Goal: Task Accomplishment & Management: Use online tool/utility

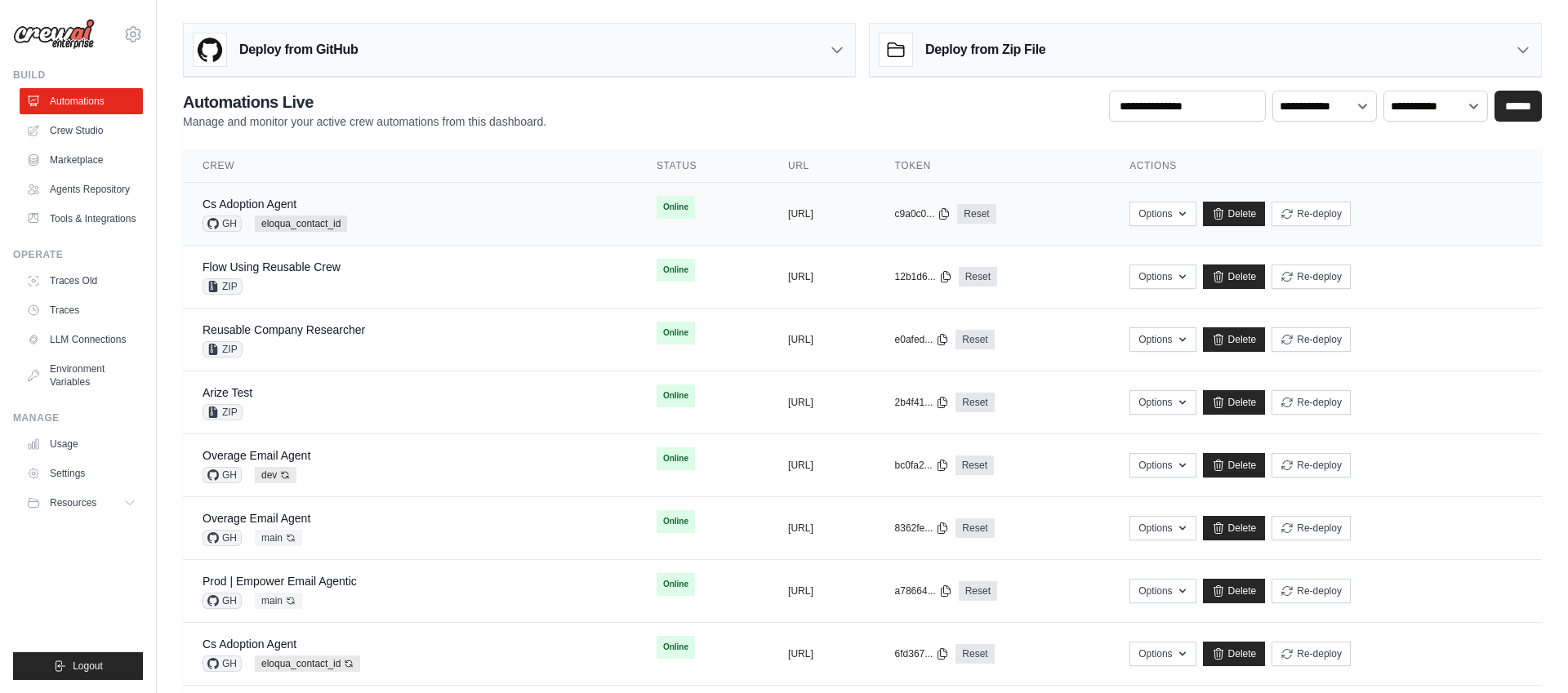
click at [398, 217] on div "Cs Adoption Agent GH eloqua_contact_id" at bounding box center [410, 214] width 415 height 36
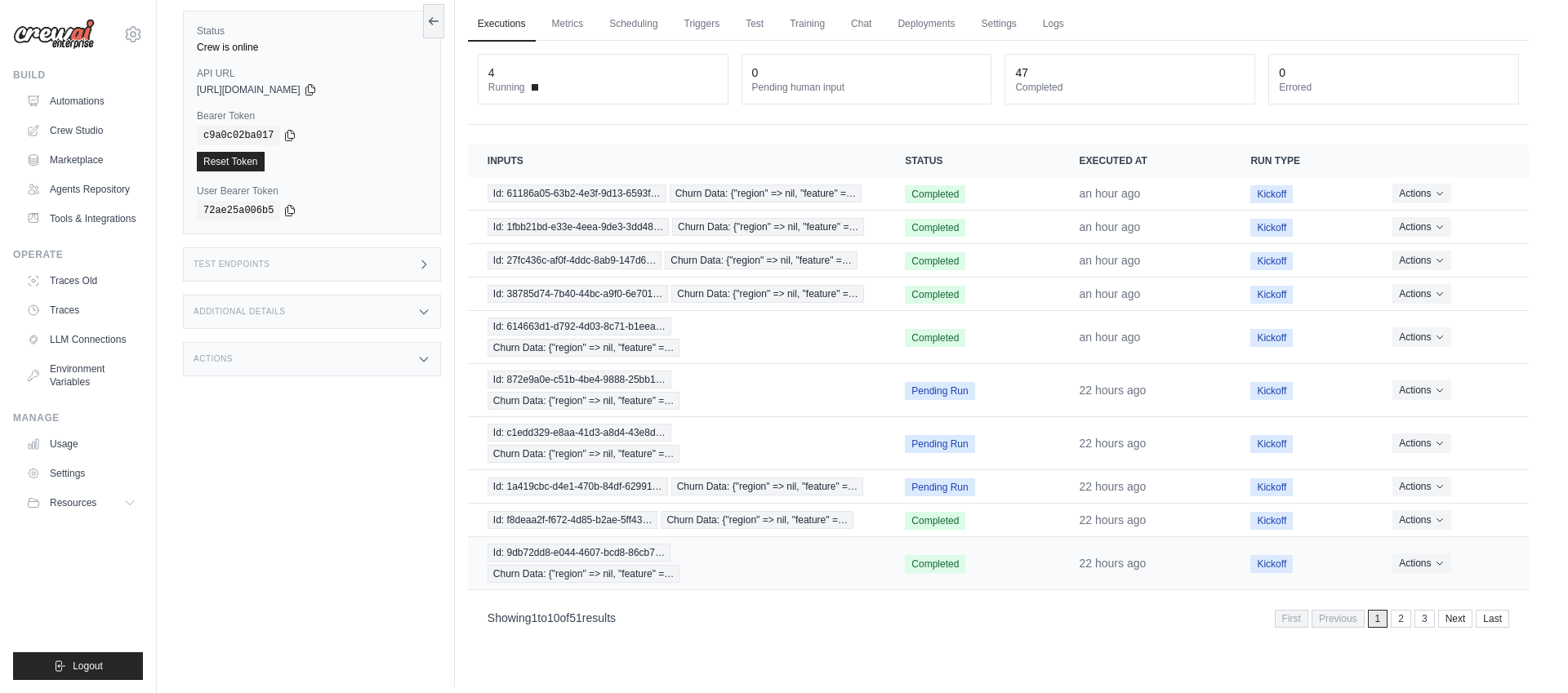
scroll to position [56, 0]
click at [1400, 622] on link "2" at bounding box center [1402, 621] width 20 height 18
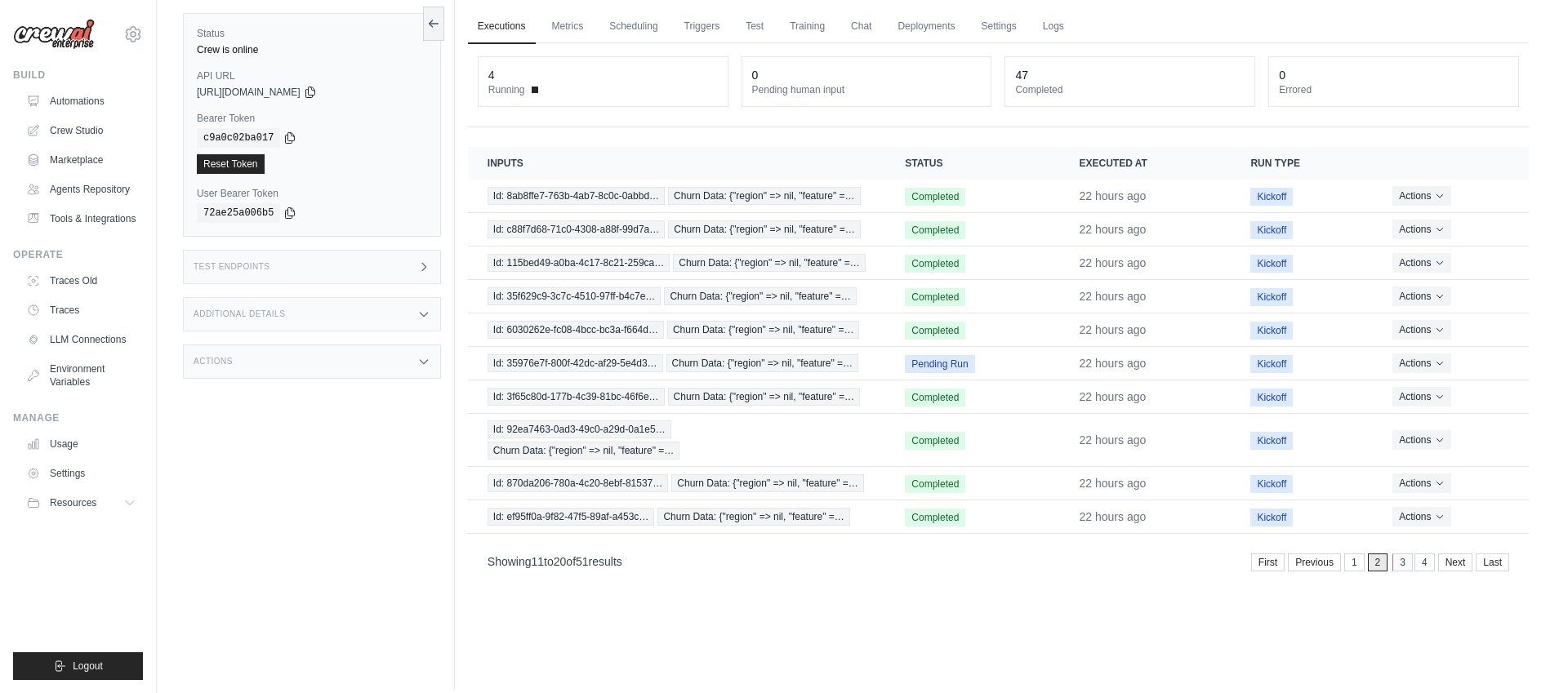
click at [1402, 563] on link "3" at bounding box center [1402, 563] width 20 height 18
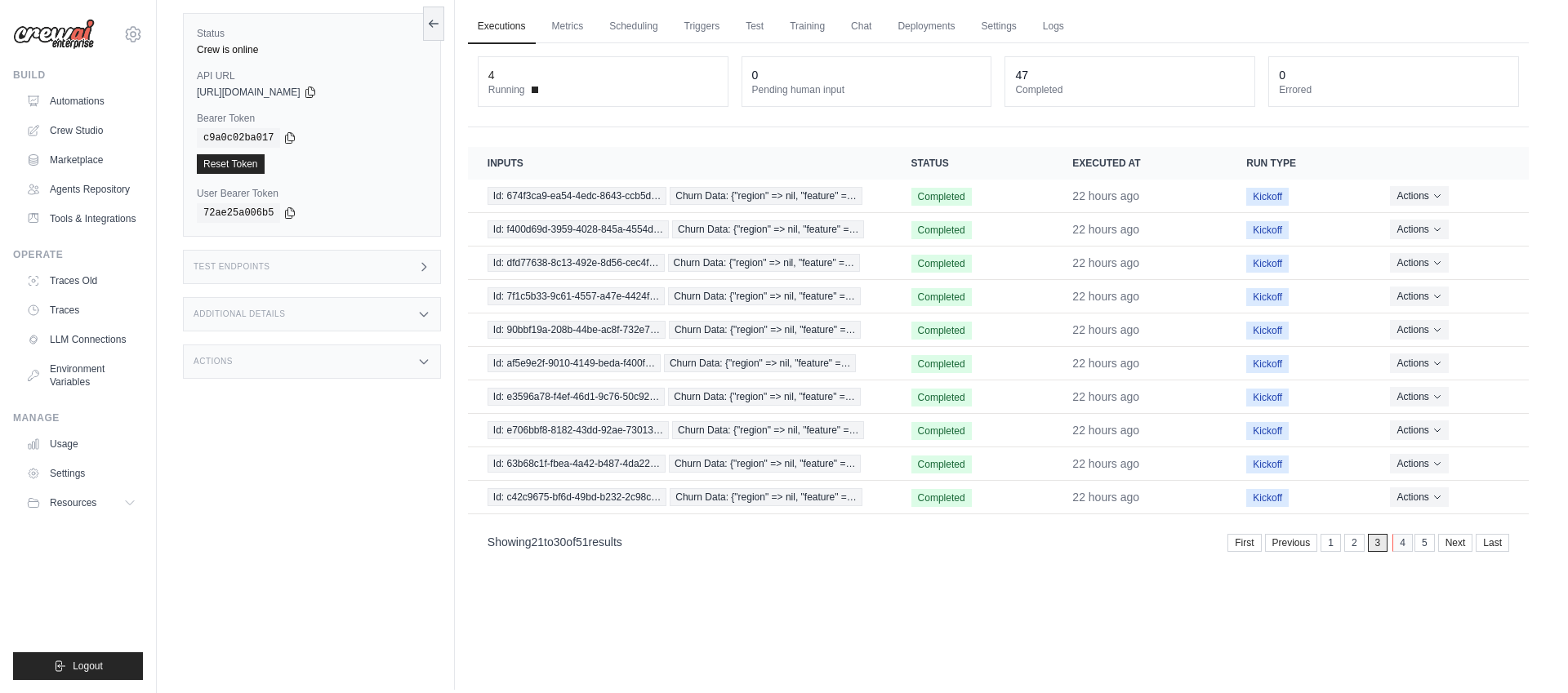
click at [1402, 545] on link "4" at bounding box center [1402, 543] width 20 height 18
click at [1491, 543] on link "Last" at bounding box center [1492, 543] width 33 height 18
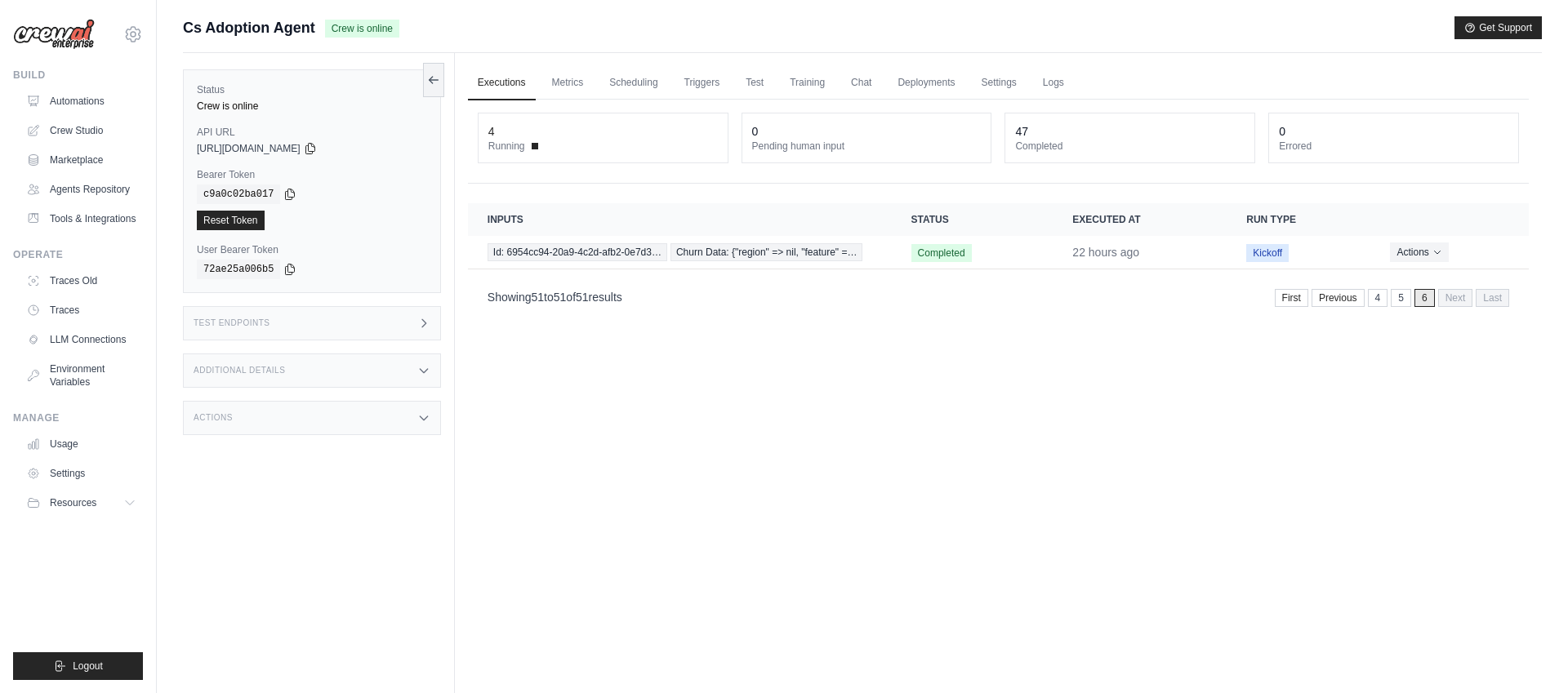
scroll to position [5, 0]
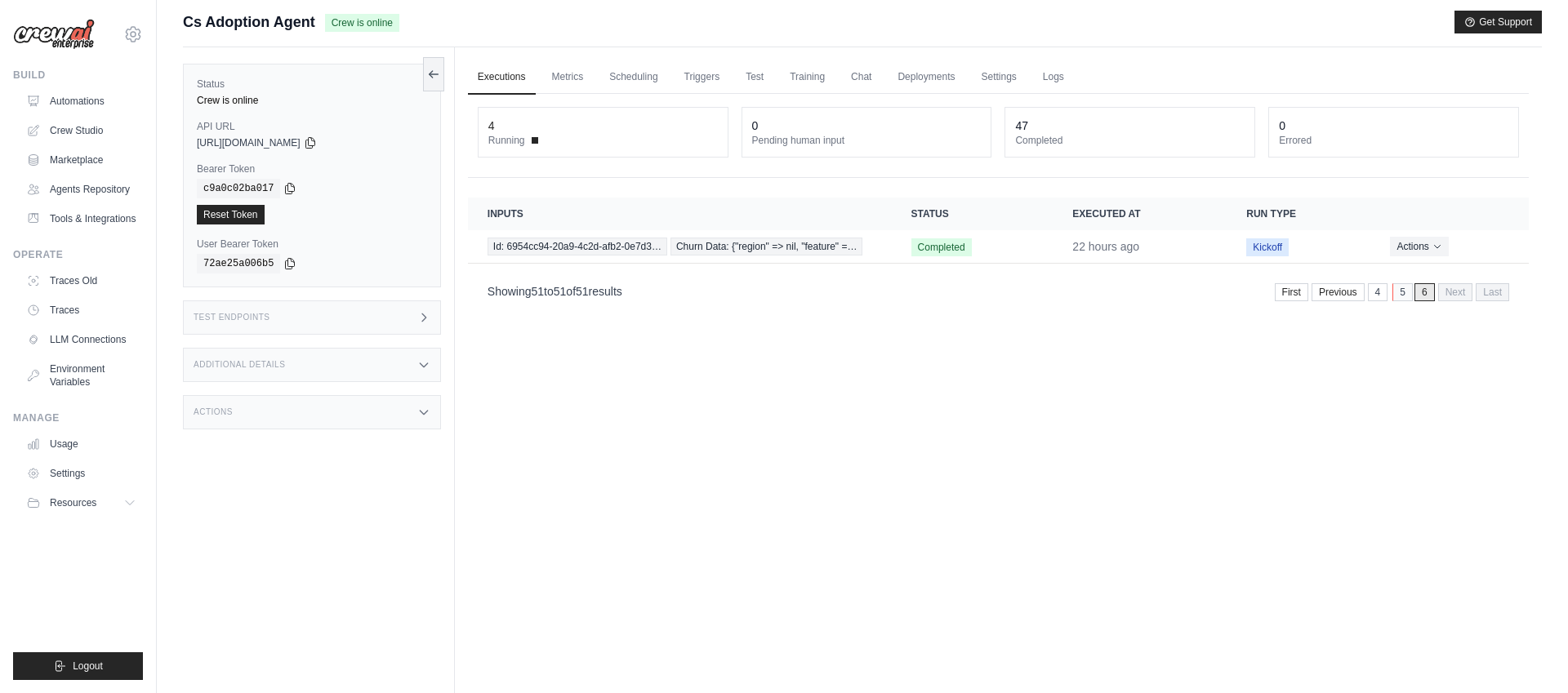
click at [1400, 296] on link "5" at bounding box center [1402, 292] width 20 height 18
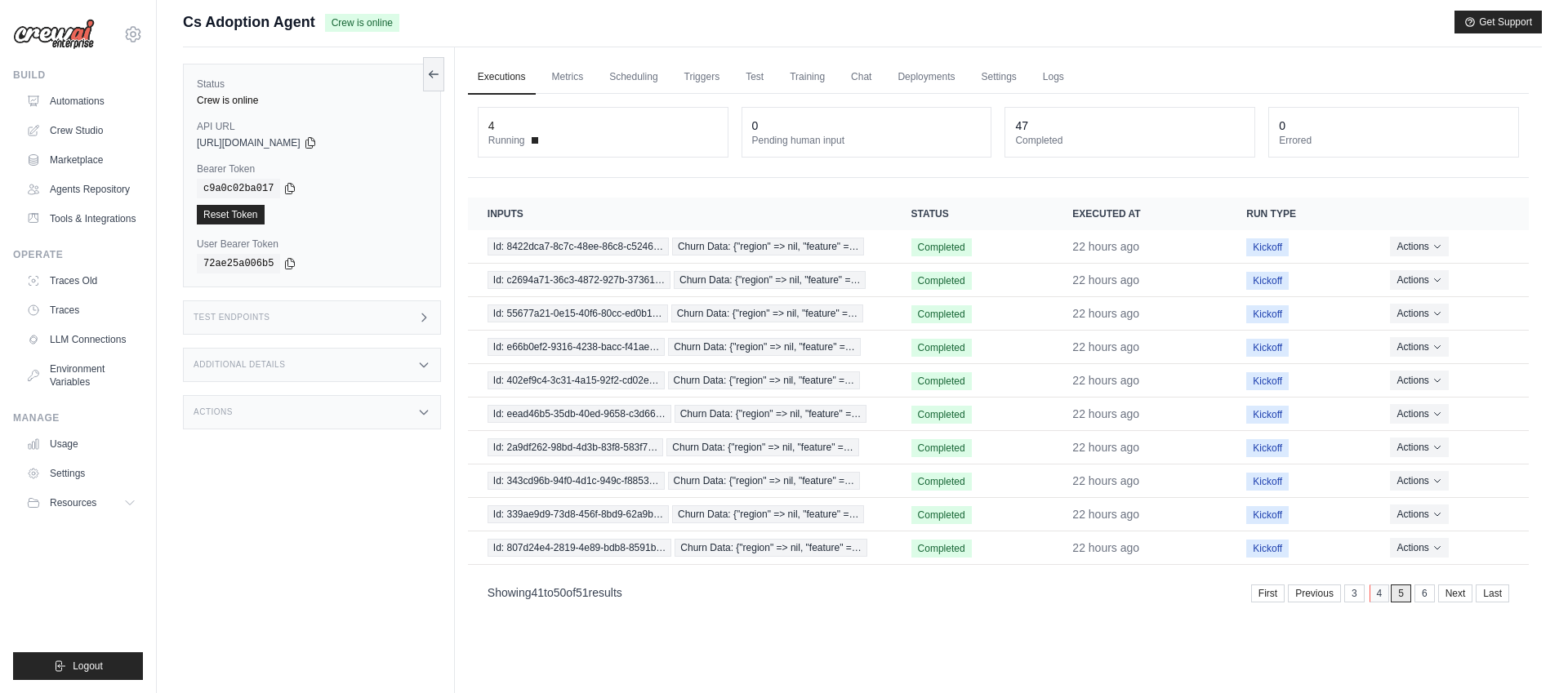
click at [1374, 595] on link "4" at bounding box center [1379, 594] width 20 height 18
click at [1351, 600] on link "3" at bounding box center [1355, 595] width 20 height 18
click at [1351, 600] on link "2" at bounding box center [1355, 595] width 20 height 18
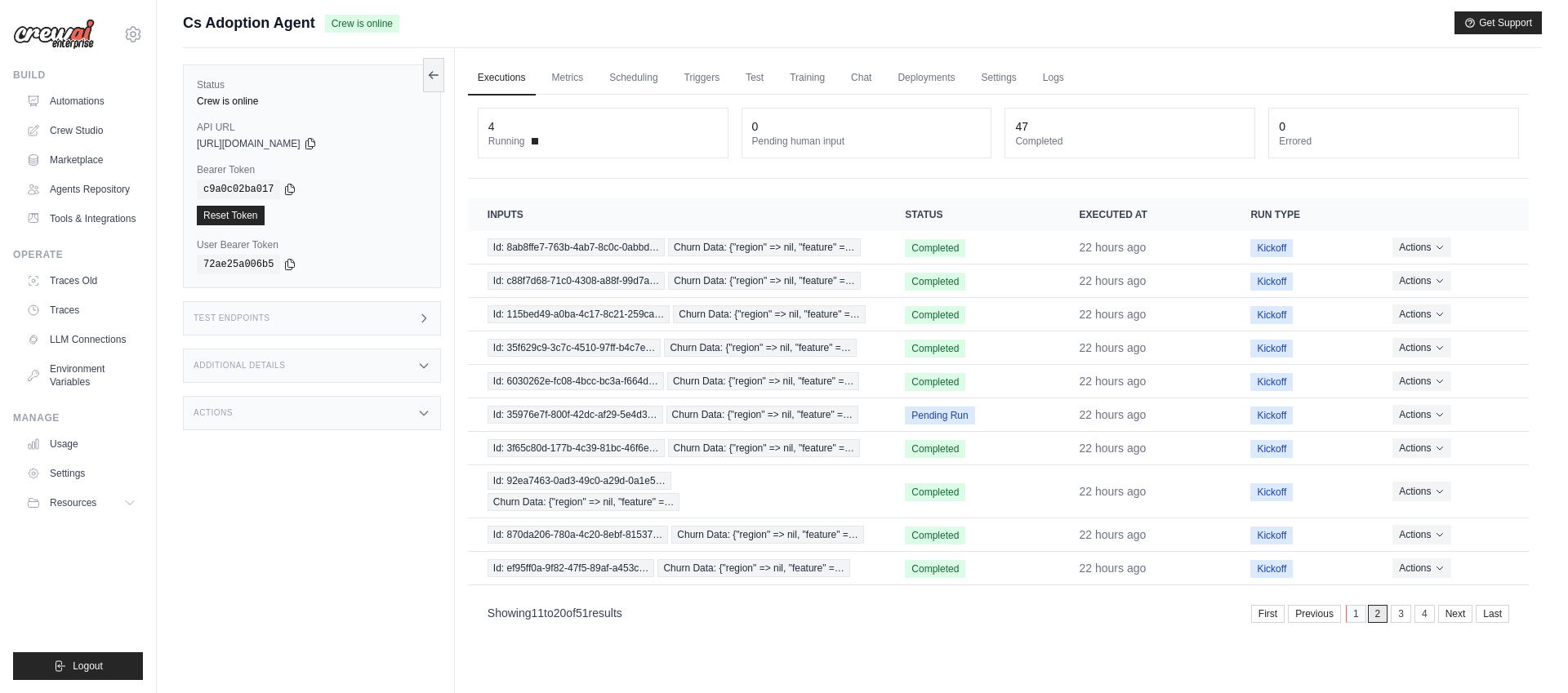
click at [1349, 616] on link "1" at bounding box center [1355, 614] width 20 height 18
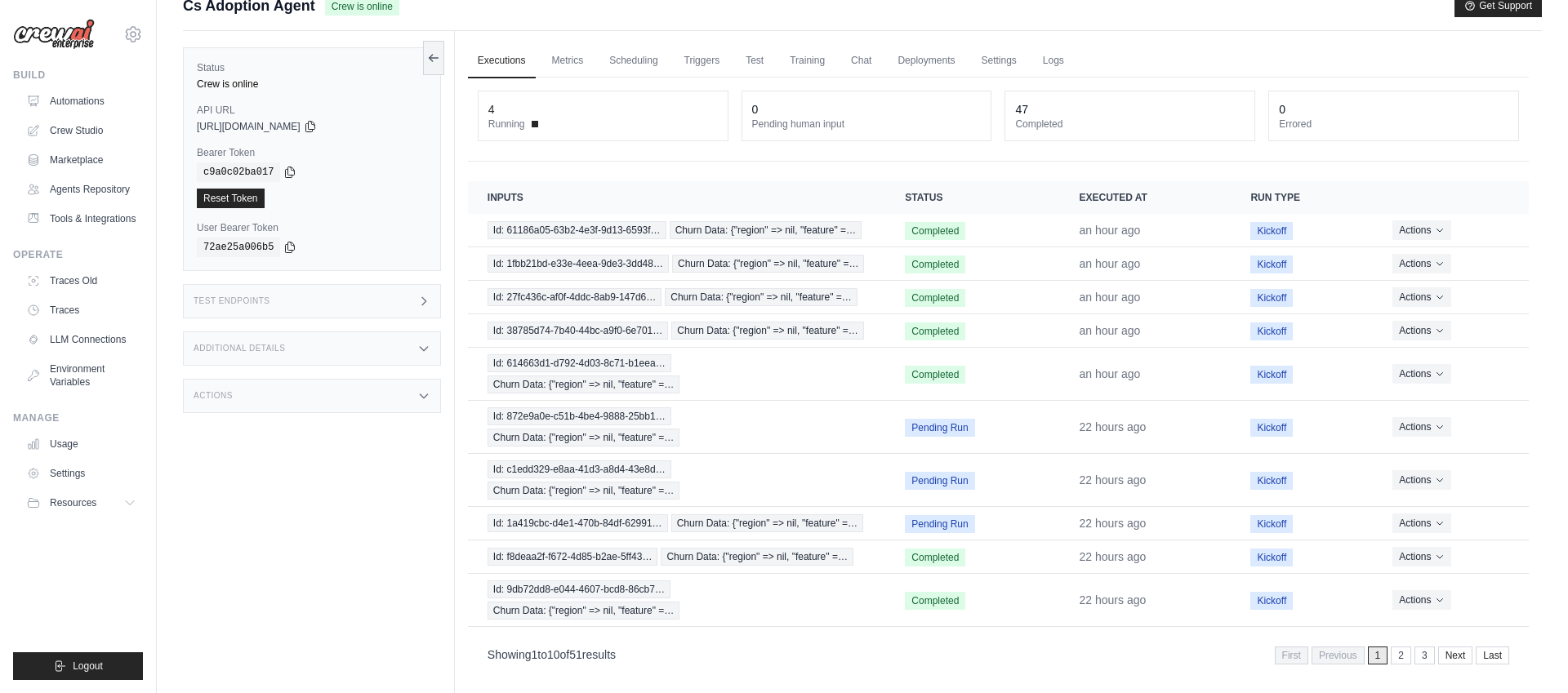
scroll to position [26, 0]
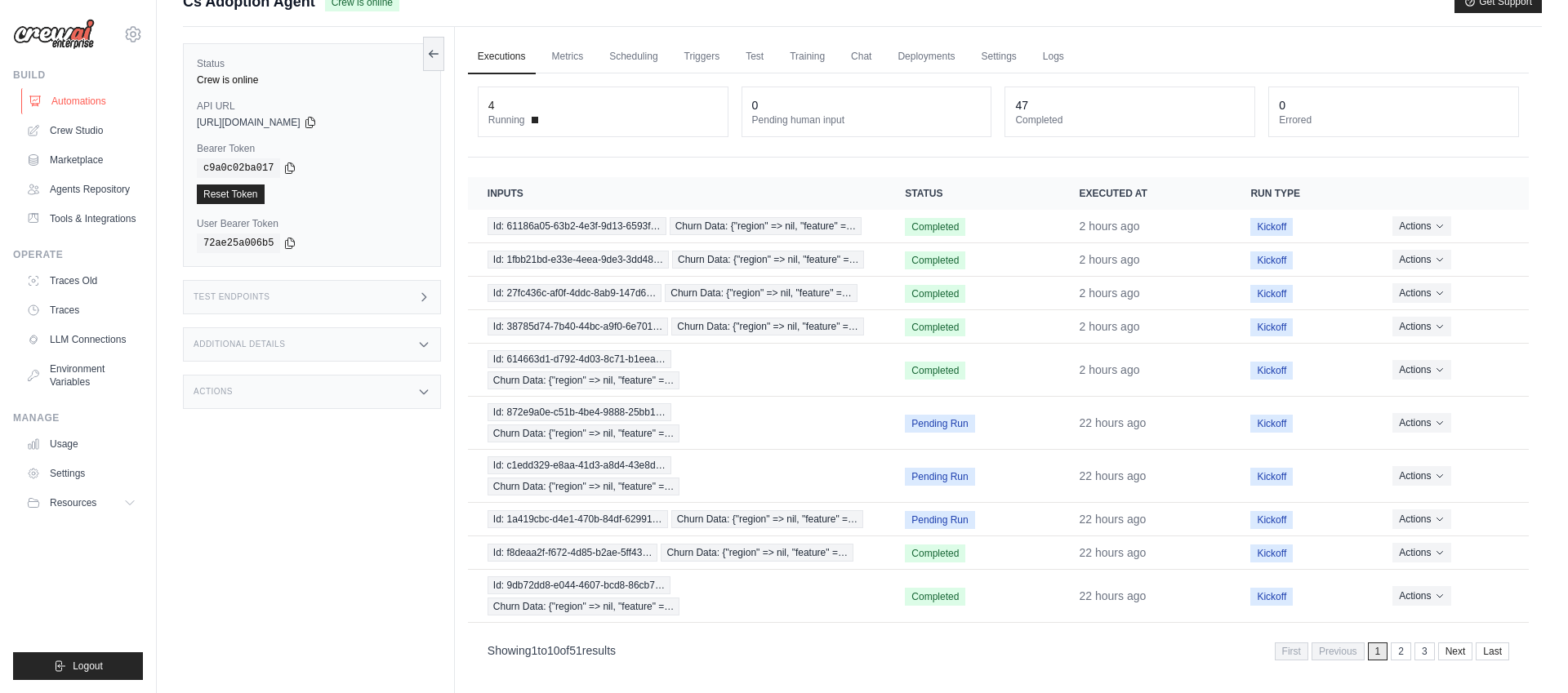
click at [80, 106] on link "Automations" at bounding box center [83, 101] width 123 height 26
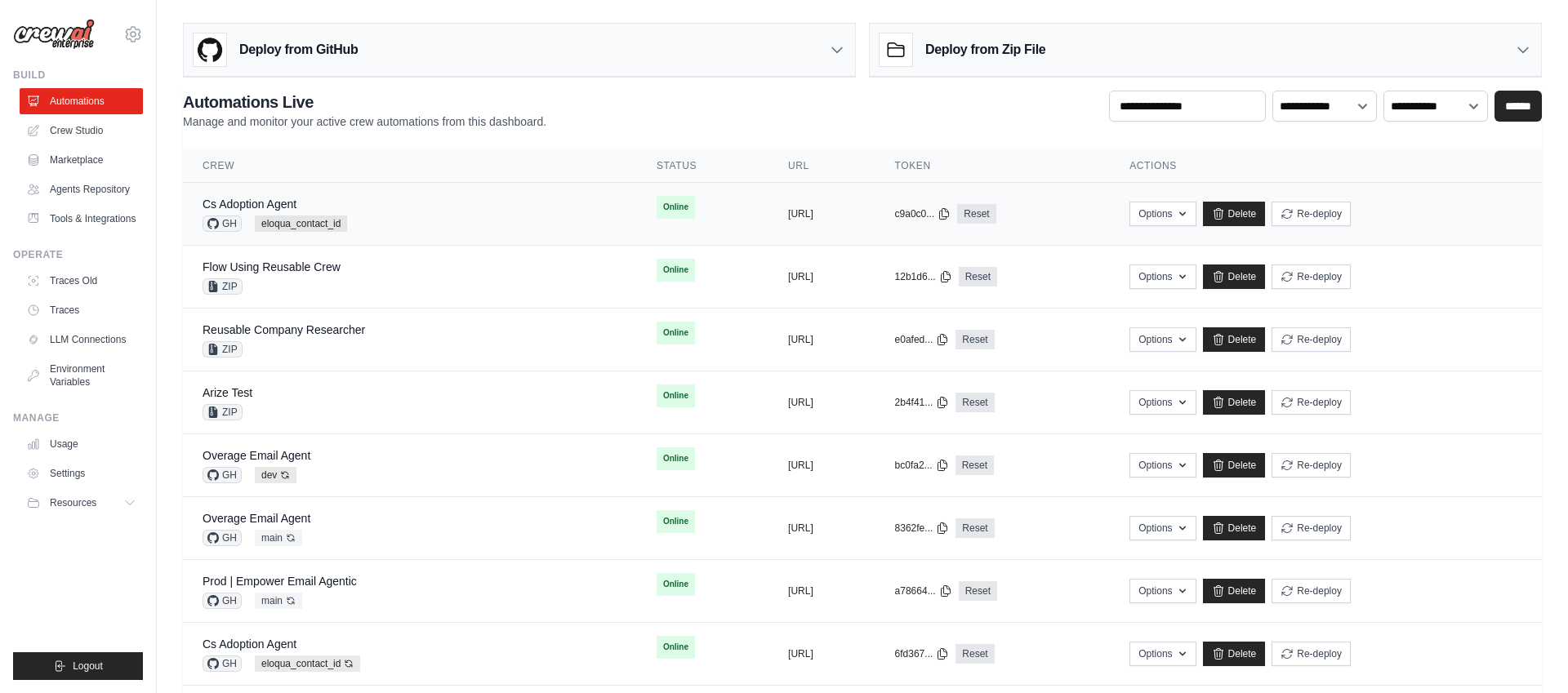
click at [406, 206] on div "Cs Adoption Agent GH eloqua_contact_id" at bounding box center [410, 214] width 415 height 36
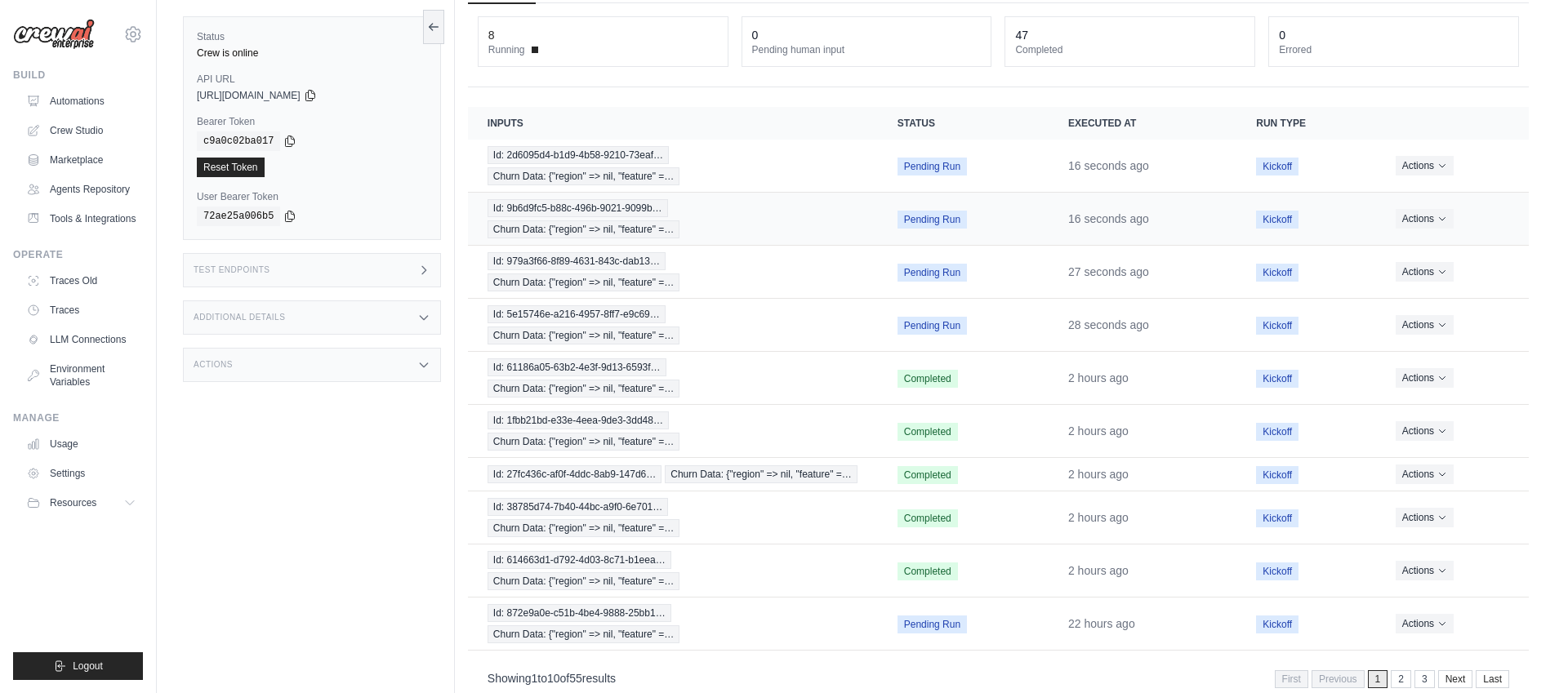
scroll to position [131, 0]
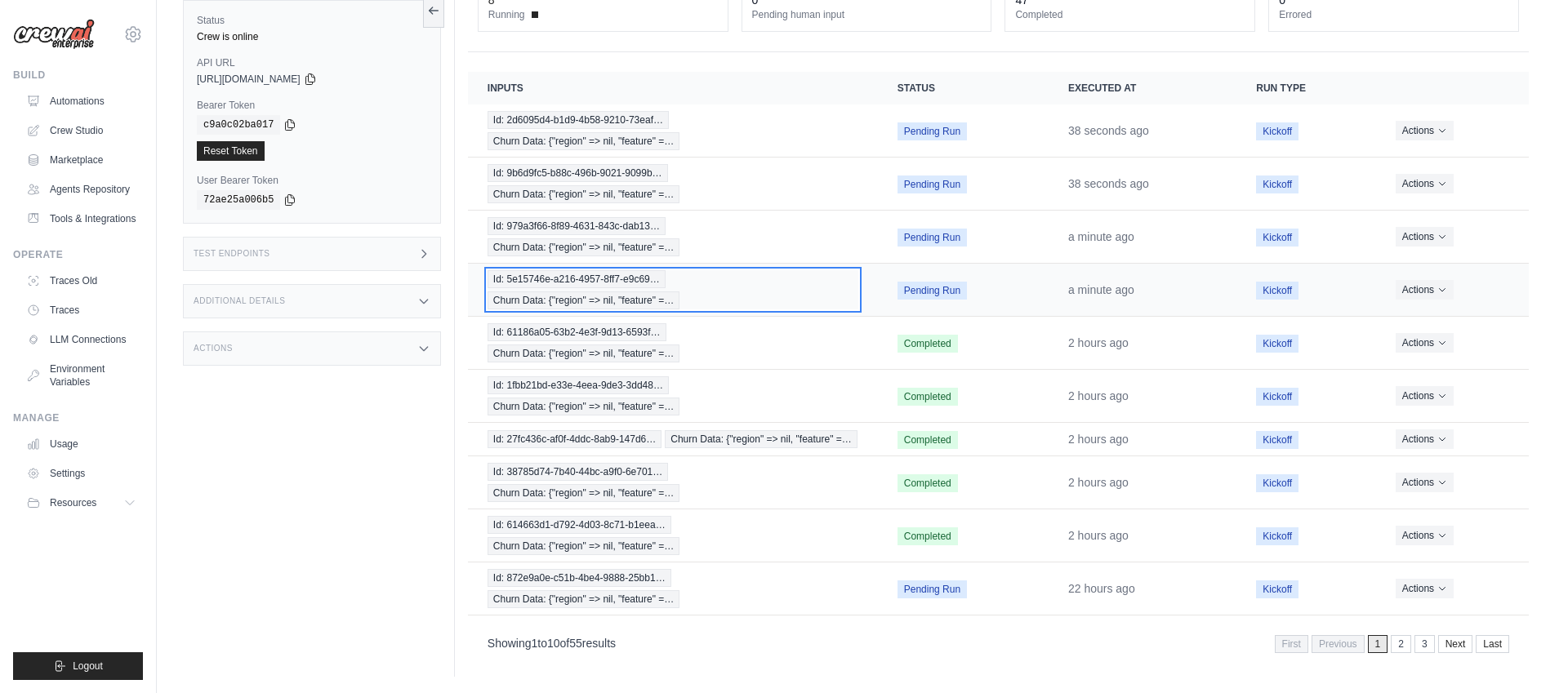
click at [691, 288] on div "Id: 5e15746e-a216-4957-8ff7-e9c69… Churn Data: {"region" => nil, "feature" =…" at bounding box center [673, 289] width 371 height 40
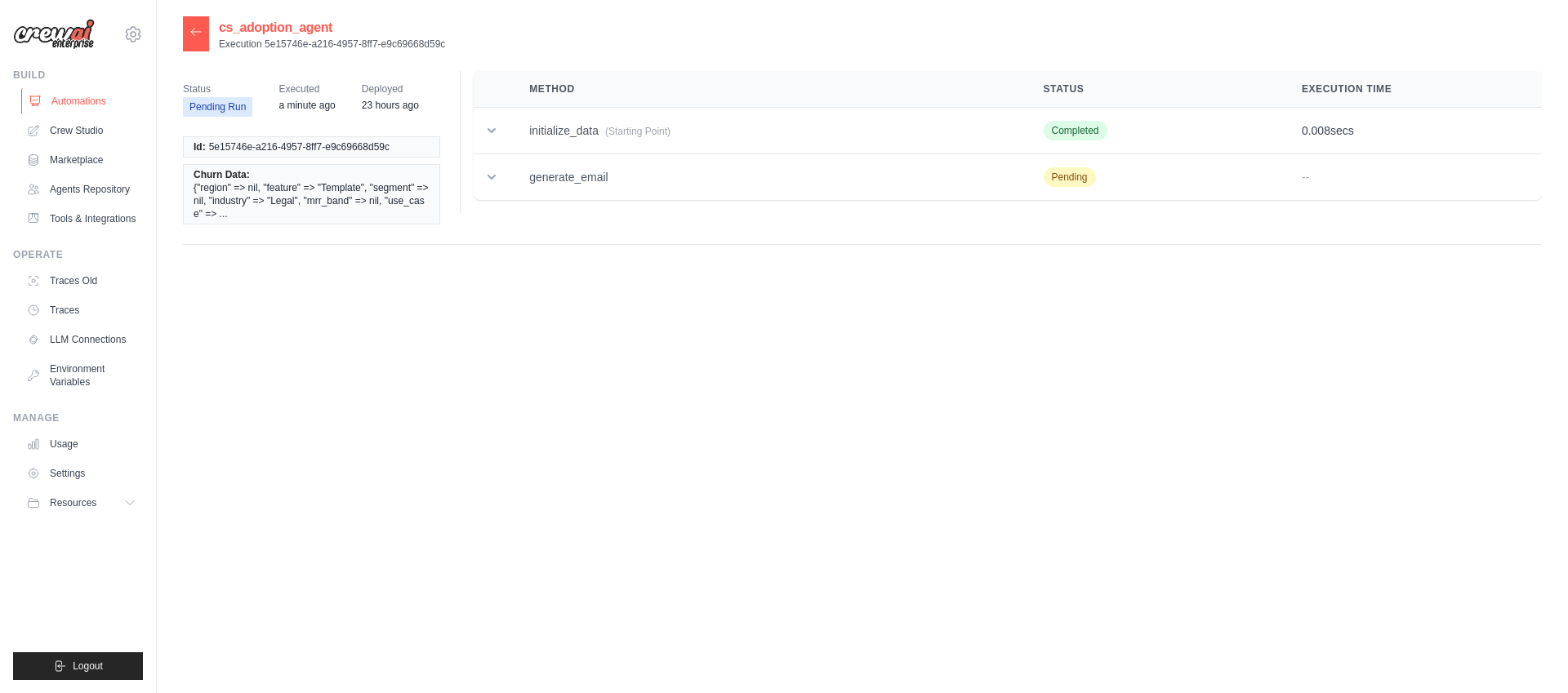
click at [97, 98] on link "Automations" at bounding box center [83, 101] width 123 height 26
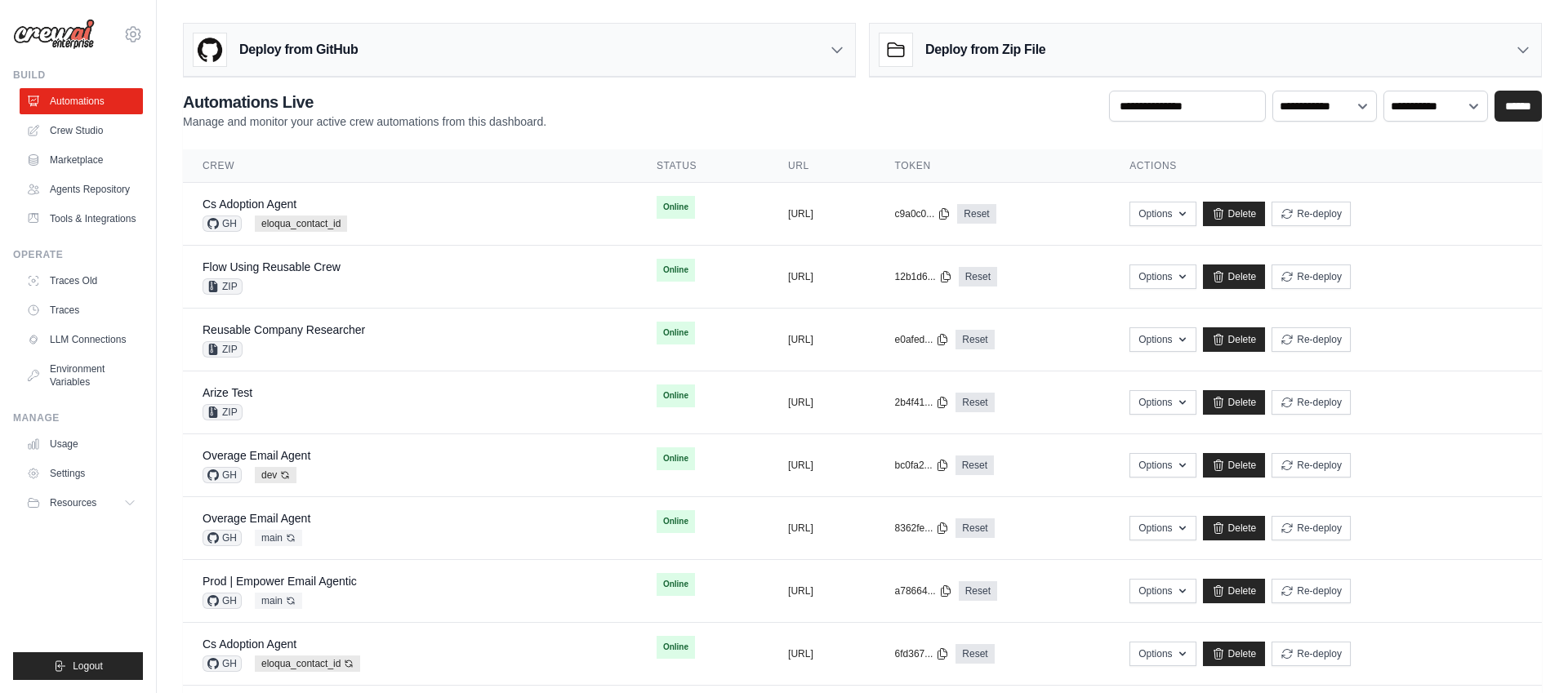
scroll to position [2, 0]
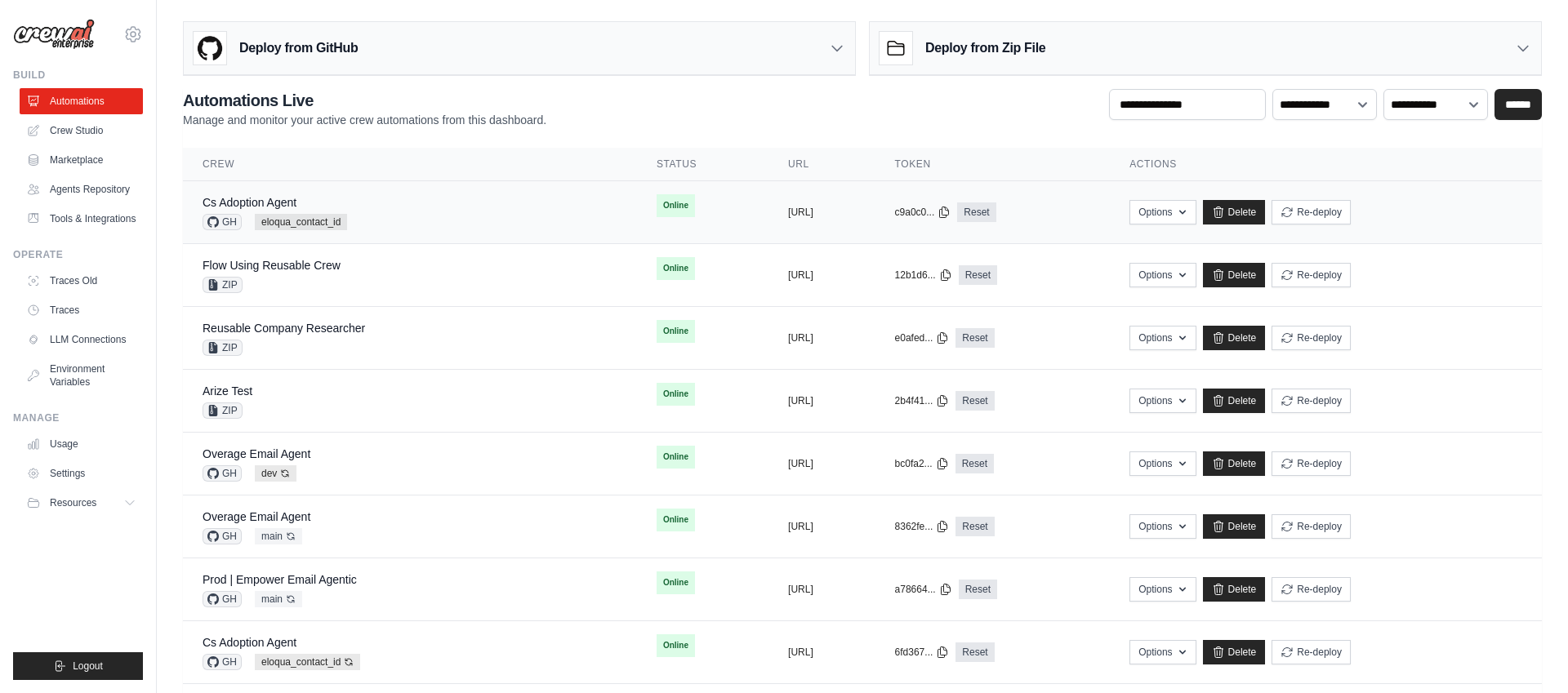
click at [438, 207] on div "Cs Adoption Agent GH eloqua_contact_id" at bounding box center [410, 212] width 415 height 36
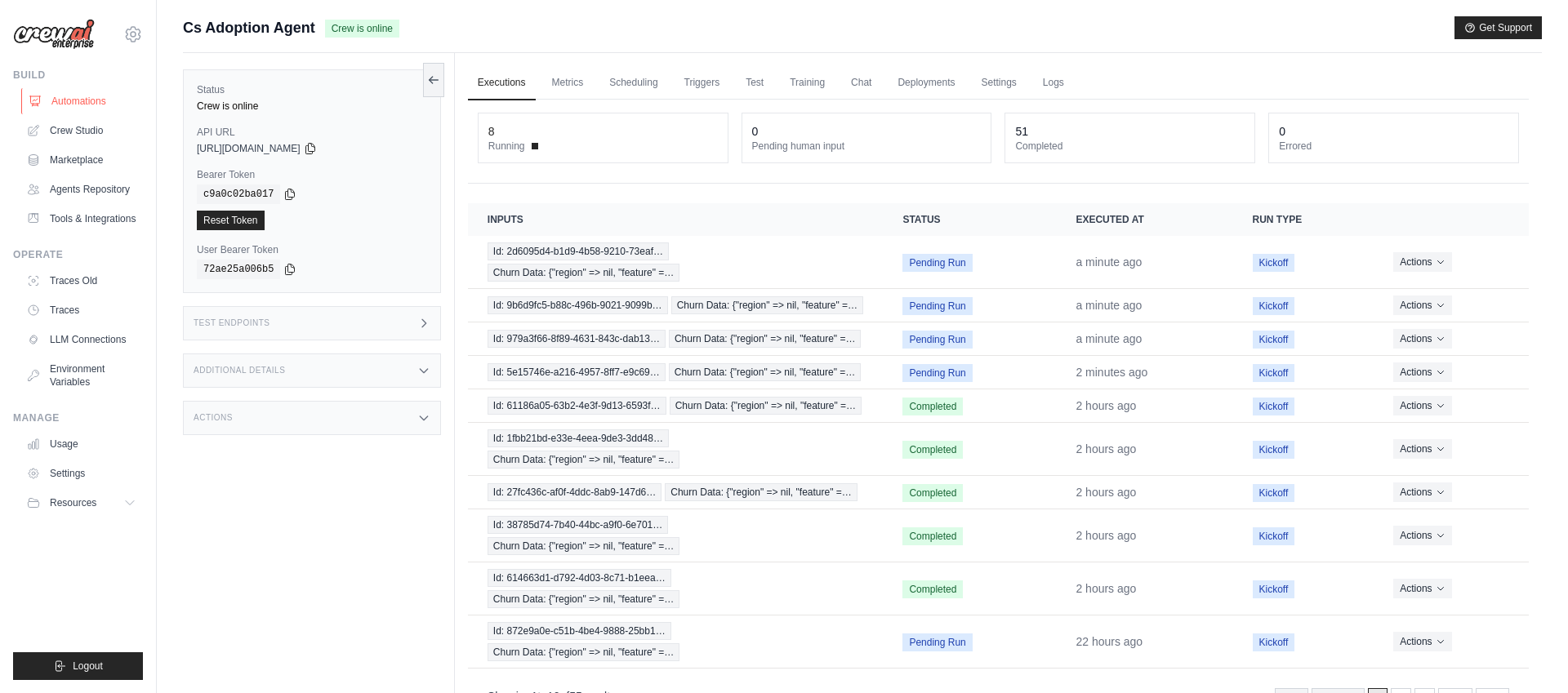
click at [80, 99] on link "Automations" at bounding box center [83, 101] width 123 height 26
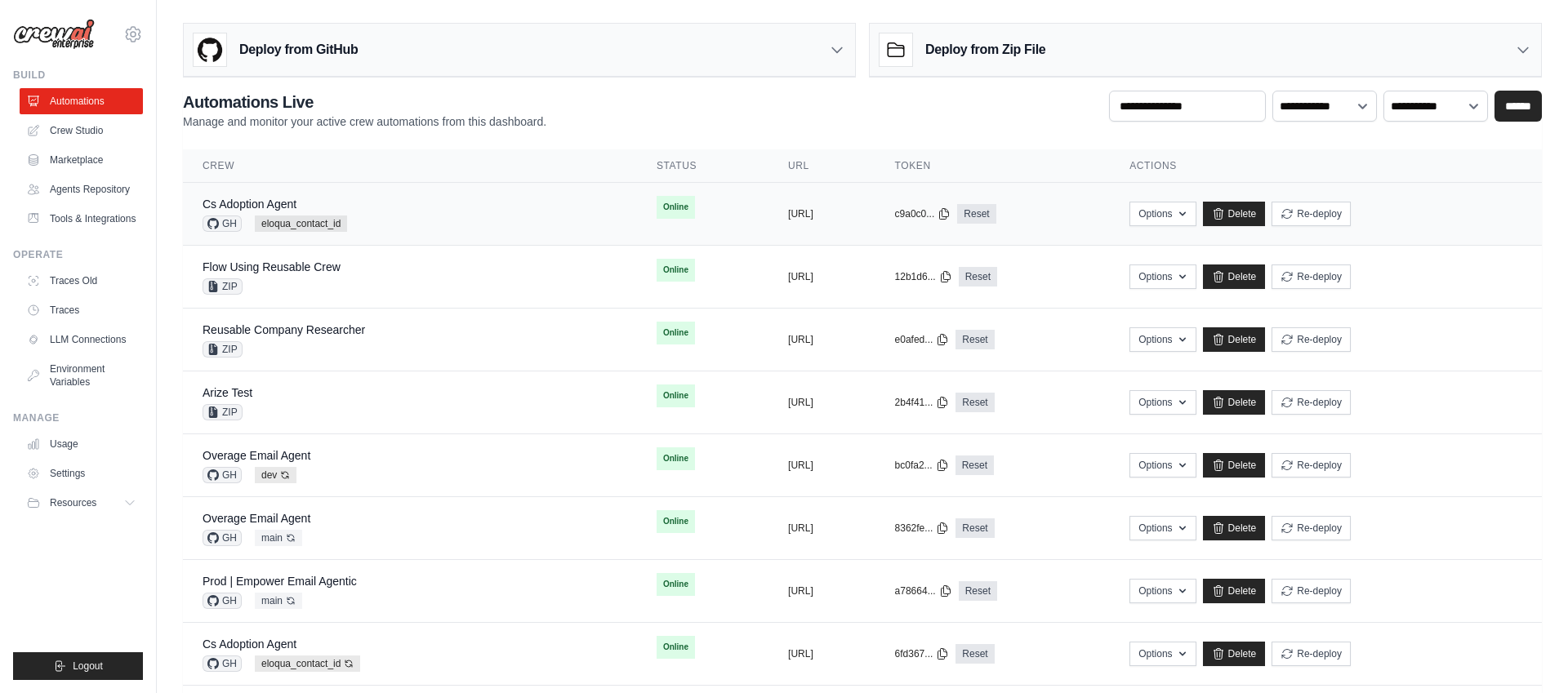
click at [395, 216] on div "Cs Adoption Agent GH eloqua_contact_id" at bounding box center [410, 214] width 415 height 36
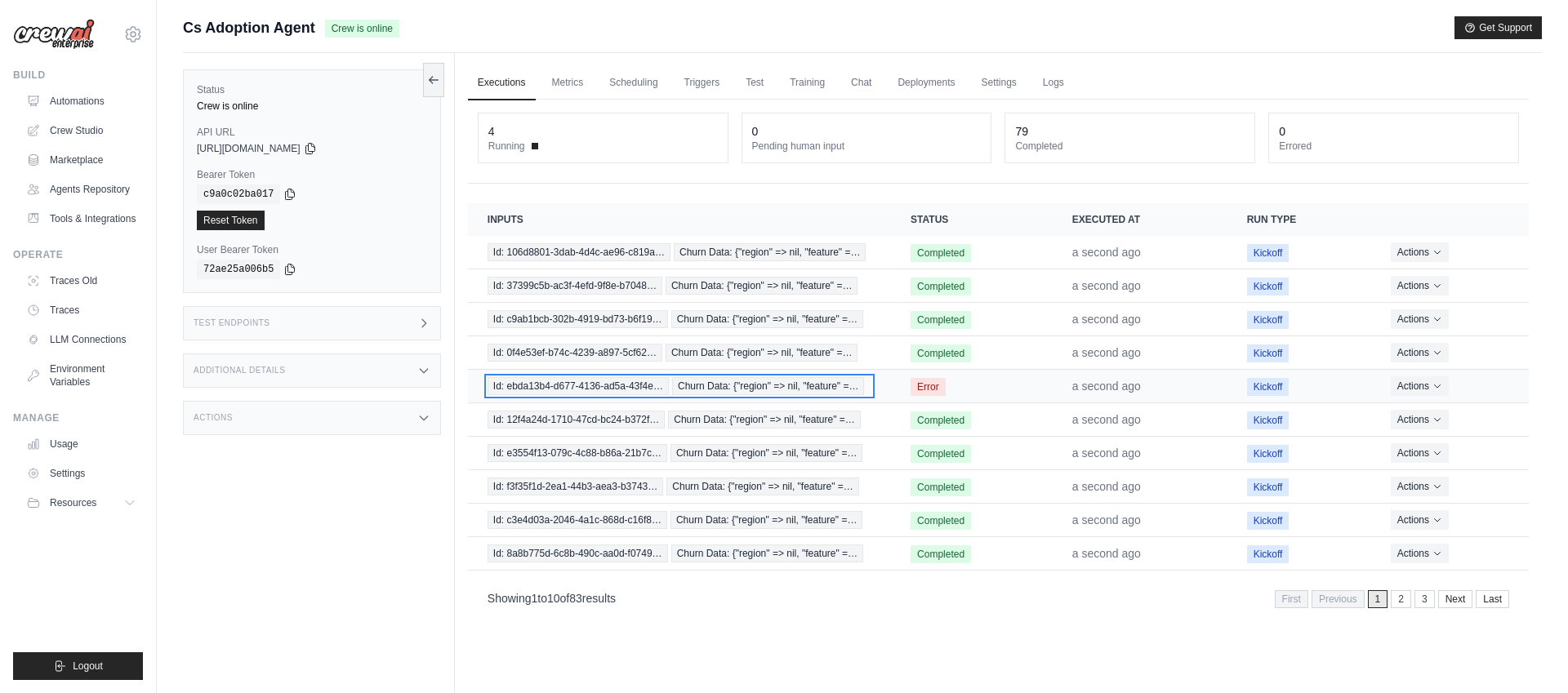
click at [842, 387] on span "Churn Data: {"region" => nil, "feature" =…" at bounding box center [768, 386] width 193 height 18
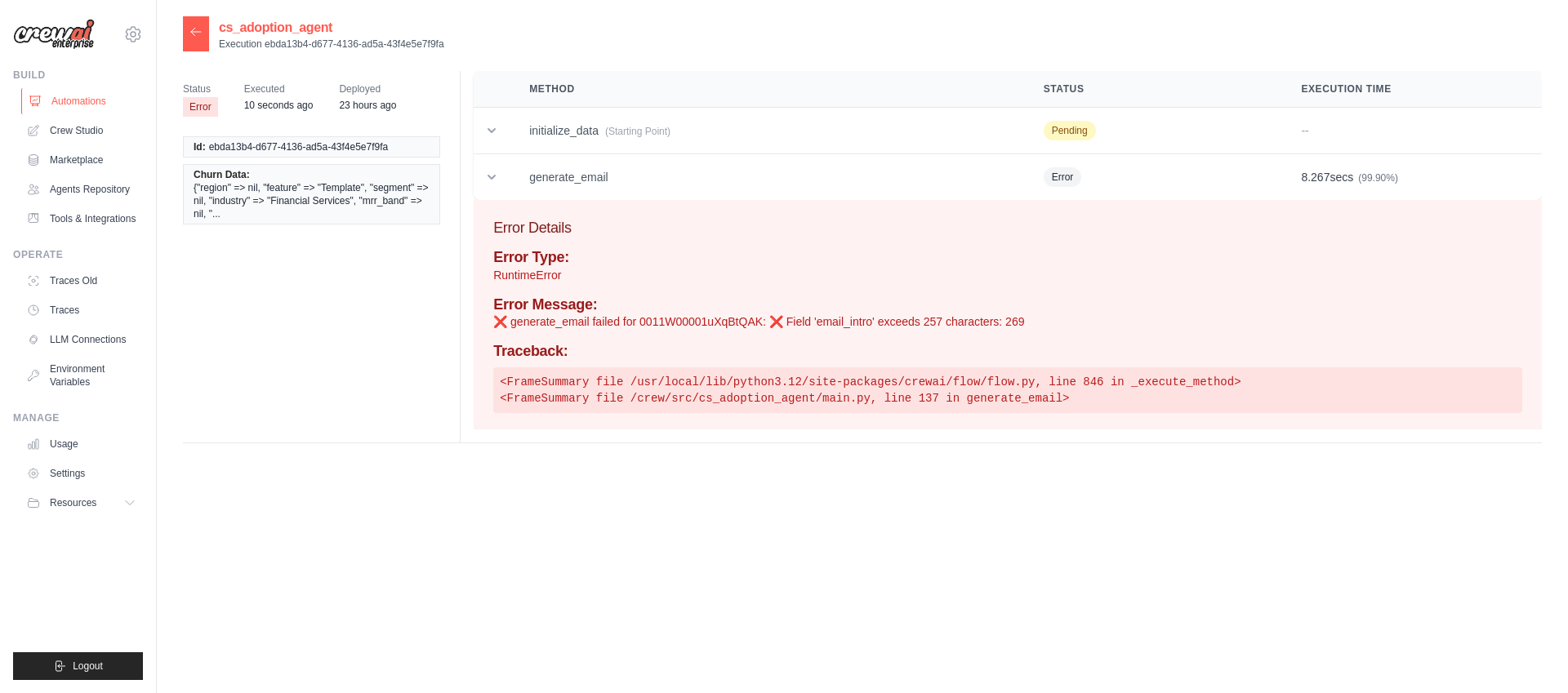
scroll to position [1, 0]
click at [84, 102] on link "Automations" at bounding box center [83, 101] width 123 height 26
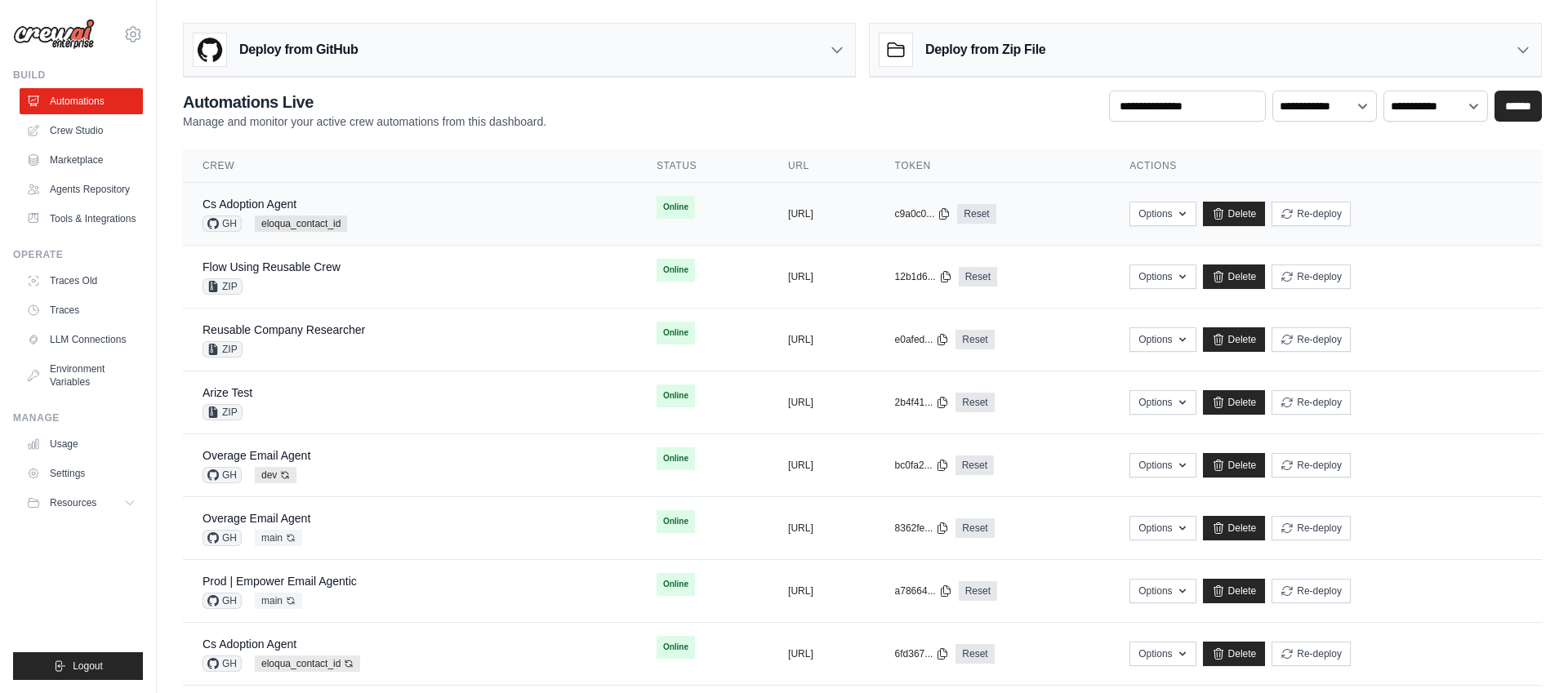
click at [498, 200] on div "Cs Adoption Agent GH eloqua_contact_id" at bounding box center [410, 214] width 415 height 36
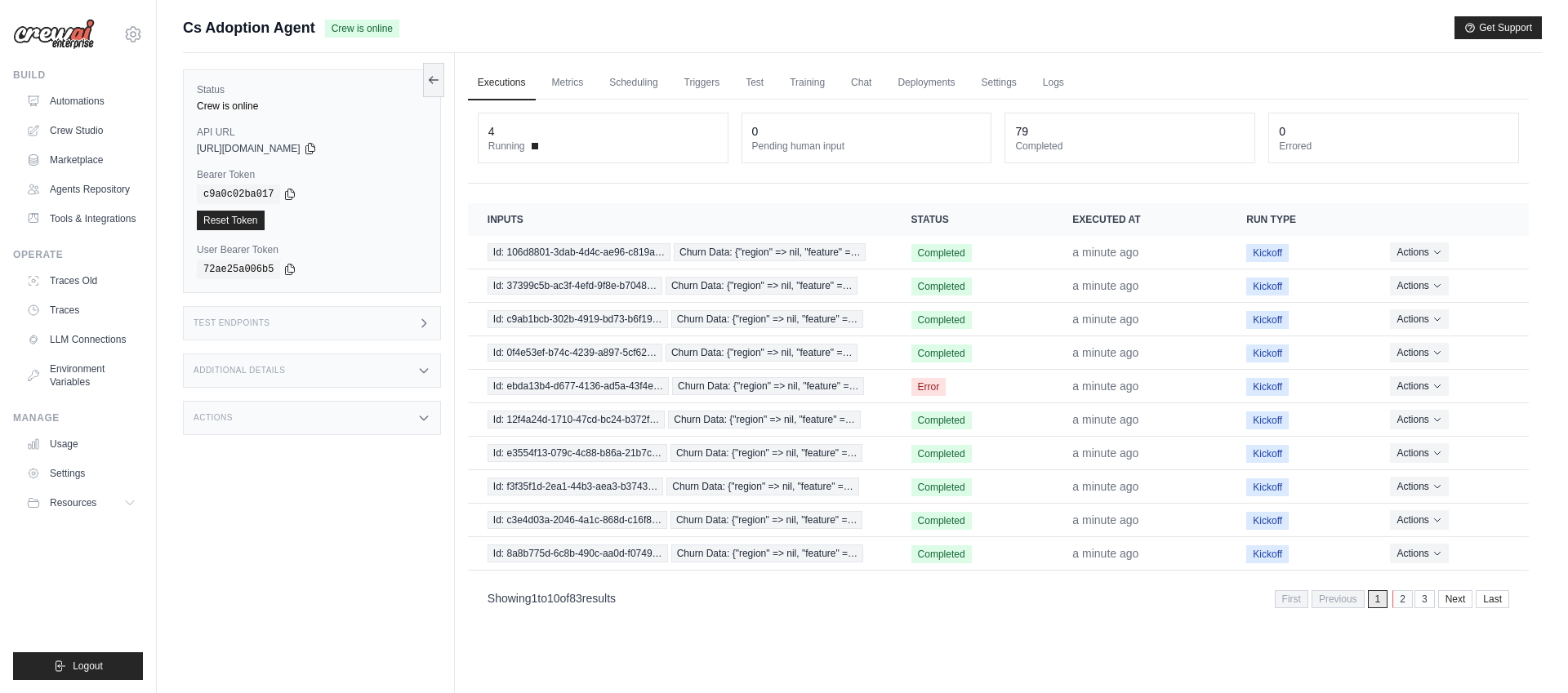
click at [1403, 599] on link "2" at bounding box center [1402, 599] width 20 height 18
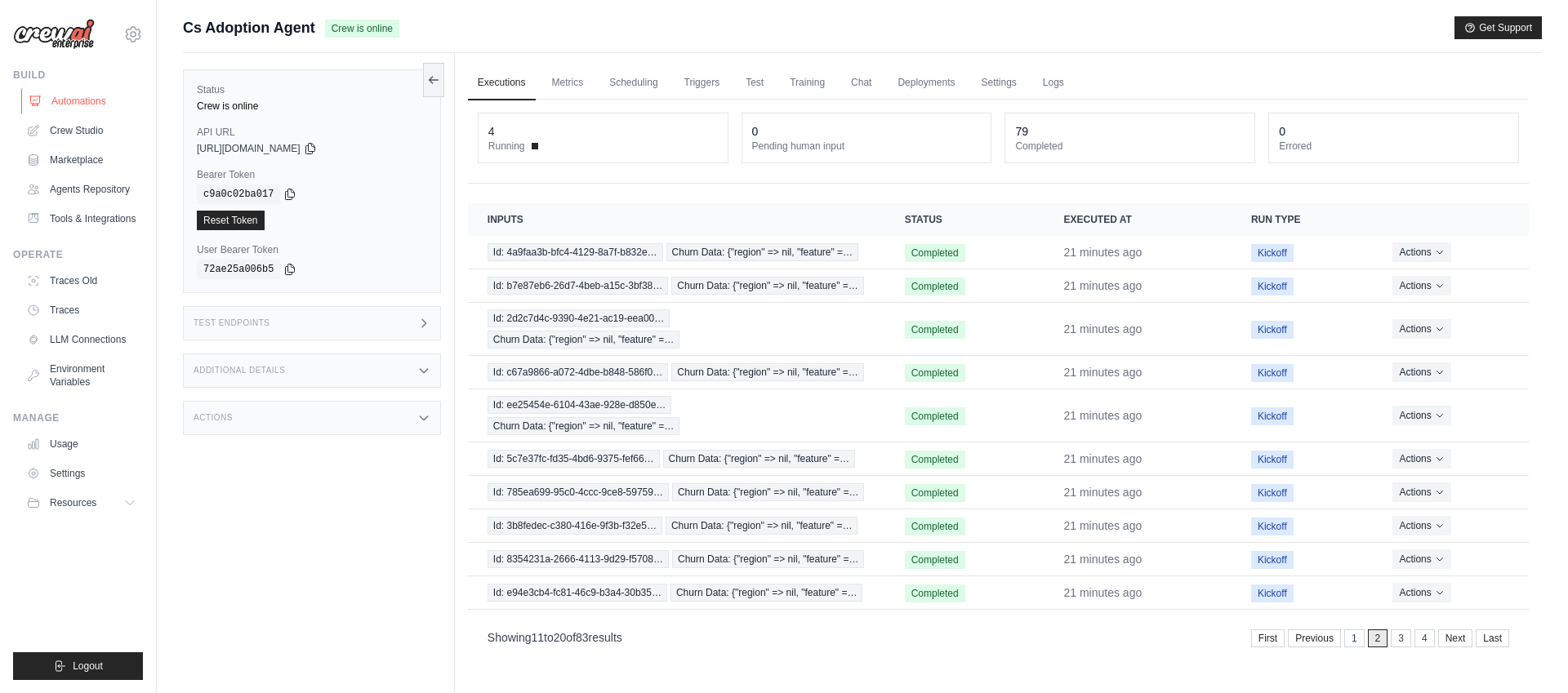
click at [97, 98] on link "Automations" at bounding box center [83, 101] width 123 height 26
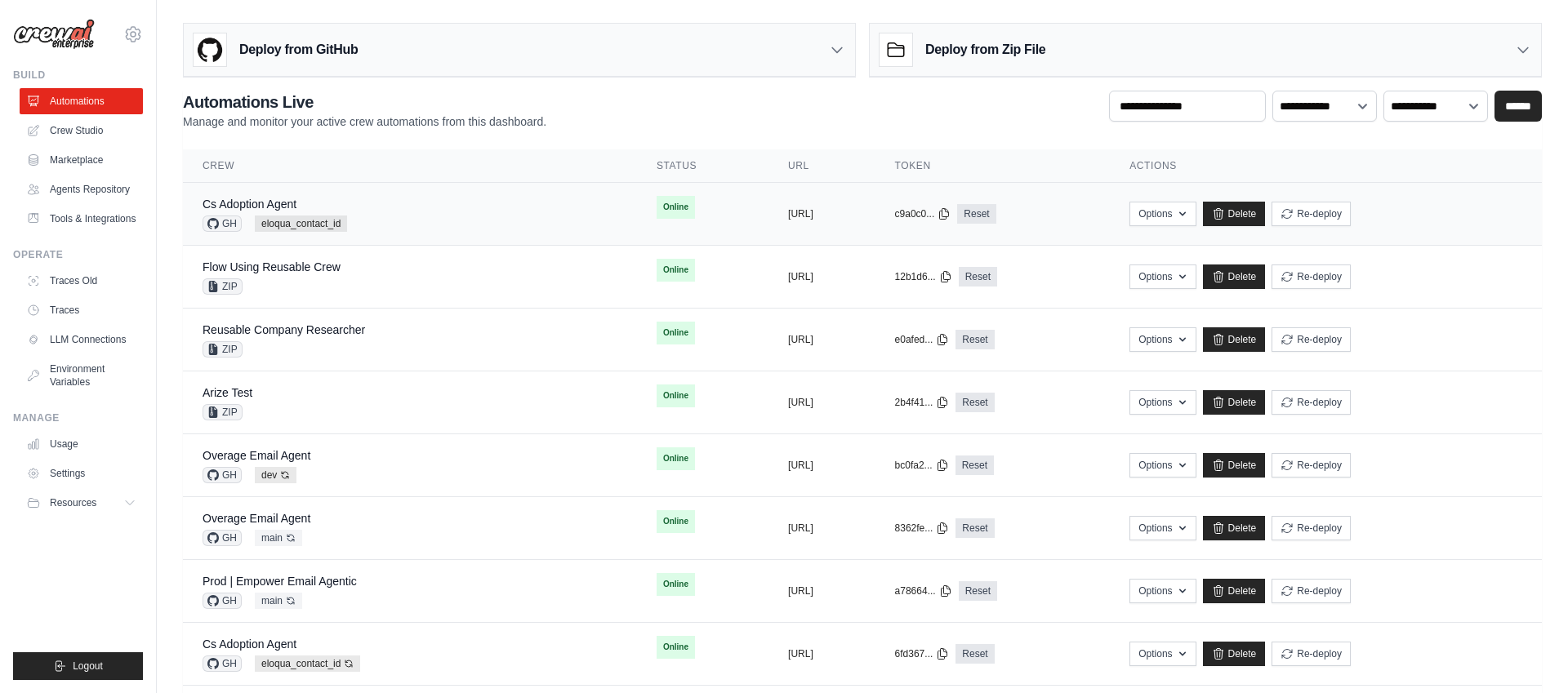
click at [488, 208] on div "Cs Adoption Agent GH eloqua_contact_id" at bounding box center [410, 214] width 415 height 36
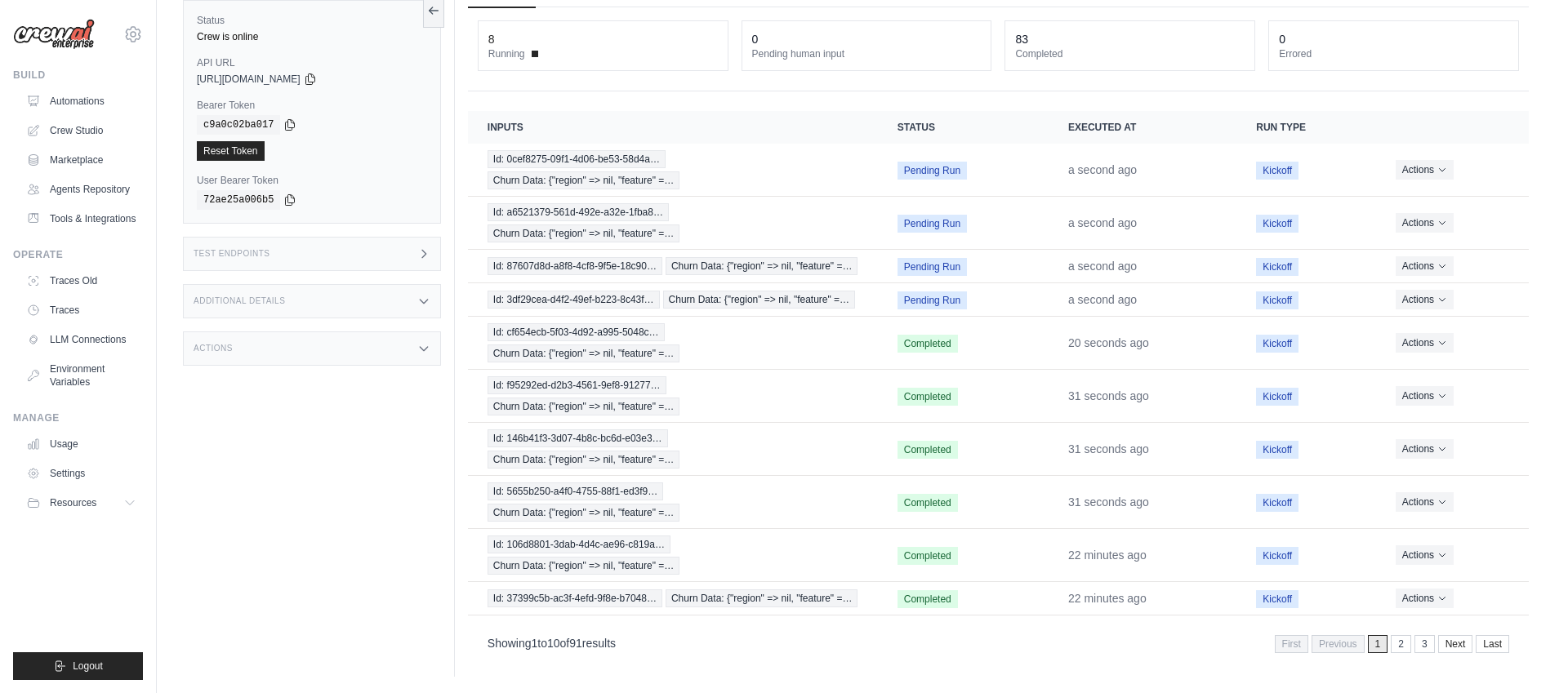
scroll to position [69, 0]
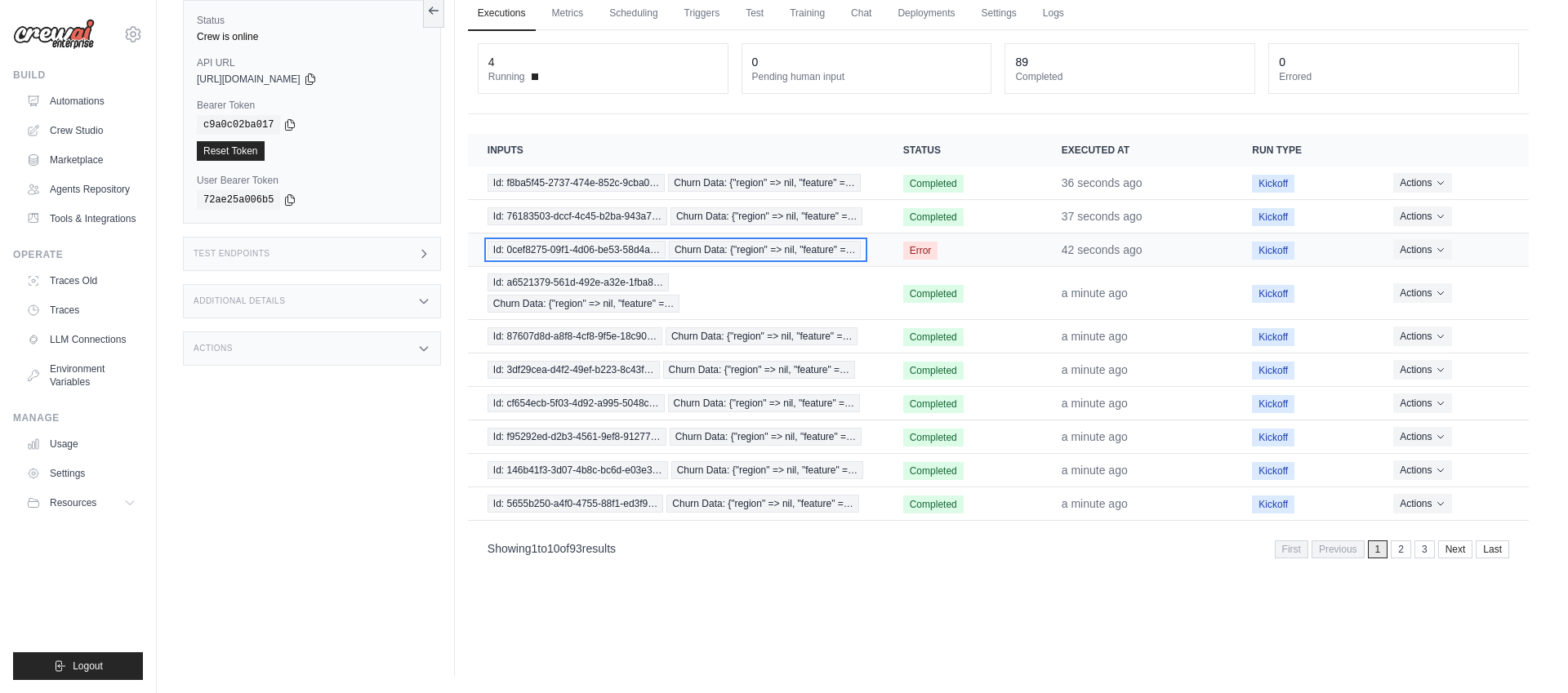
click at [762, 246] on span "Churn Data: {"region" => nil, "feature" =…" at bounding box center [764, 250] width 193 height 18
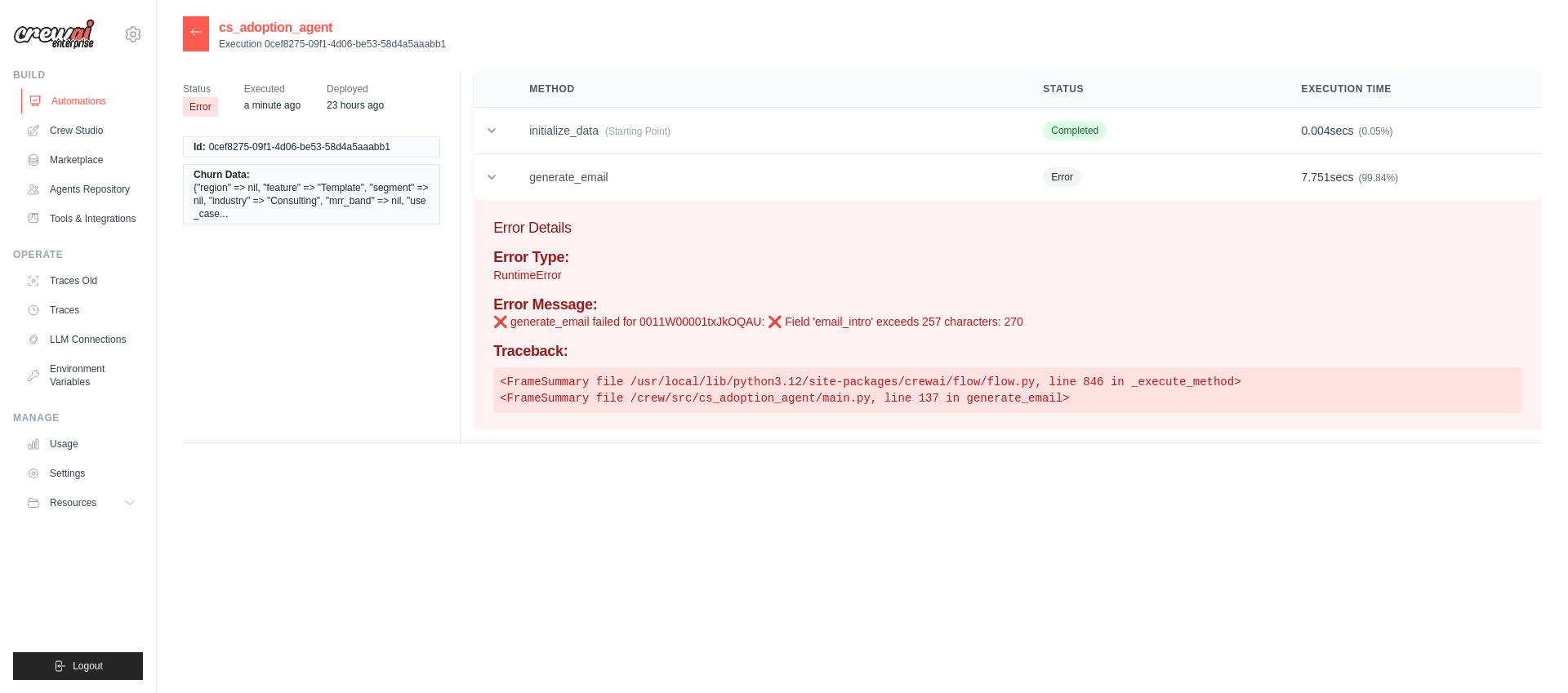
click at [72, 98] on link "Automations" at bounding box center [83, 101] width 123 height 26
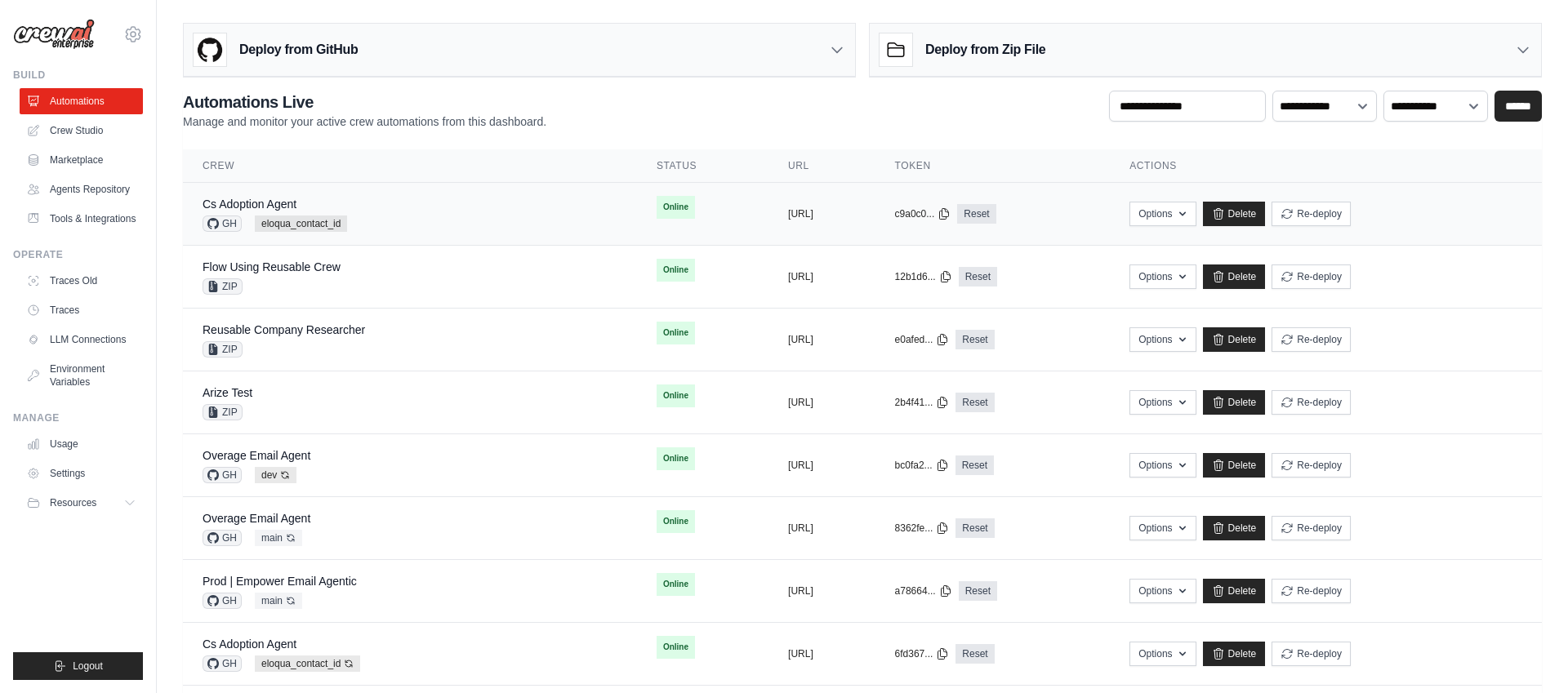
click at [414, 227] on div "Cs Adoption Agent GH eloqua_contact_id" at bounding box center [410, 214] width 415 height 36
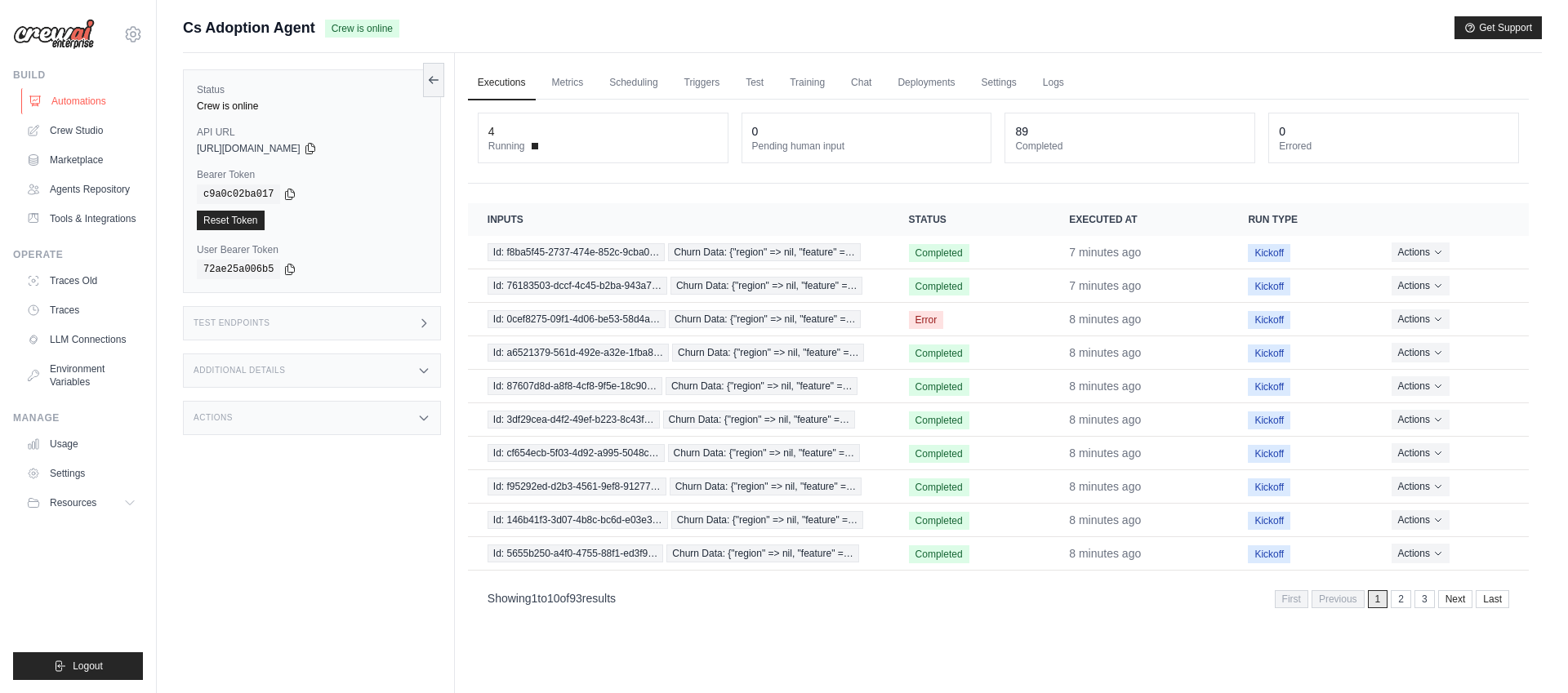
click at [69, 99] on link "Automations" at bounding box center [83, 101] width 123 height 26
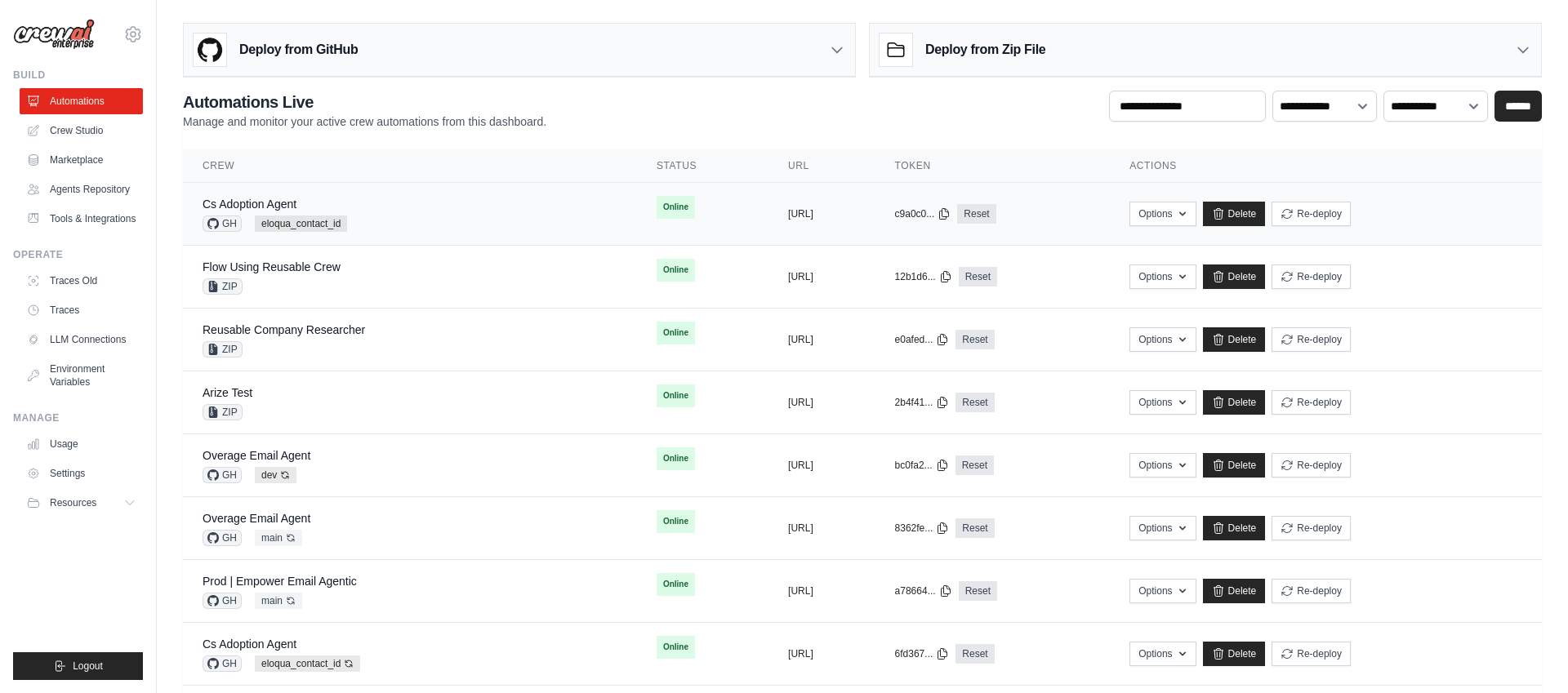
click at [434, 208] on div "Cs Adoption Agent GH eloqua_contact_id" at bounding box center [410, 214] width 415 height 36
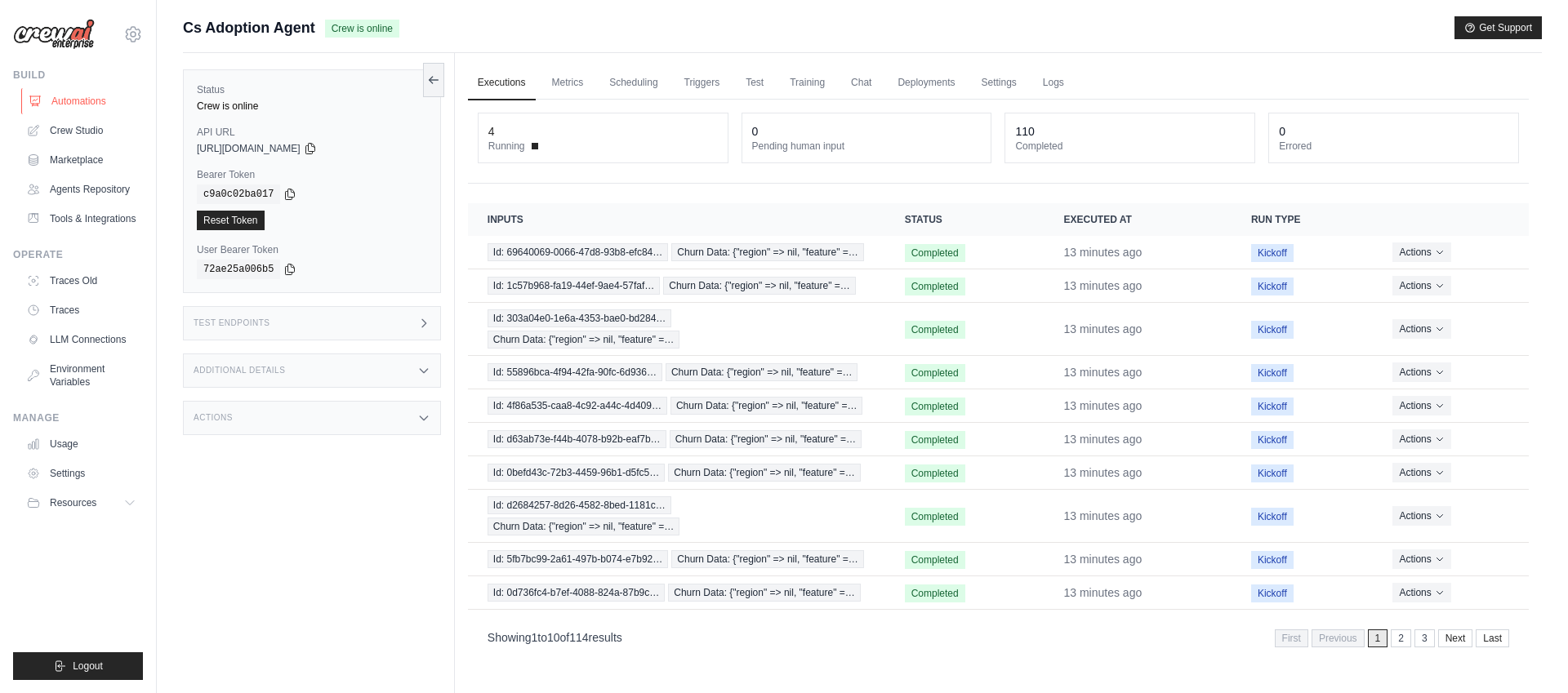
click at [79, 97] on link "Automations" at bounding box center [83, 101] width 123 height 26
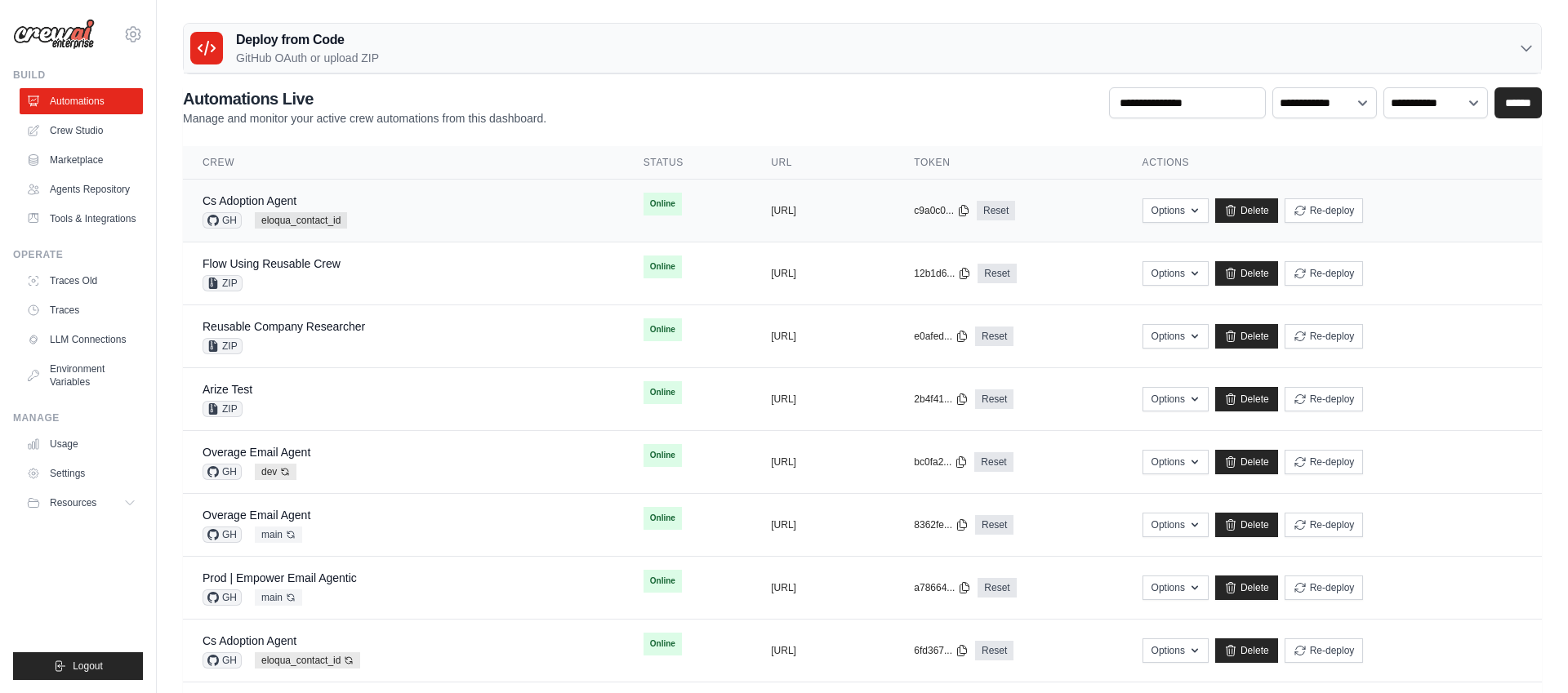
click at [394, 207] on div "Cs Adoption Agent GH eloqua_contact_id" at bounding box center [403, 210] width 402 height 36
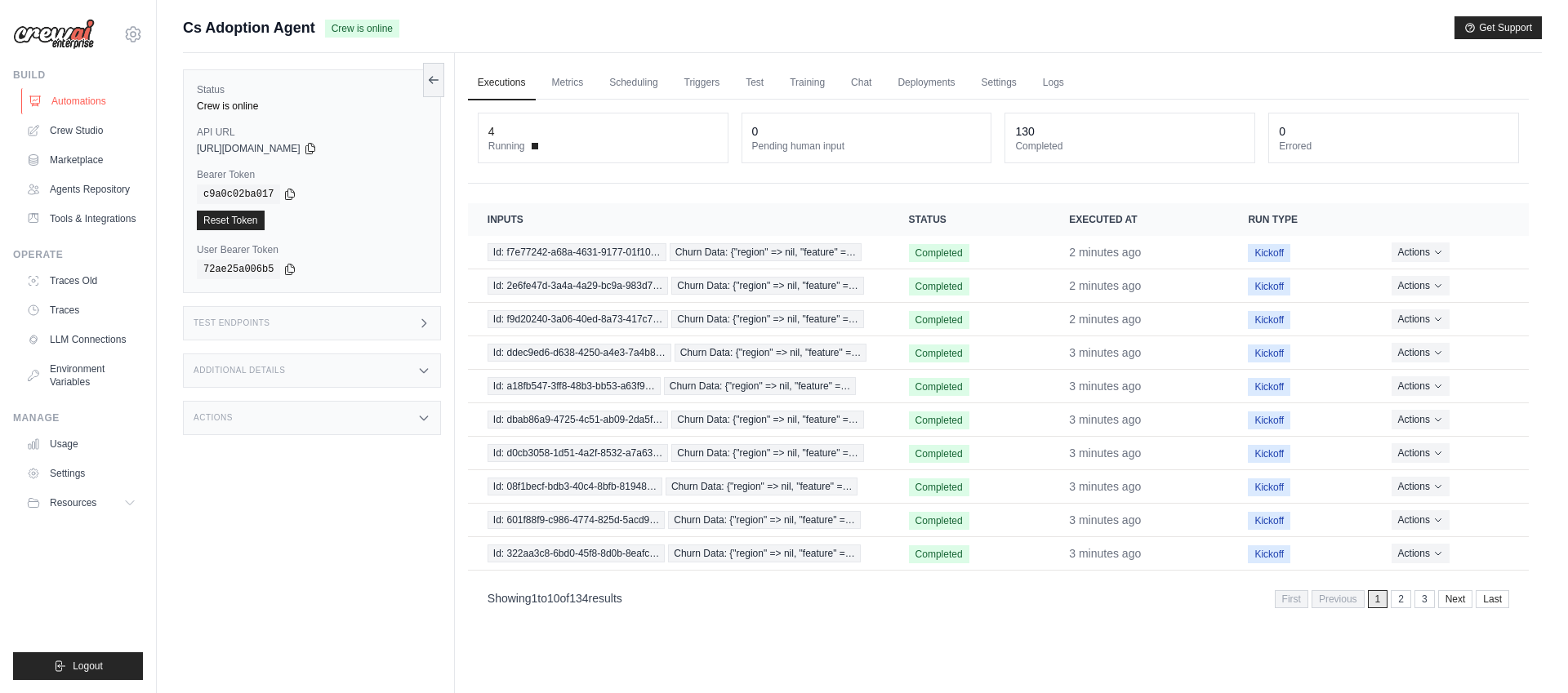
click at [85, 105] on link "Automations" at bounding box center [83, 101] width 123 height 26
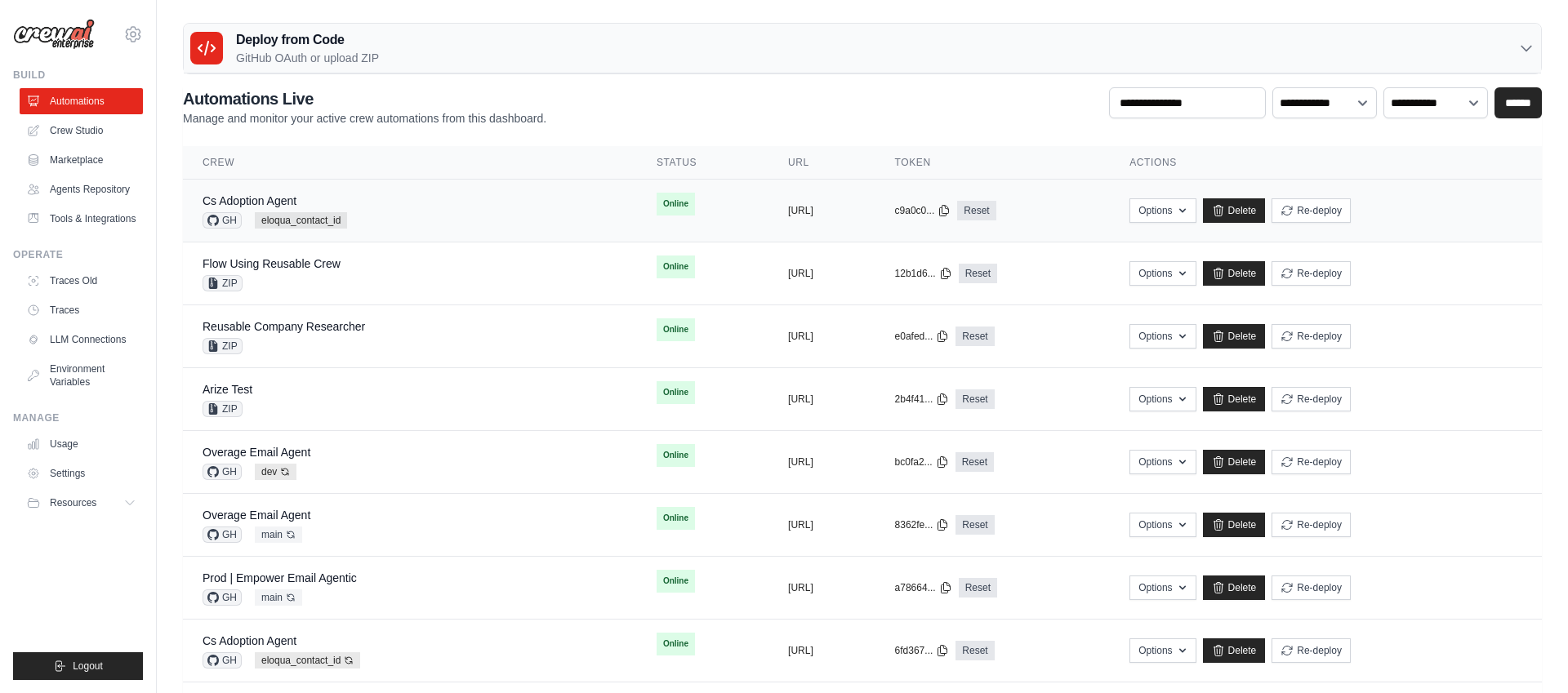
click at [317, 193] on div "Cs Adoption Agent" at bounding box center [274, 201] width 144 height 17
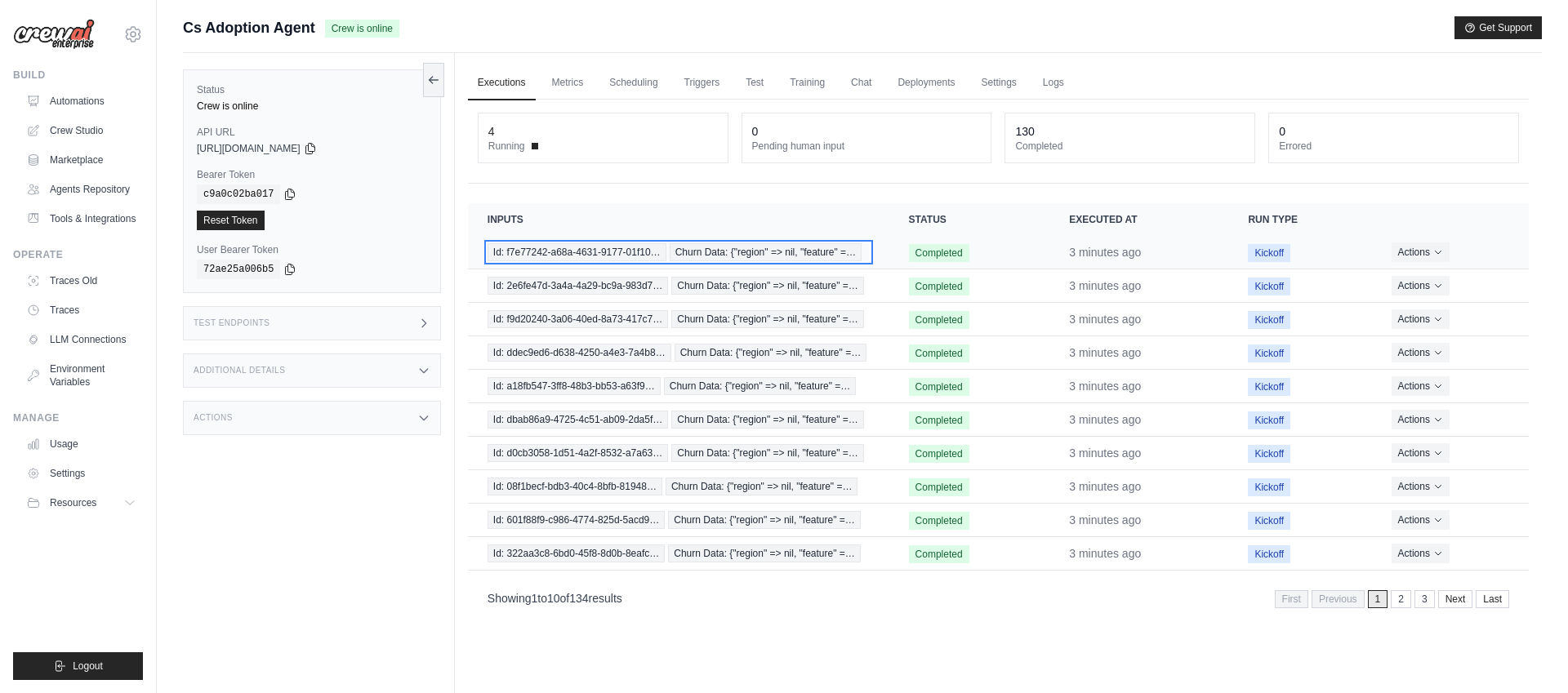
click at [755, 254] on span "Churn Data: {"region" => nil, "feature" =…" at bounding box center [765, 252] width 193 height 18
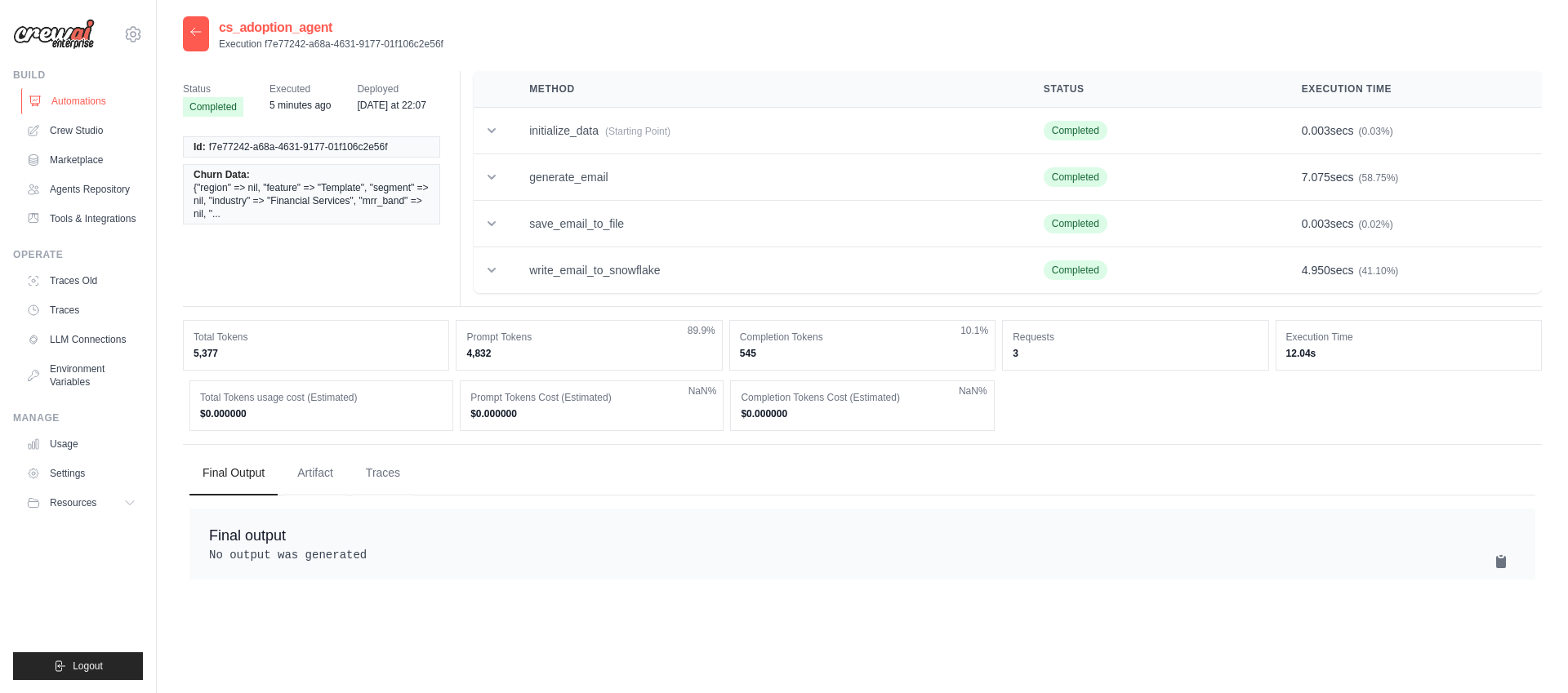
click at [91, 106] on link "Automations" at bounding box center [83, 101] width 123 height 26
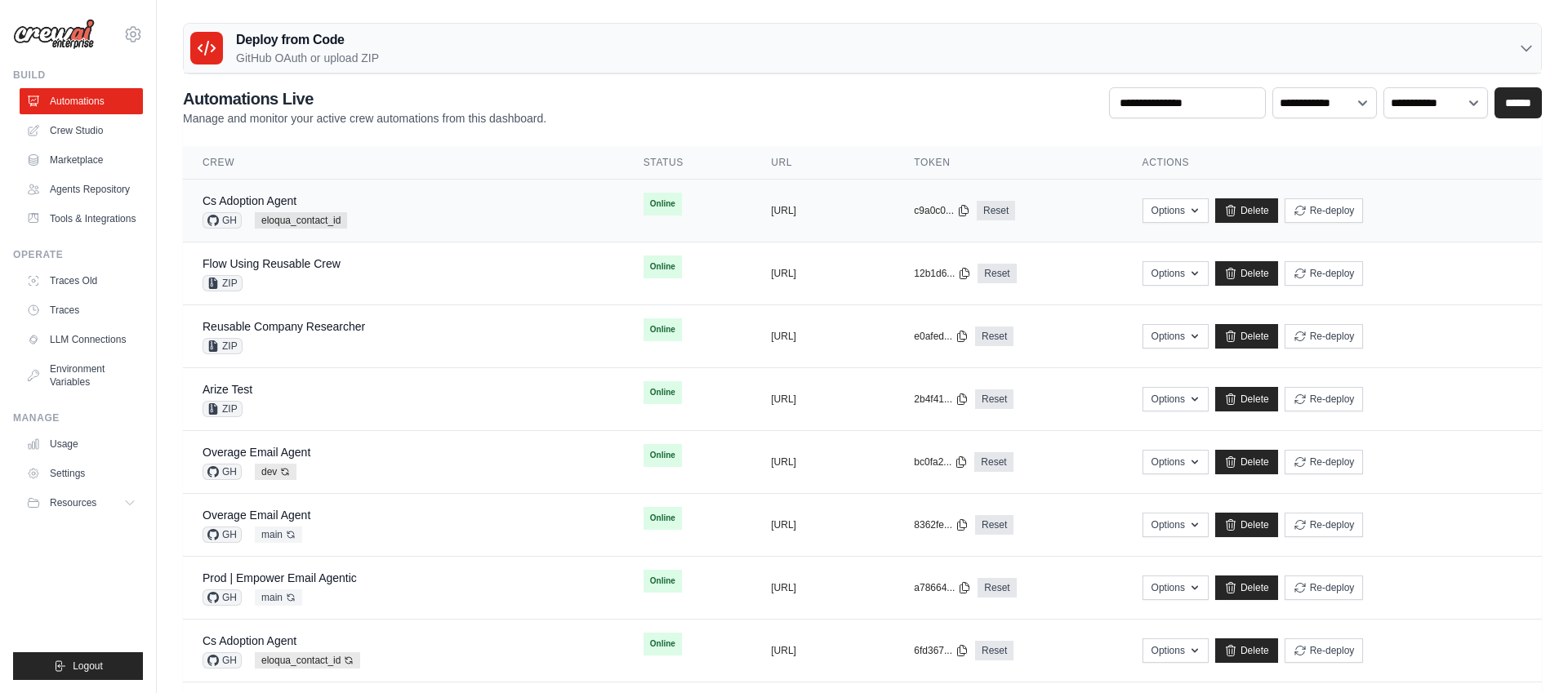
click at [529, 199] on div "Cs Adoption Agent GH eloqua_contact_id" at bounding box center [403, 210] width 402 height 36
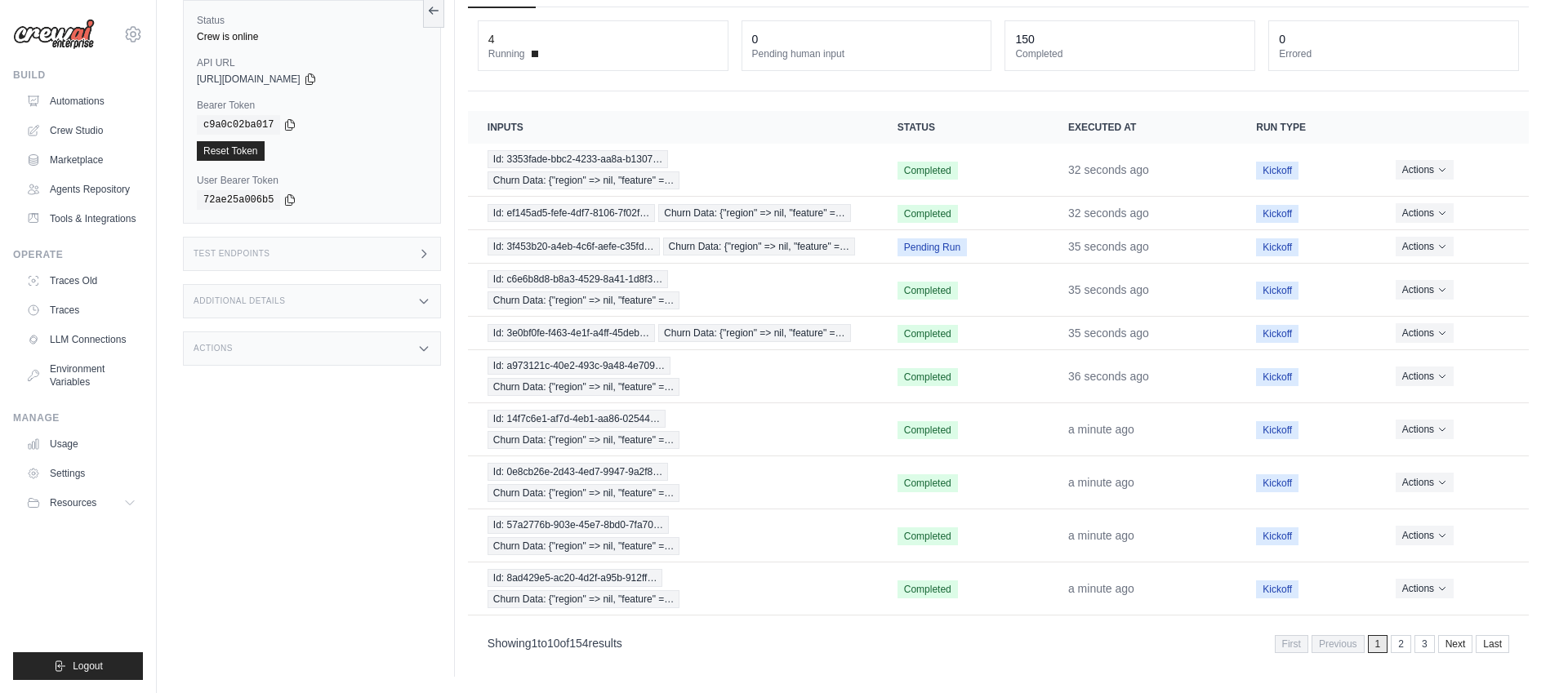
scroll to position [69, 0]
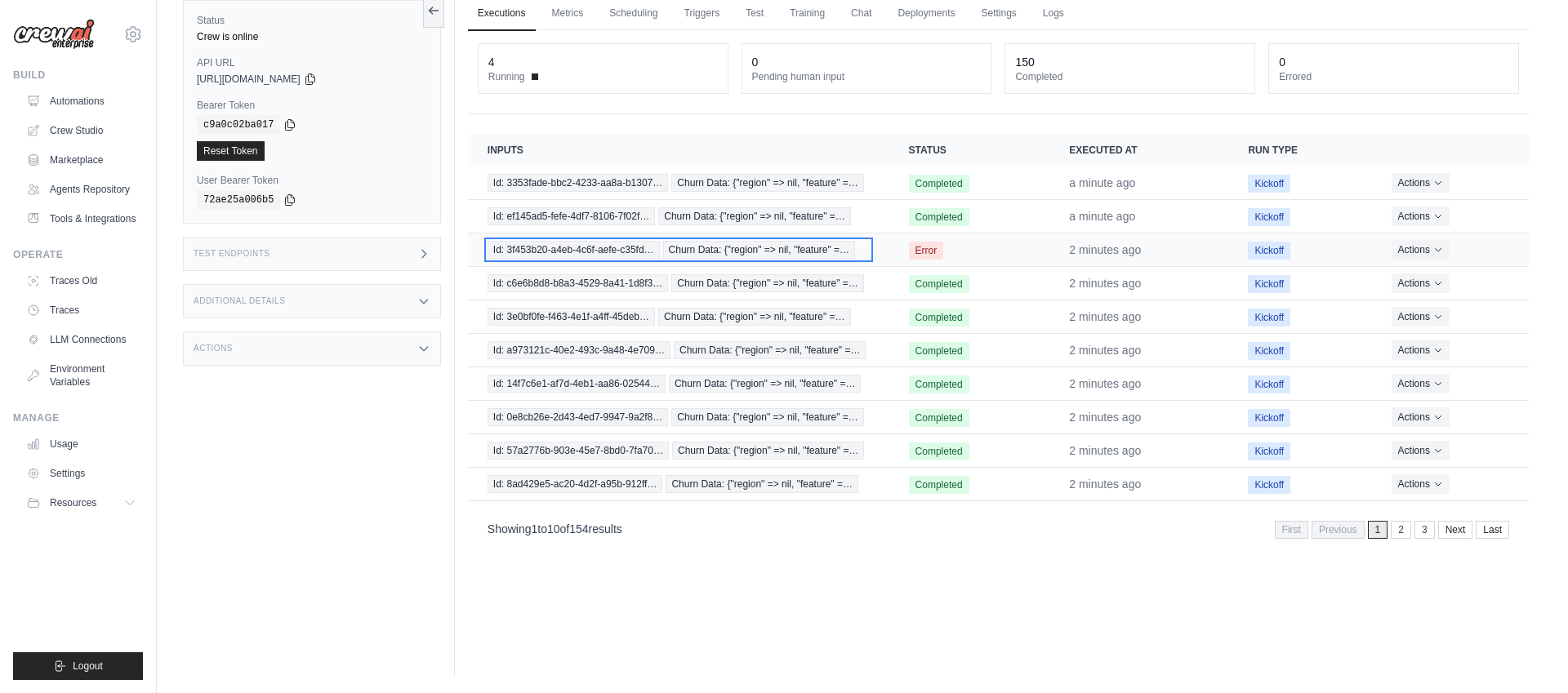
click at [673, 245] on span "Churn Data: {"region" => nil, "feature" =…" at bounding box center [759, 250] width 193 height 18
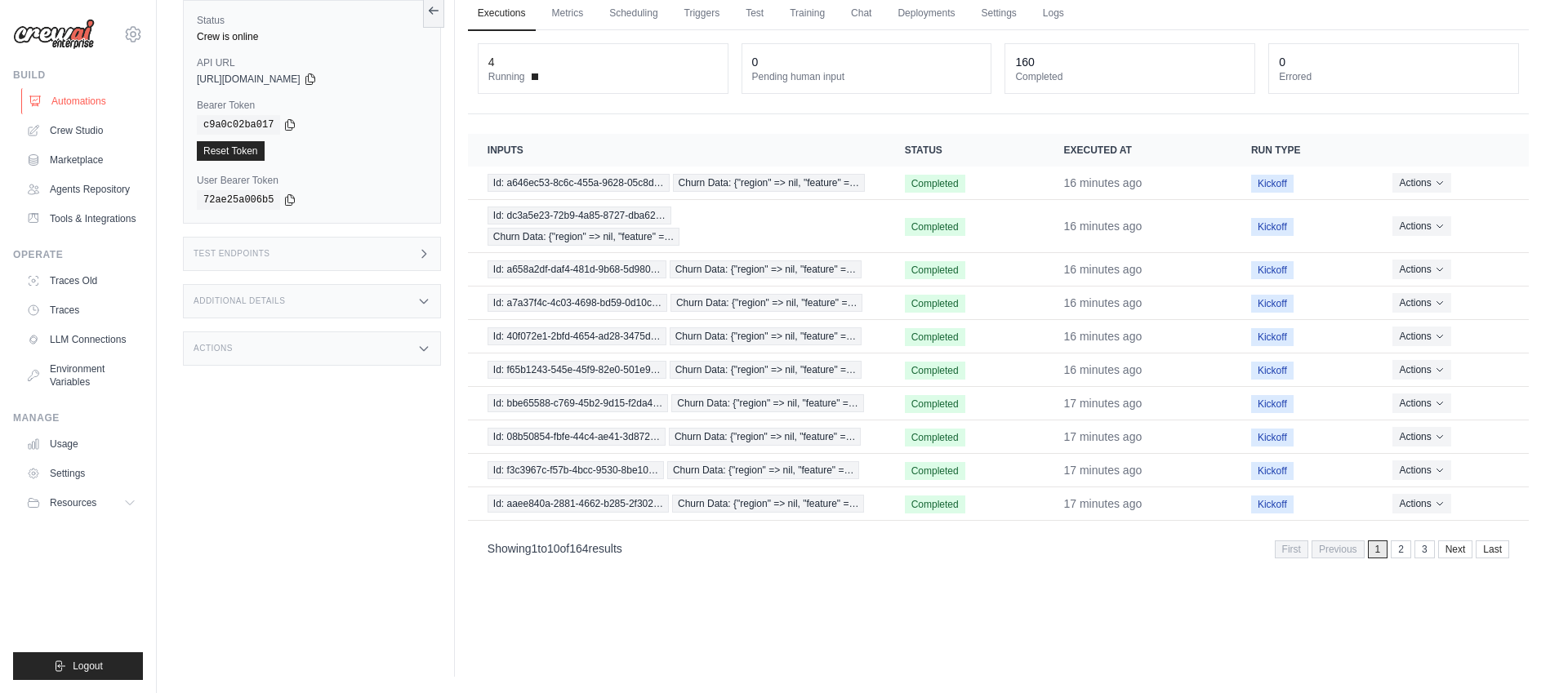
click at [106, 98] on link "Automations" at bounding box center [83, 101] width 123 height 26
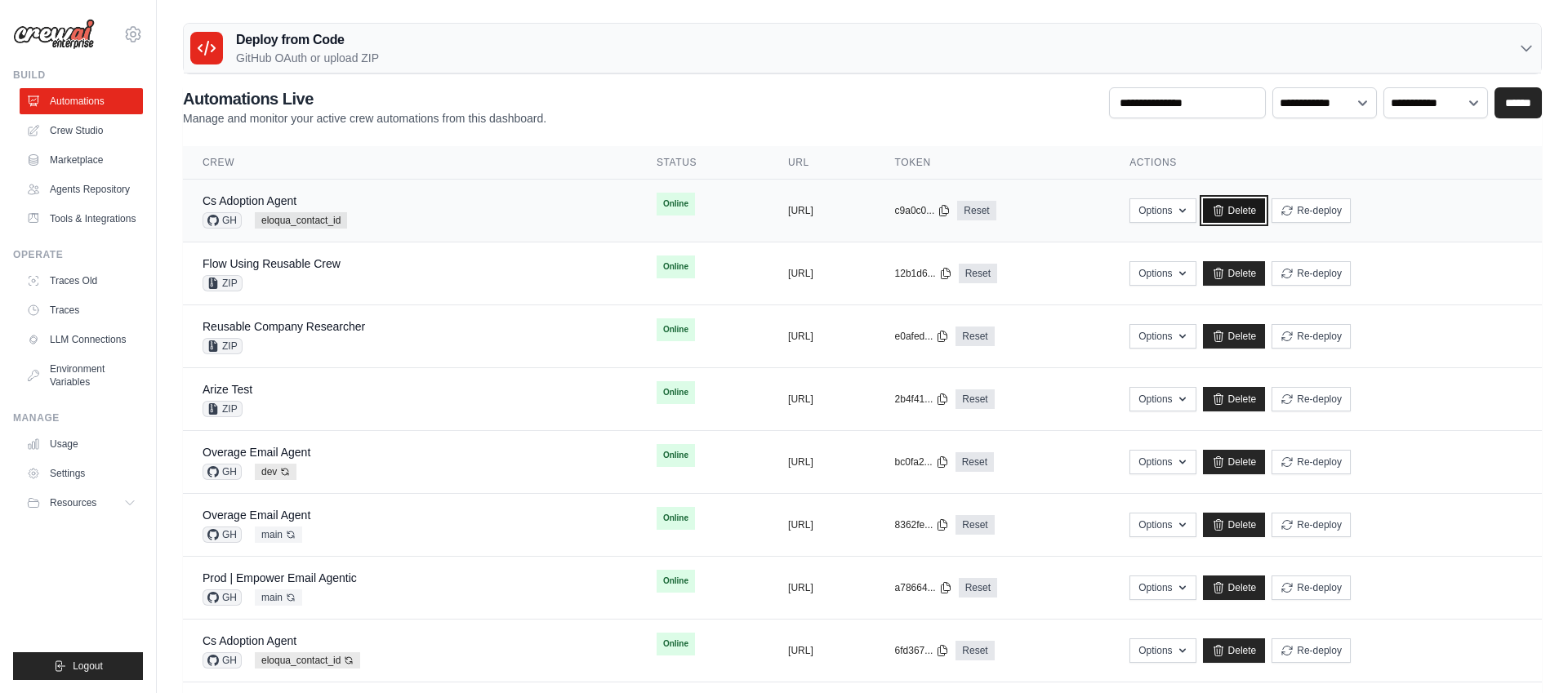
click at [1265, 208] on link "Delete" at bounding box center [1234, 211] width 62 height 25
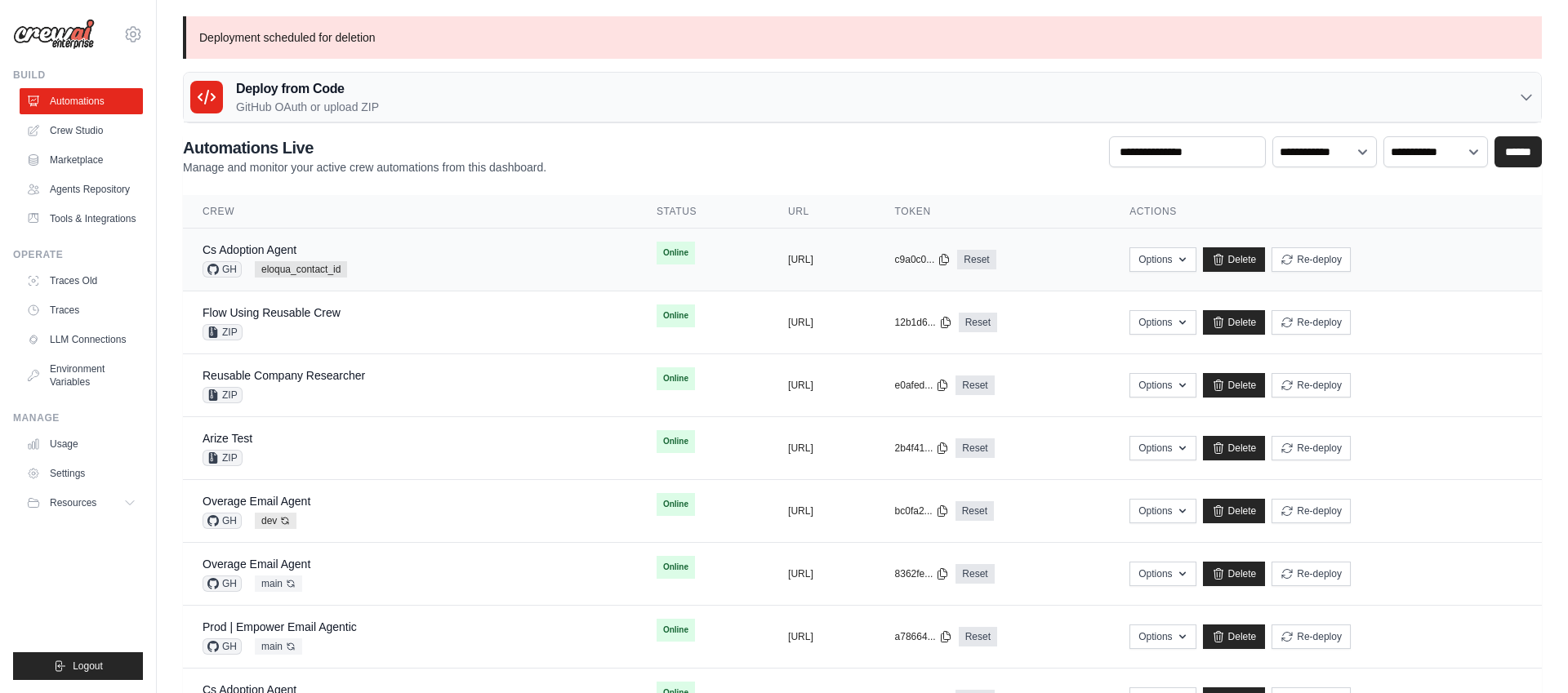
click at [372, 268] on div "Cs Adoption Agent GH eloqua_contact_id" at bounding box center [410, 259] width 415 height 36
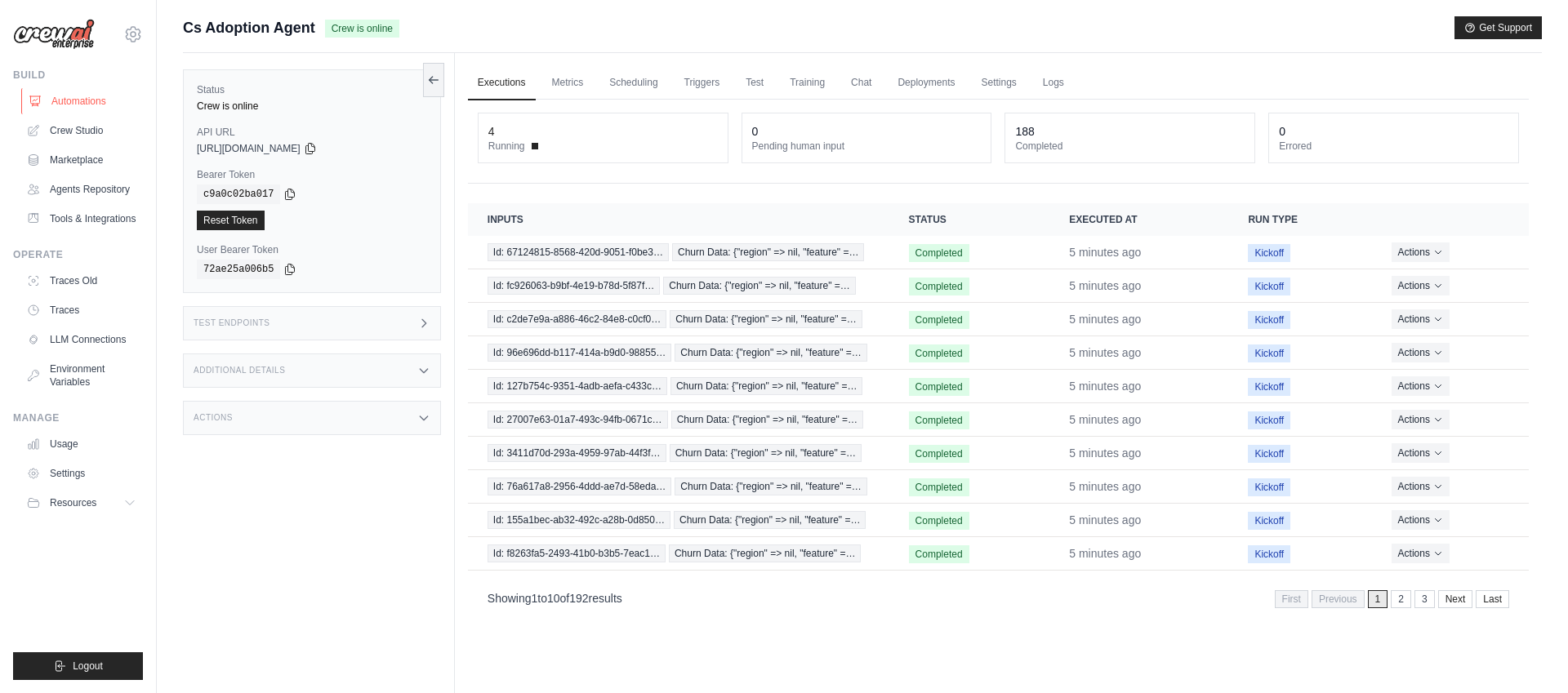
click at [80, 103] on link "Automations" at bounding box center [83, 101] width 123 height 26
click at [73, 100] on link "Automations" at bounding box center [83, 101] width 123 height 26
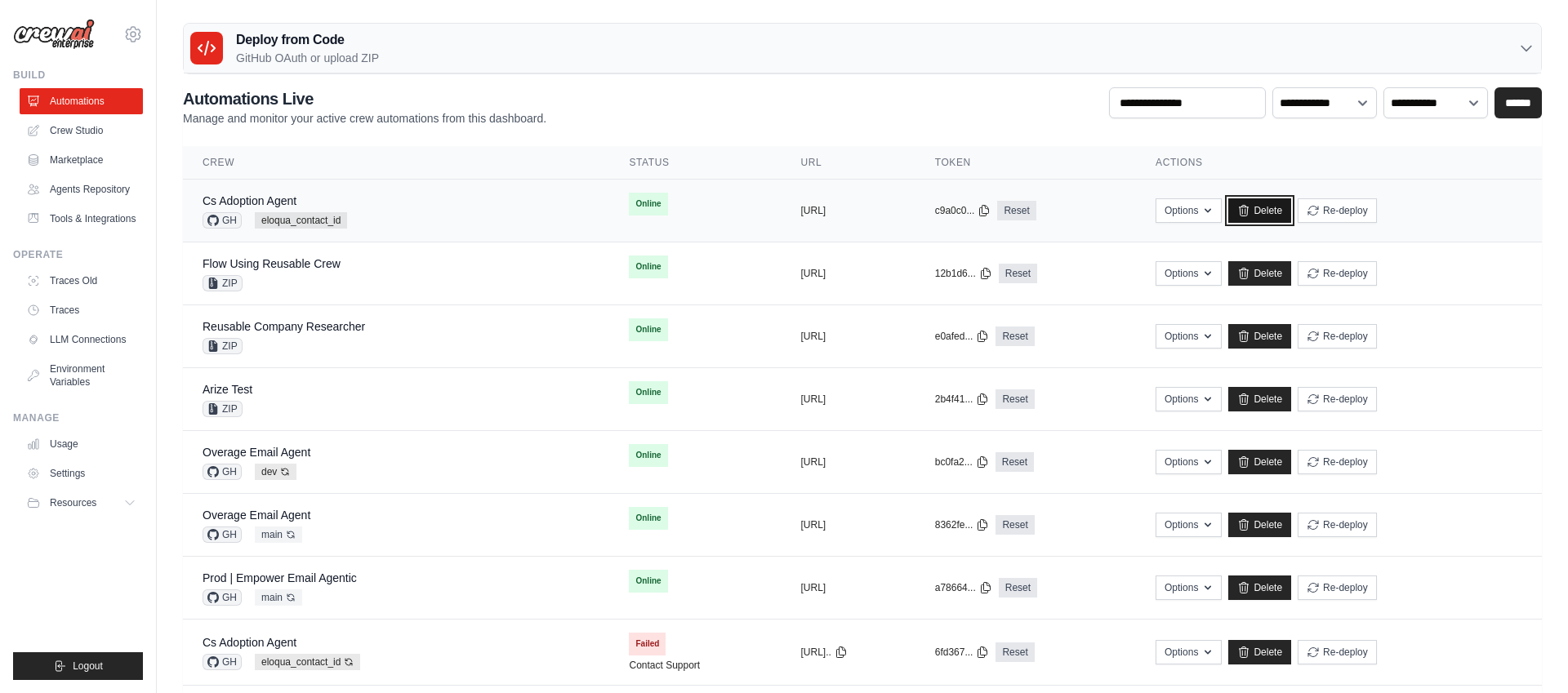
click at [1291, 211] on link "Delete" at bounding box center [1258, 211] width 62 height 25
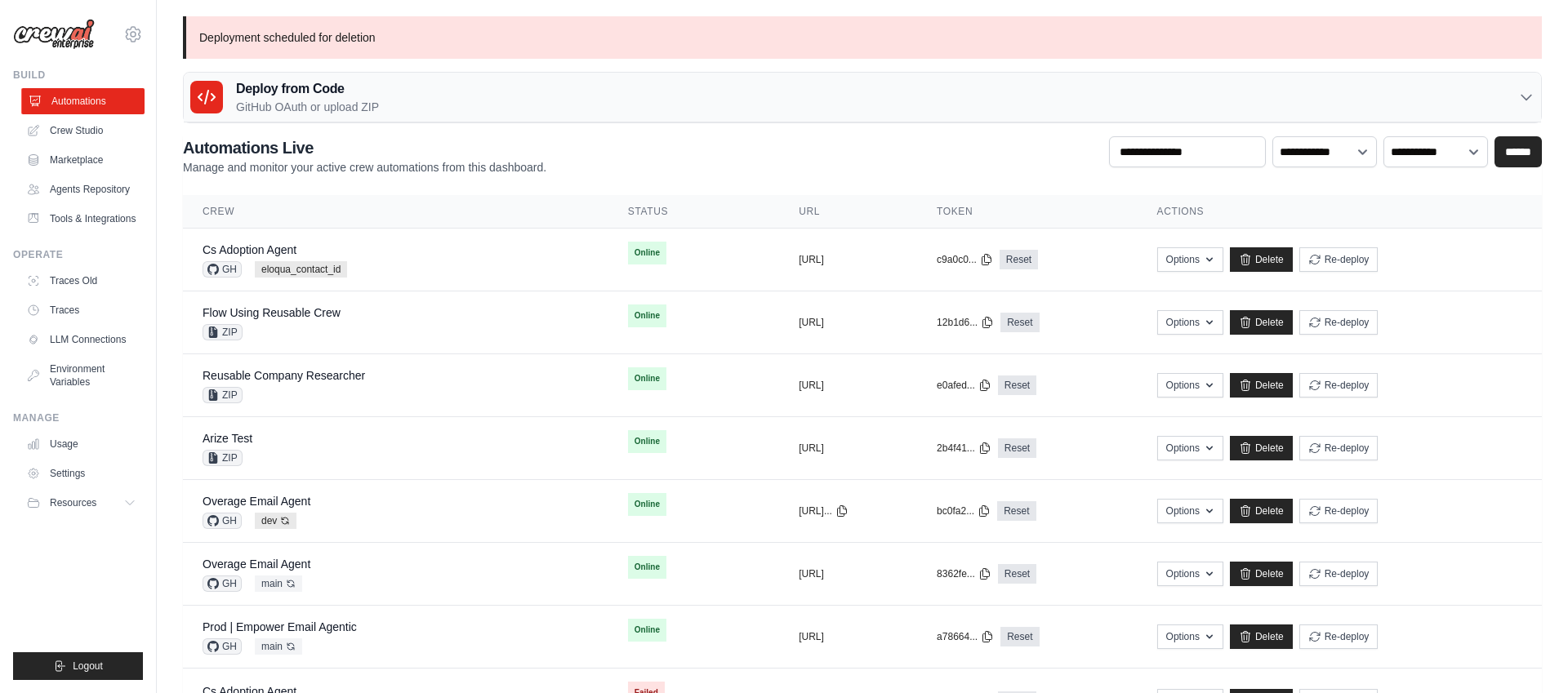
click at [84, 99] on link "Automations" at bounding box center [83, 101] width 123 height 26
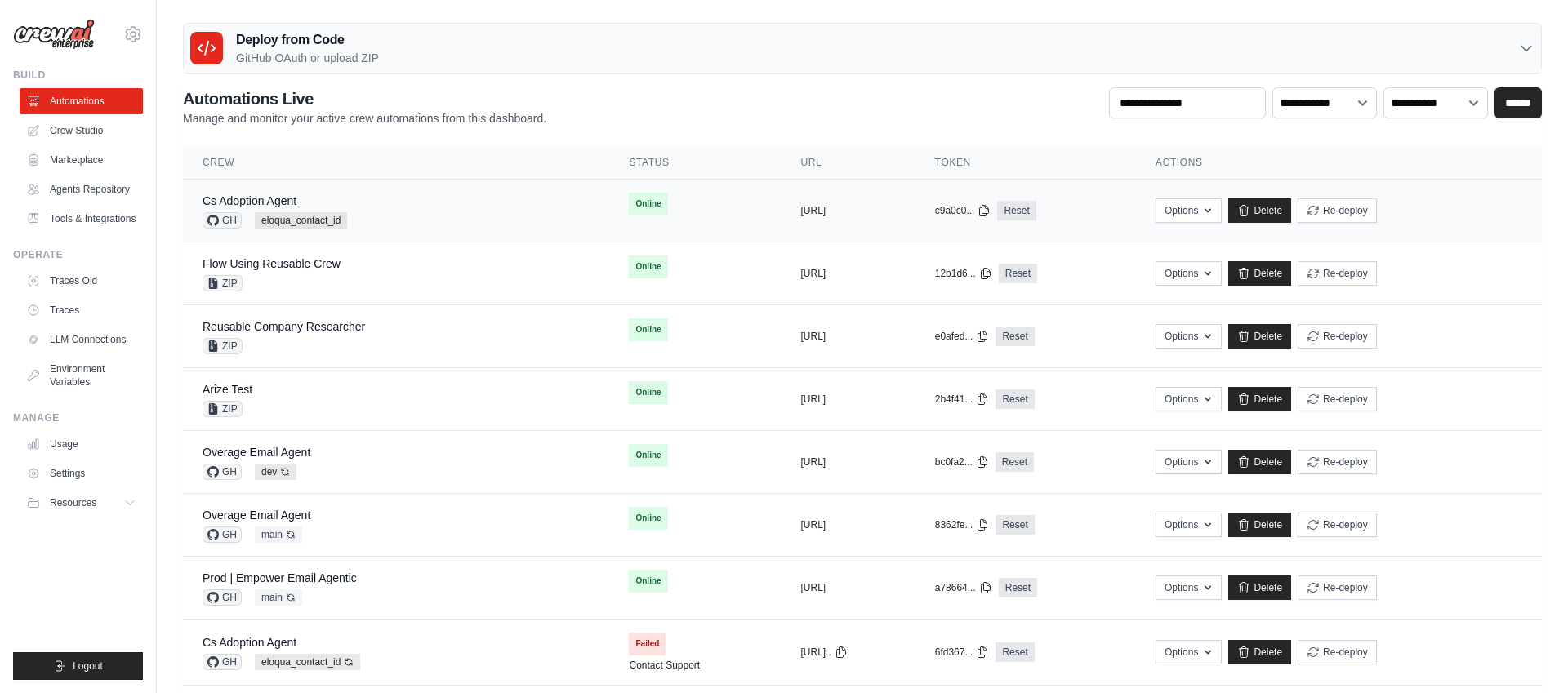
click at [475, 209] on div "Cs Adoption Agent GH eloqua_contact_id" at bounding box center [396, 210] width 387 height 36
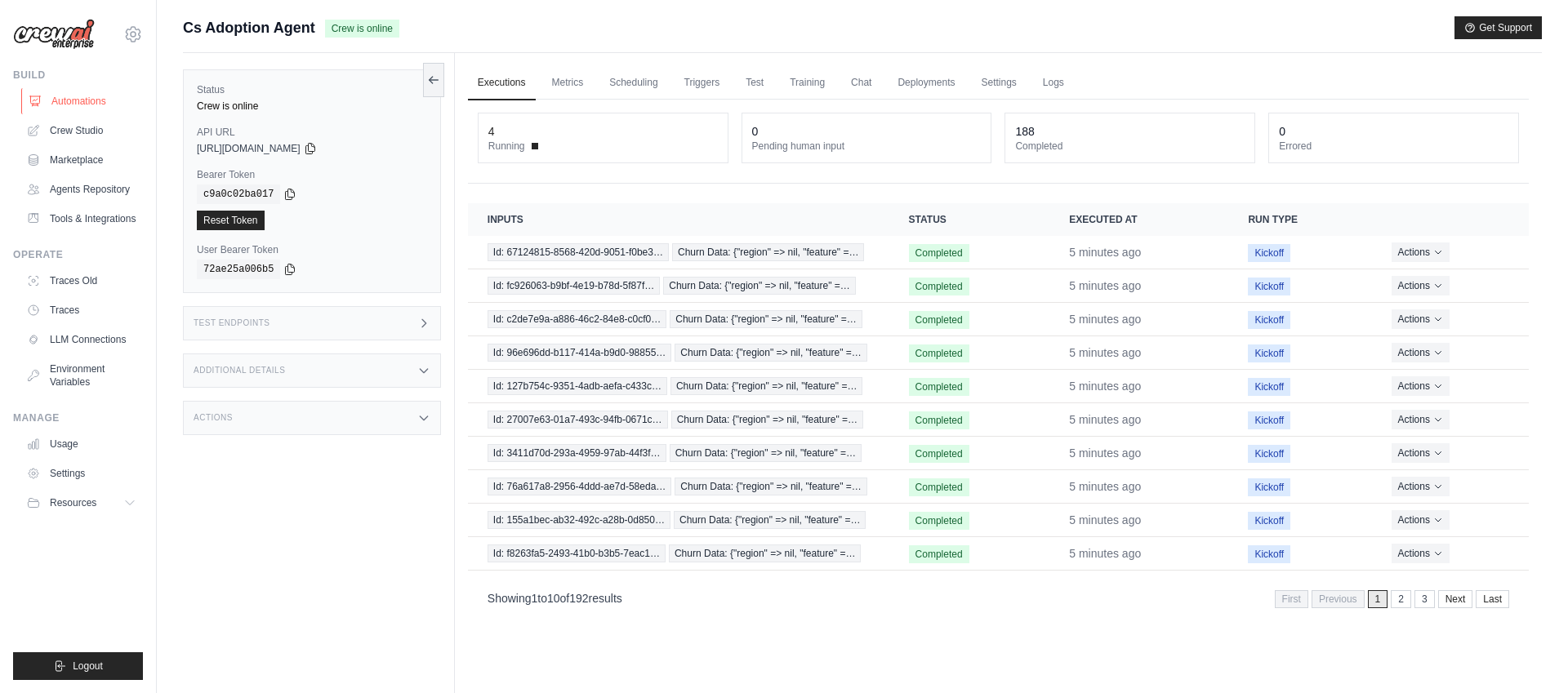
click at [77, 102] on link "Automations" at bounding box center [83, 101] width 123 height 26
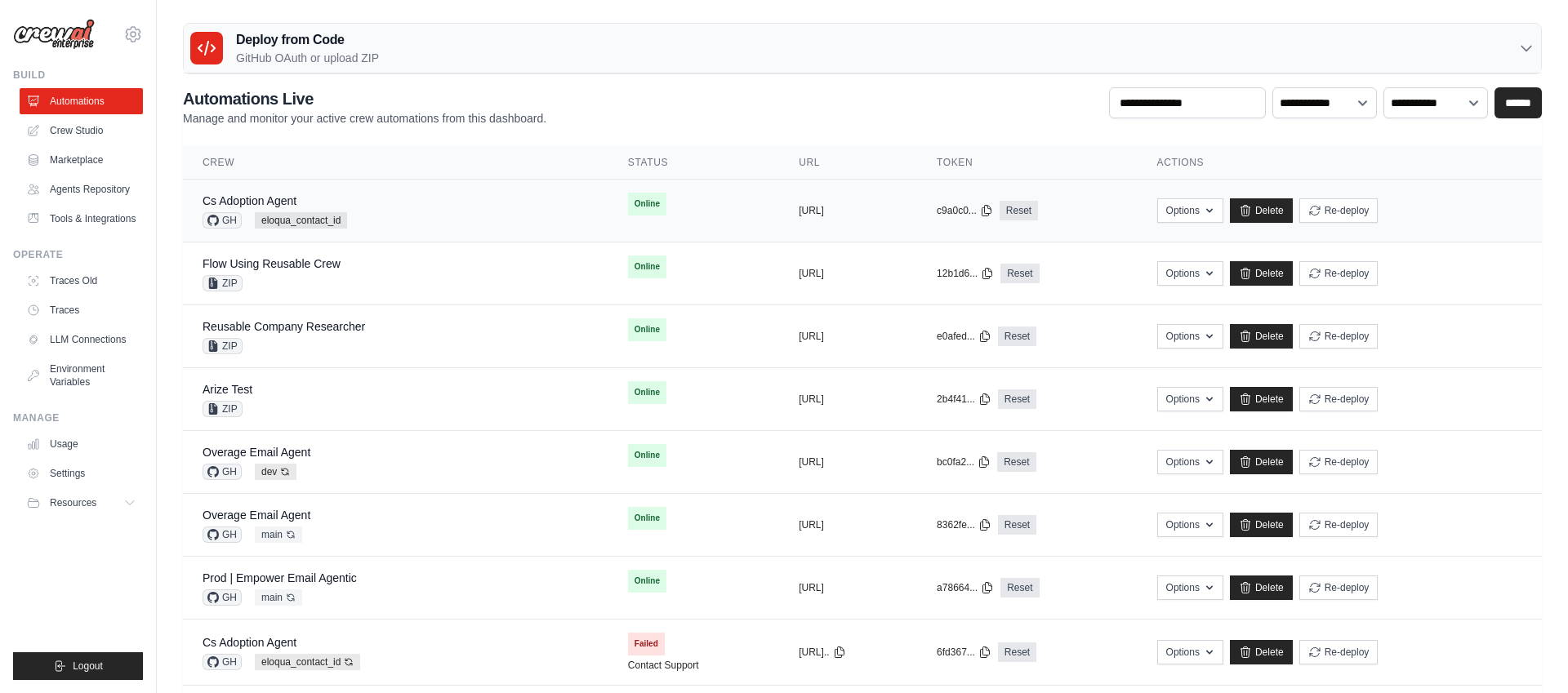
click at [431, 214] on div "Cs Adoption Agent GH eloqua_contact_id" at bounding box center [395, 210] width 386 height 36
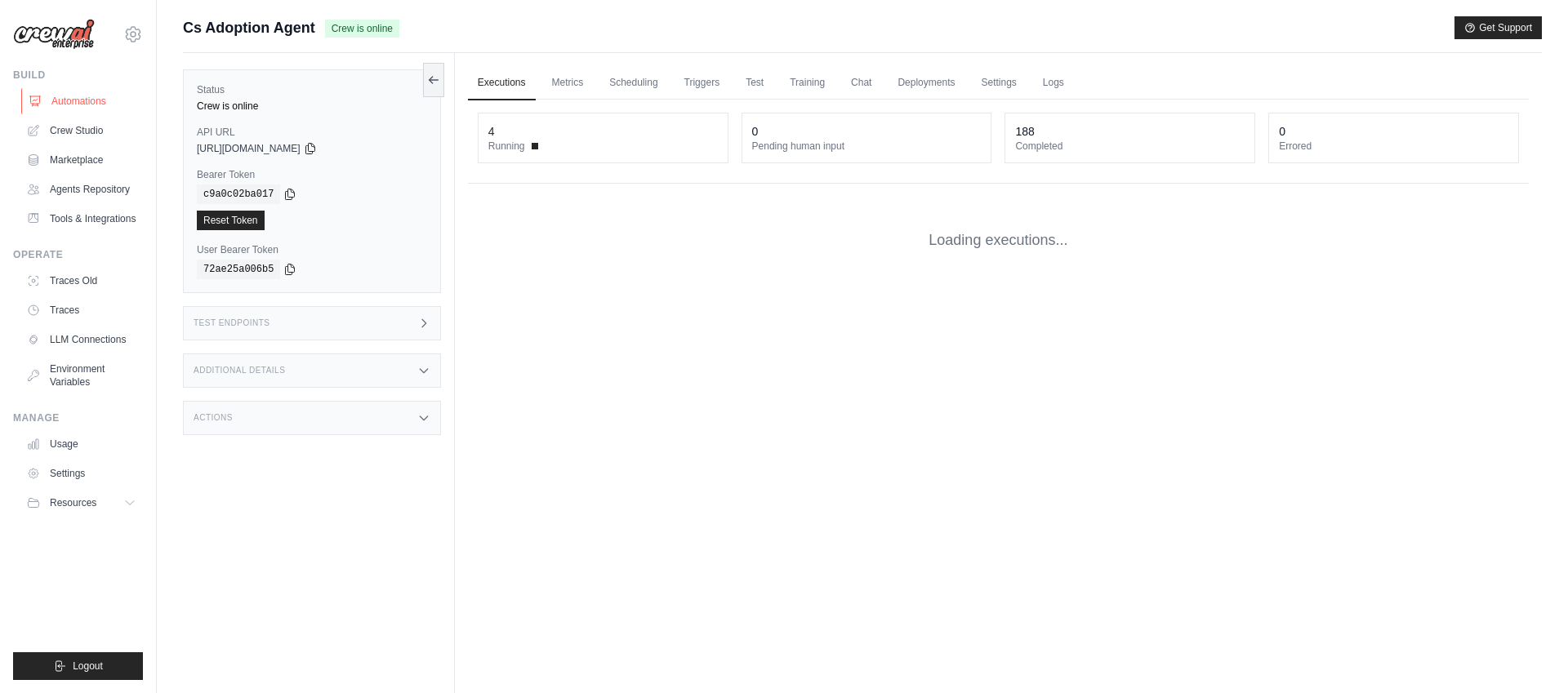
click at [73, 106] on link "Automations" at bounding box center [83, 101] width 123 height 26
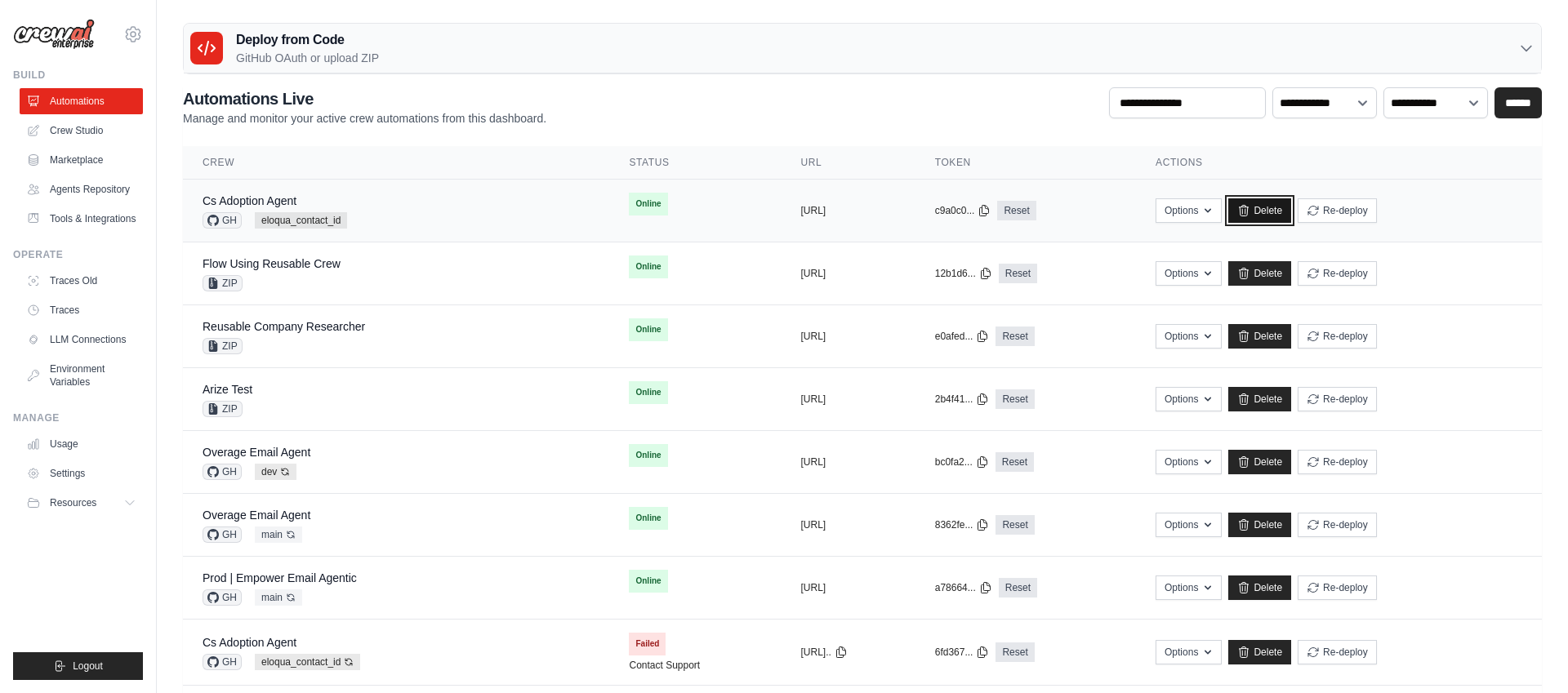
click at [1291, 208] on link "Delete" at bounding box center [1258, 211] width 62 height 25
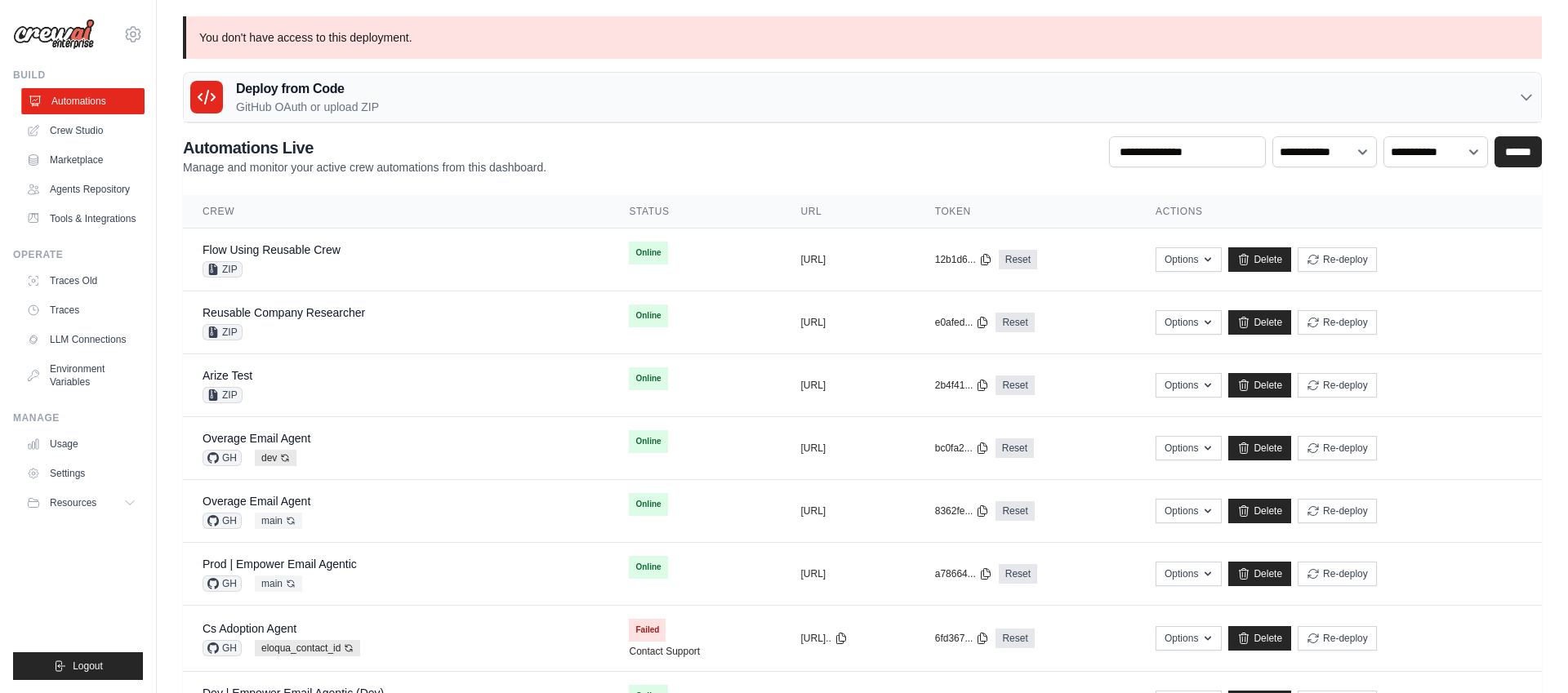
click at [84, 102] on link "Automations" at bounding box center [83, 101] width 123 height 26
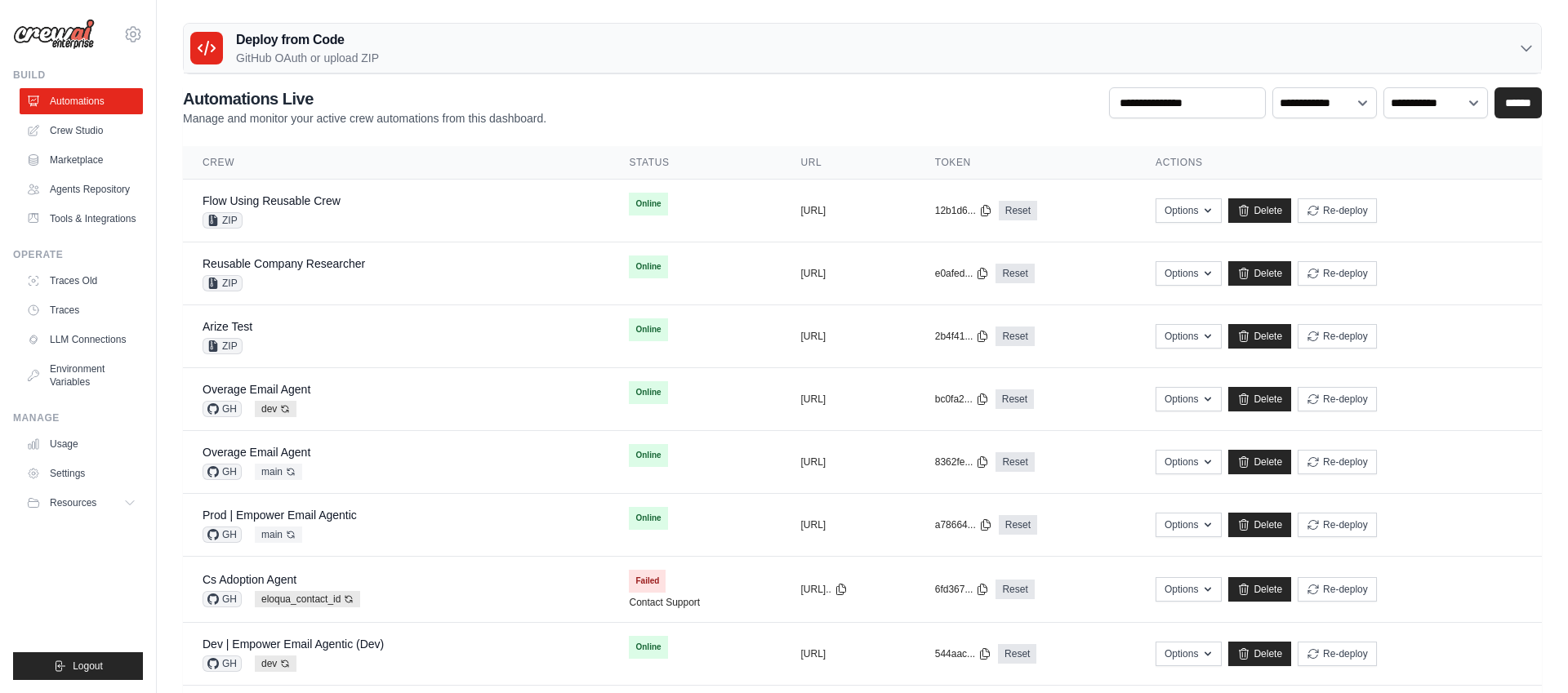
click at [449, 55] on div "Deploy from Code GitHub OAuth or upload ZIP" at bounding box center [862, 48] width 1357 height 50
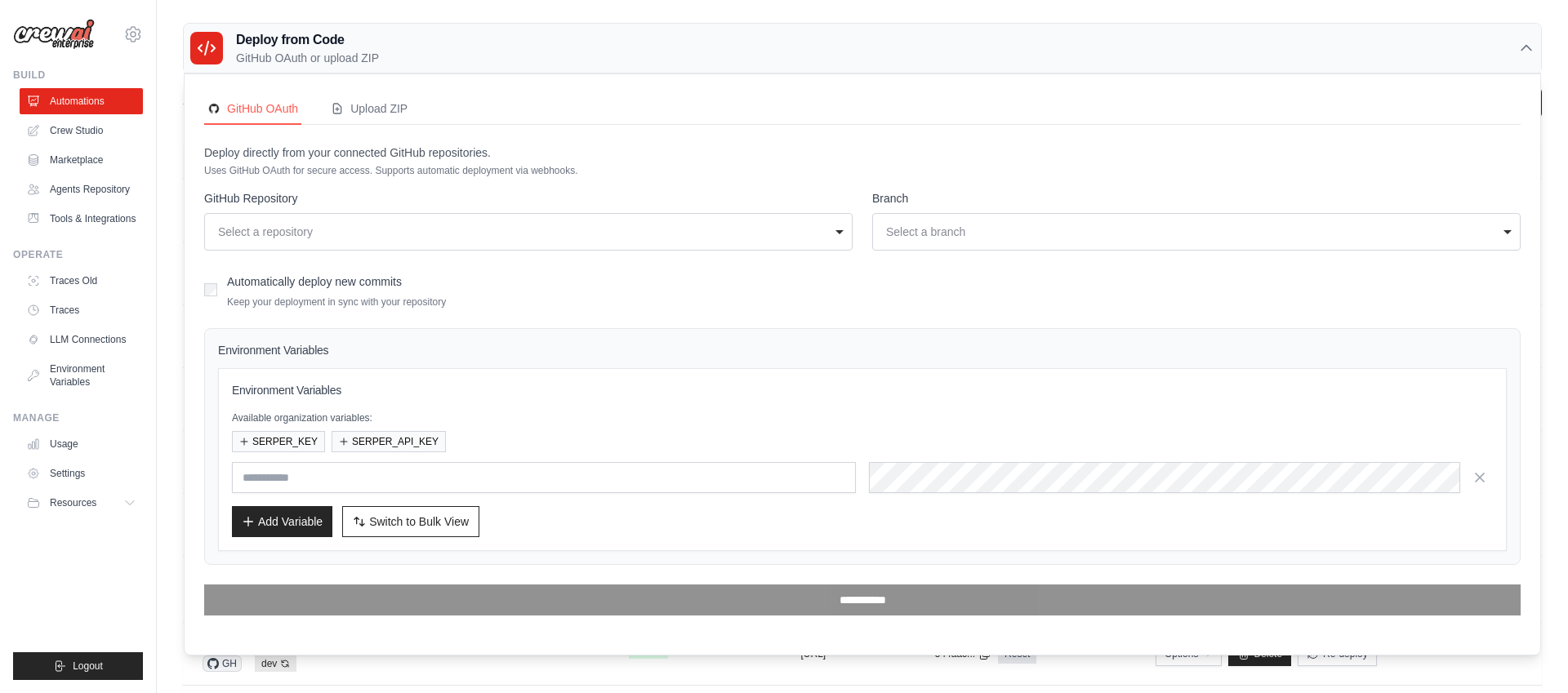
click at [600, 234] on div "Select a repository" at bounding box center [523, 231] width 611 height 17
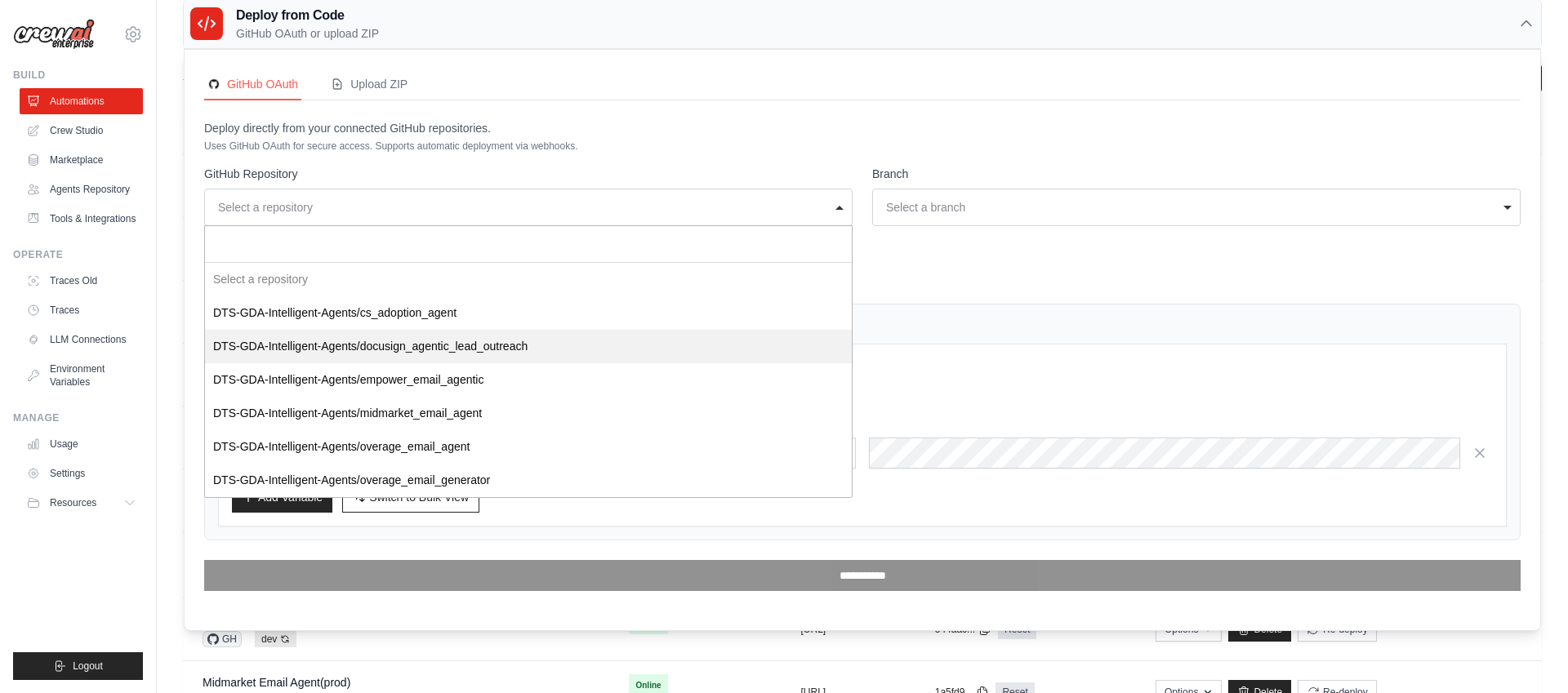
scroll to position [28, 0]
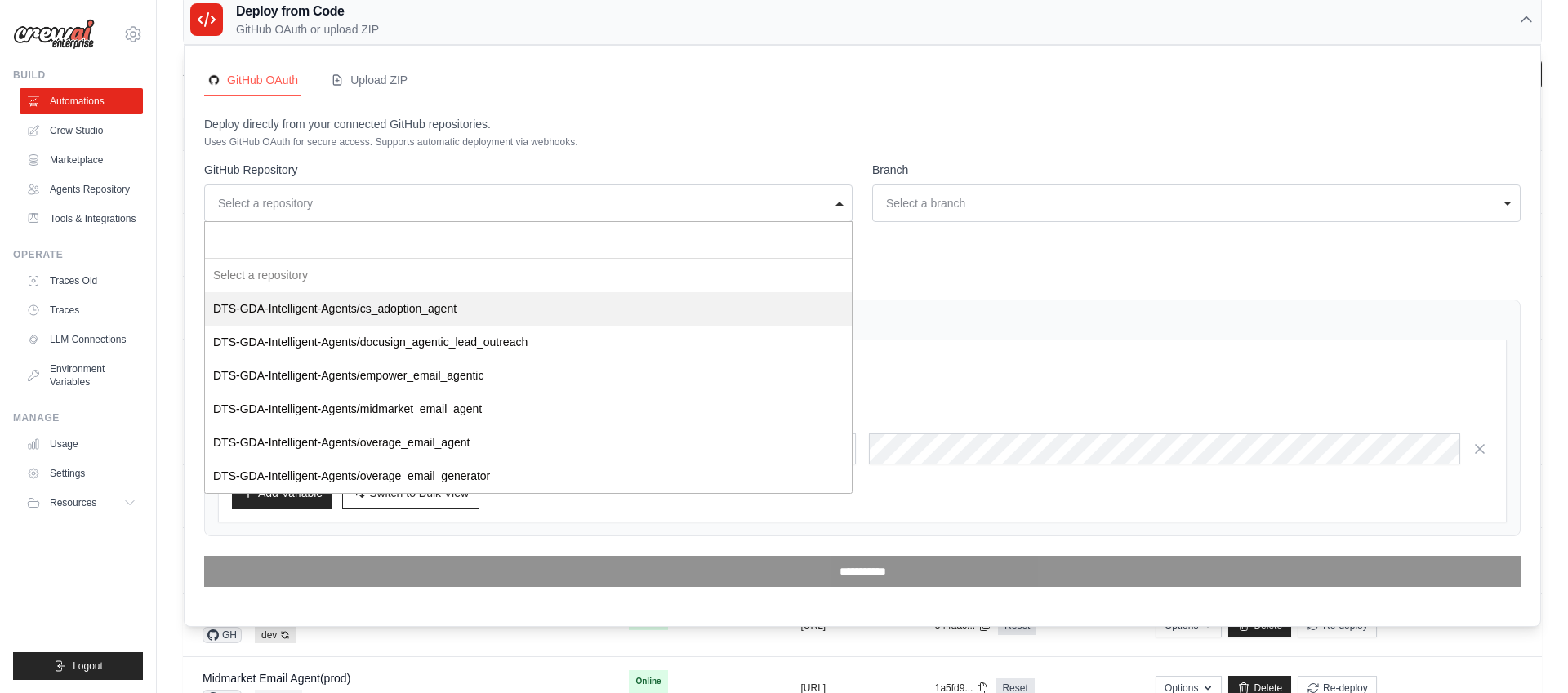
select select "**********"
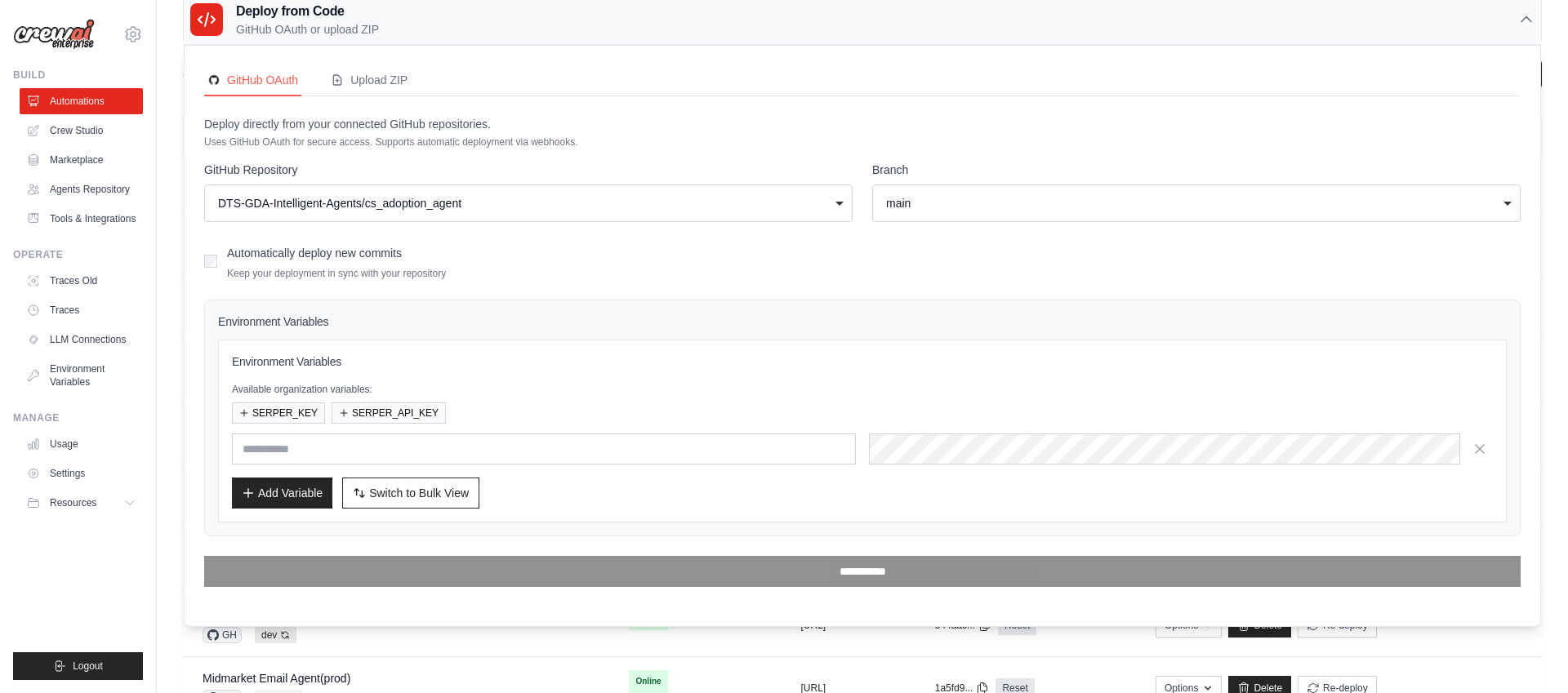
click at [968, 202] on div "main" at bounding box center [1191, 203] width 611 height 17
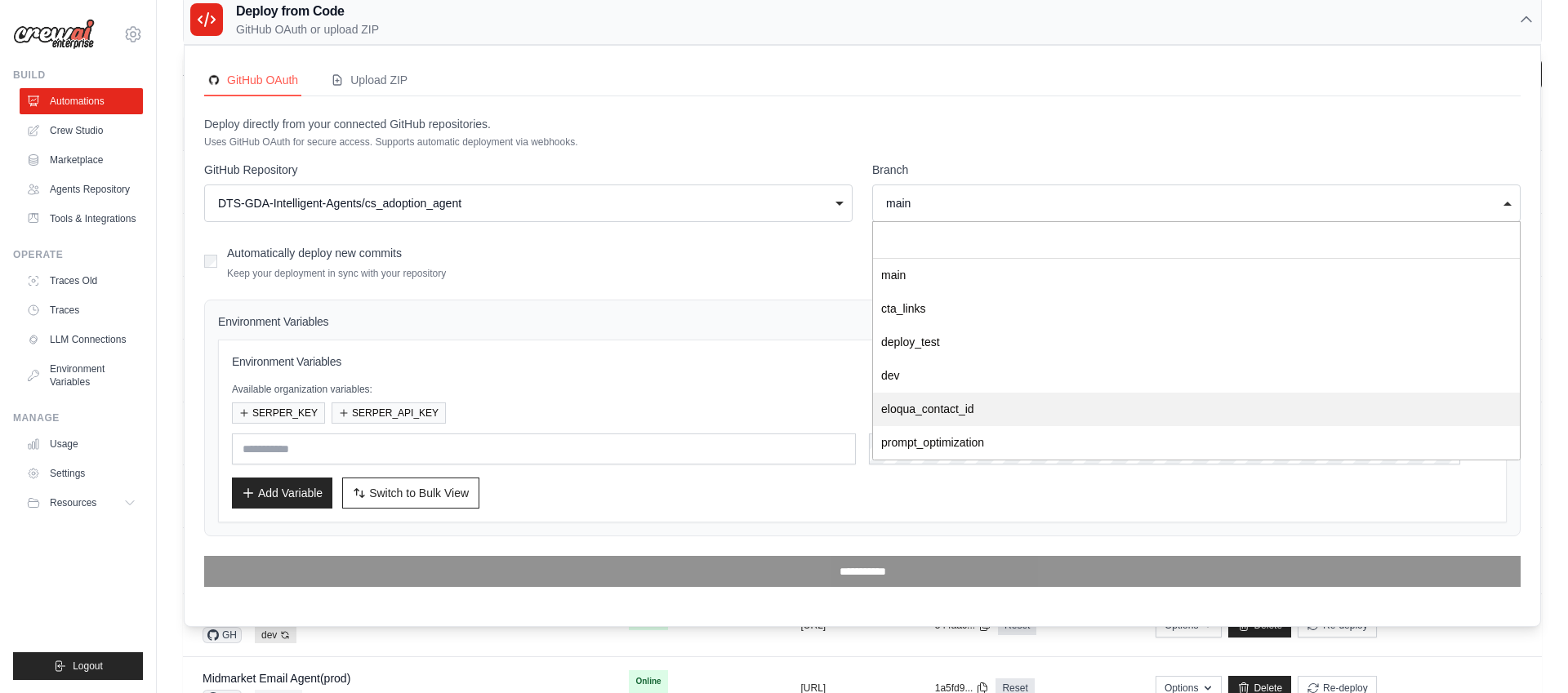
select select "**********"
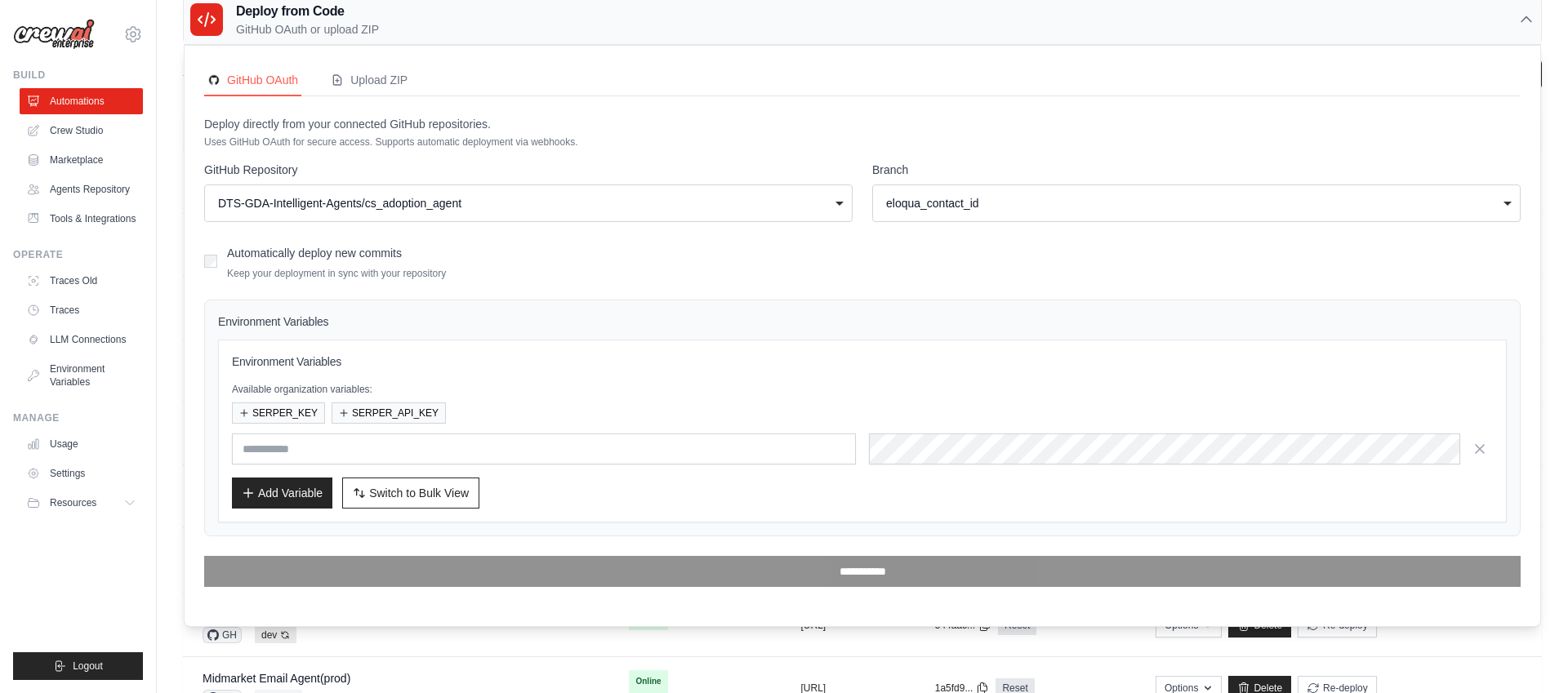
scroll to position [32, 0]
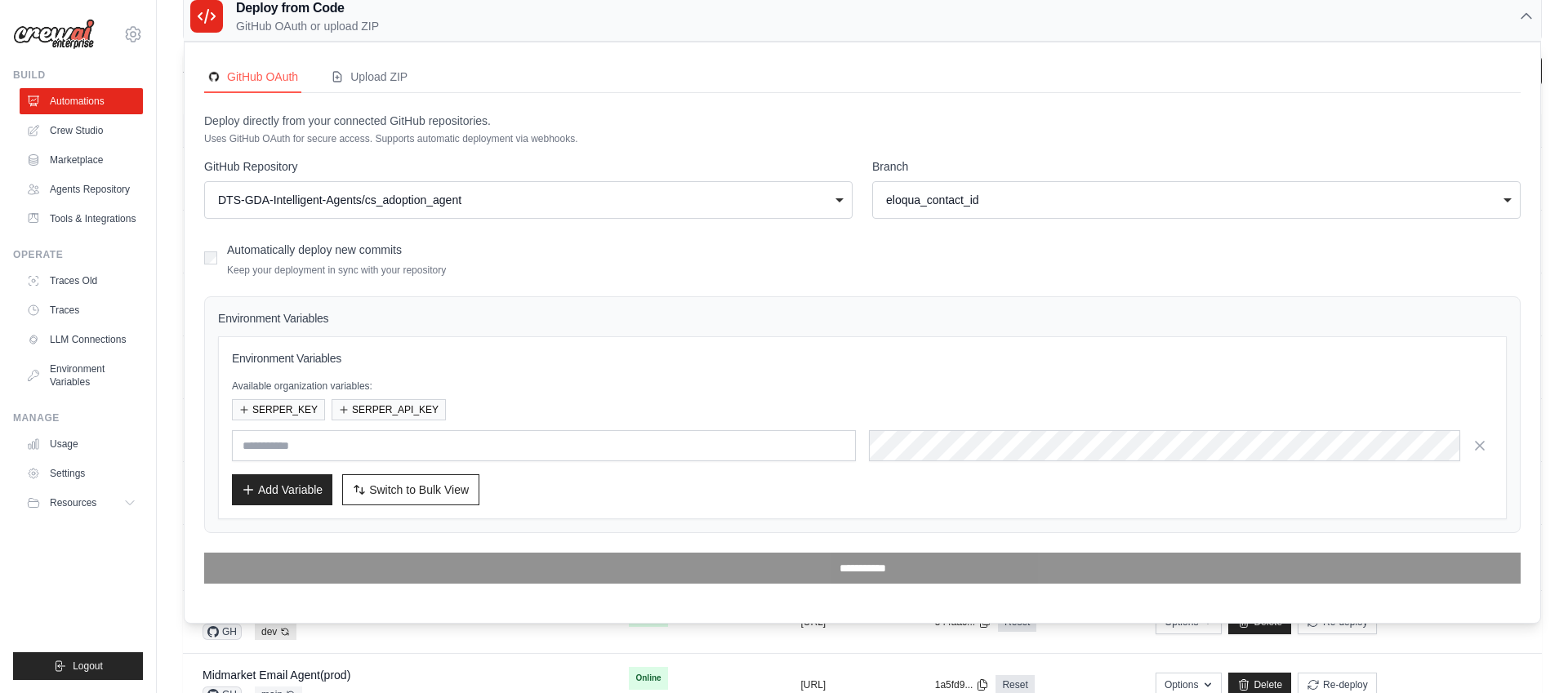
click at [327, 251] on label "Automatically deploy new commits" at bounding box center [314, 250] width 175 height 13
click at [424, 489] on span "Switch to Bulk View" at bounding box center [419, 489] width 99 height 17
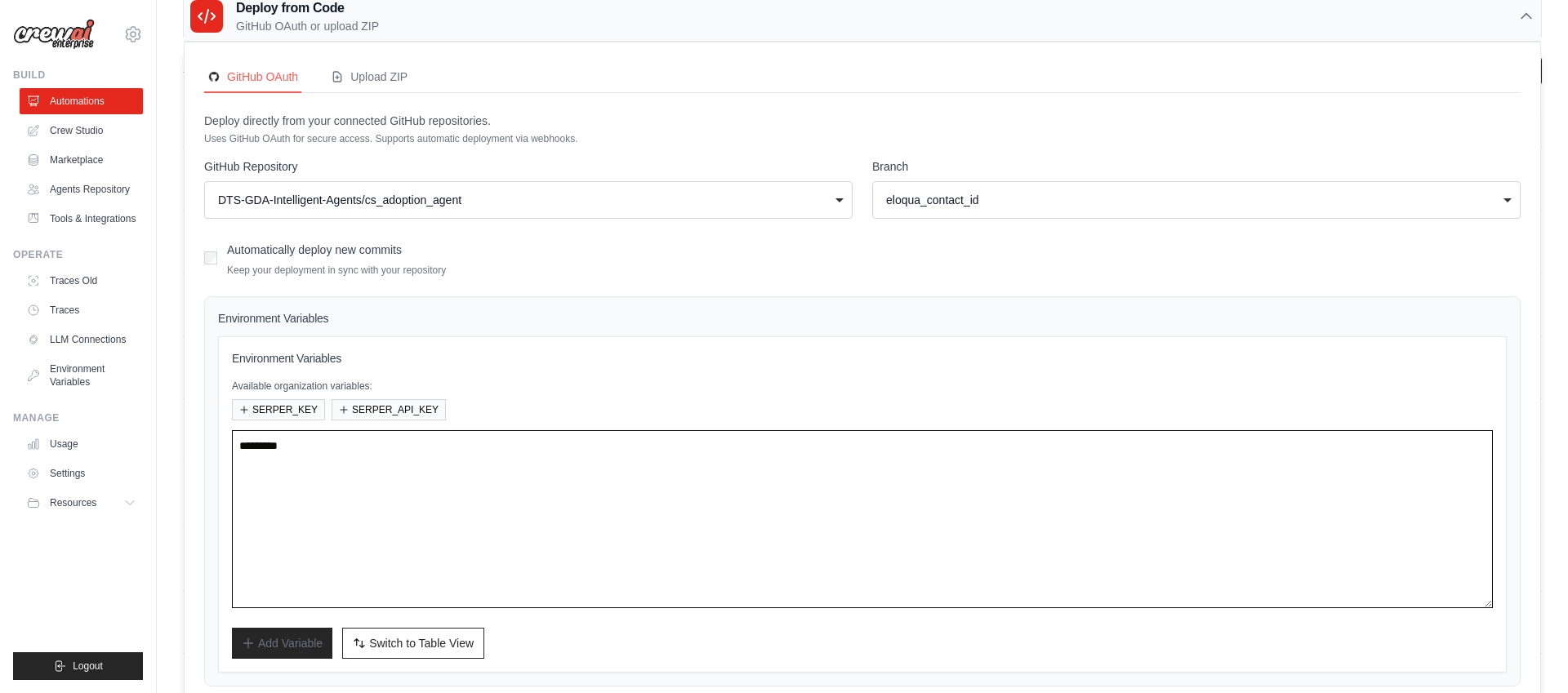
click at [577, 451] on textarea at bounding box center [863, 519] width 1261 height 178
paste textarea "**********"
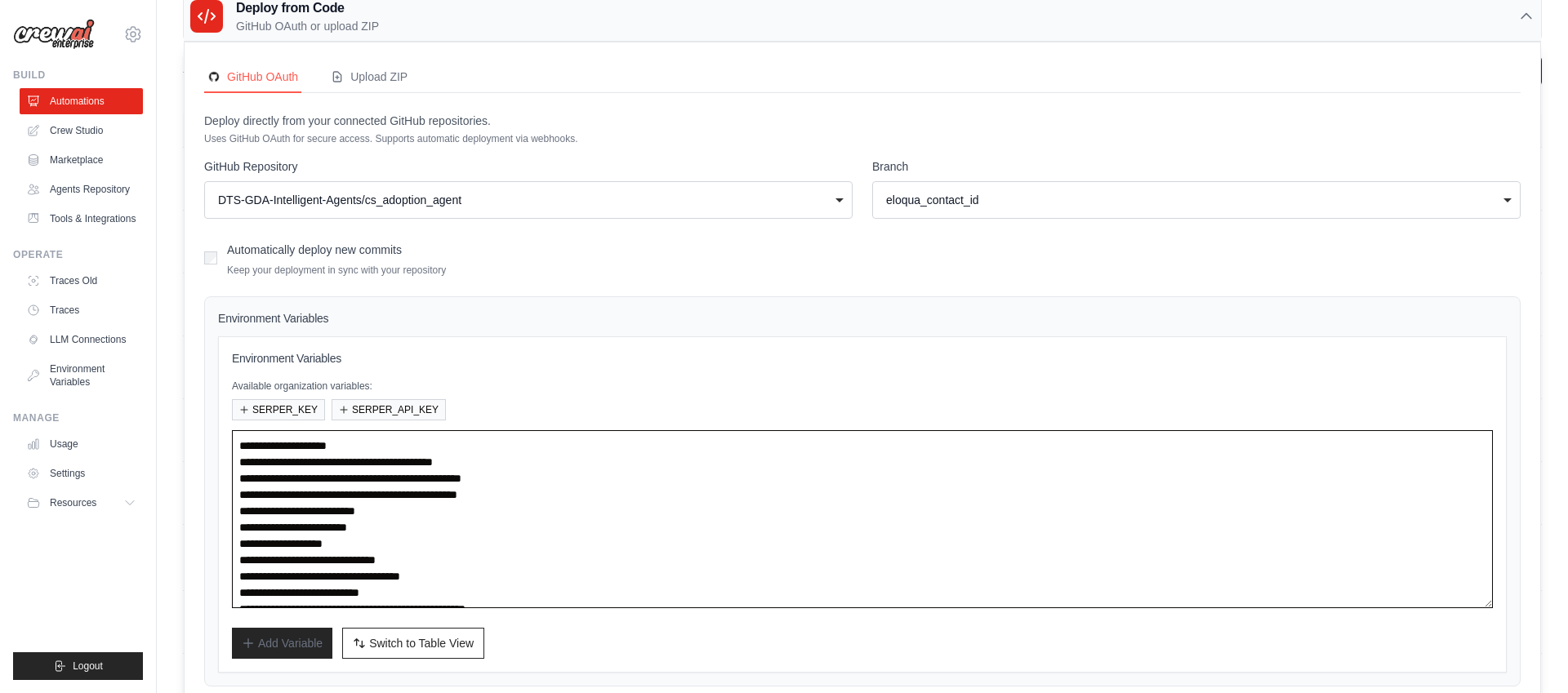
scroll to position [8, 0]
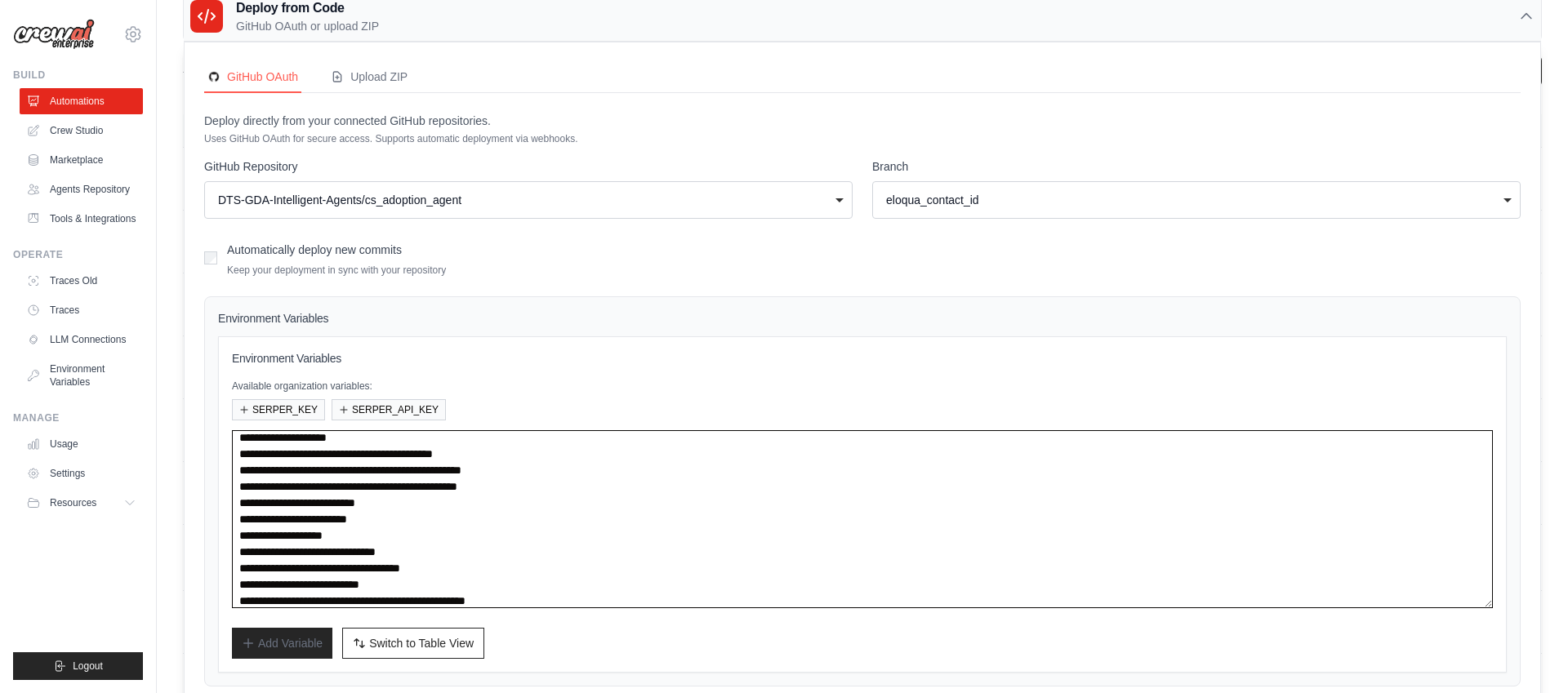
type textarea "**********"
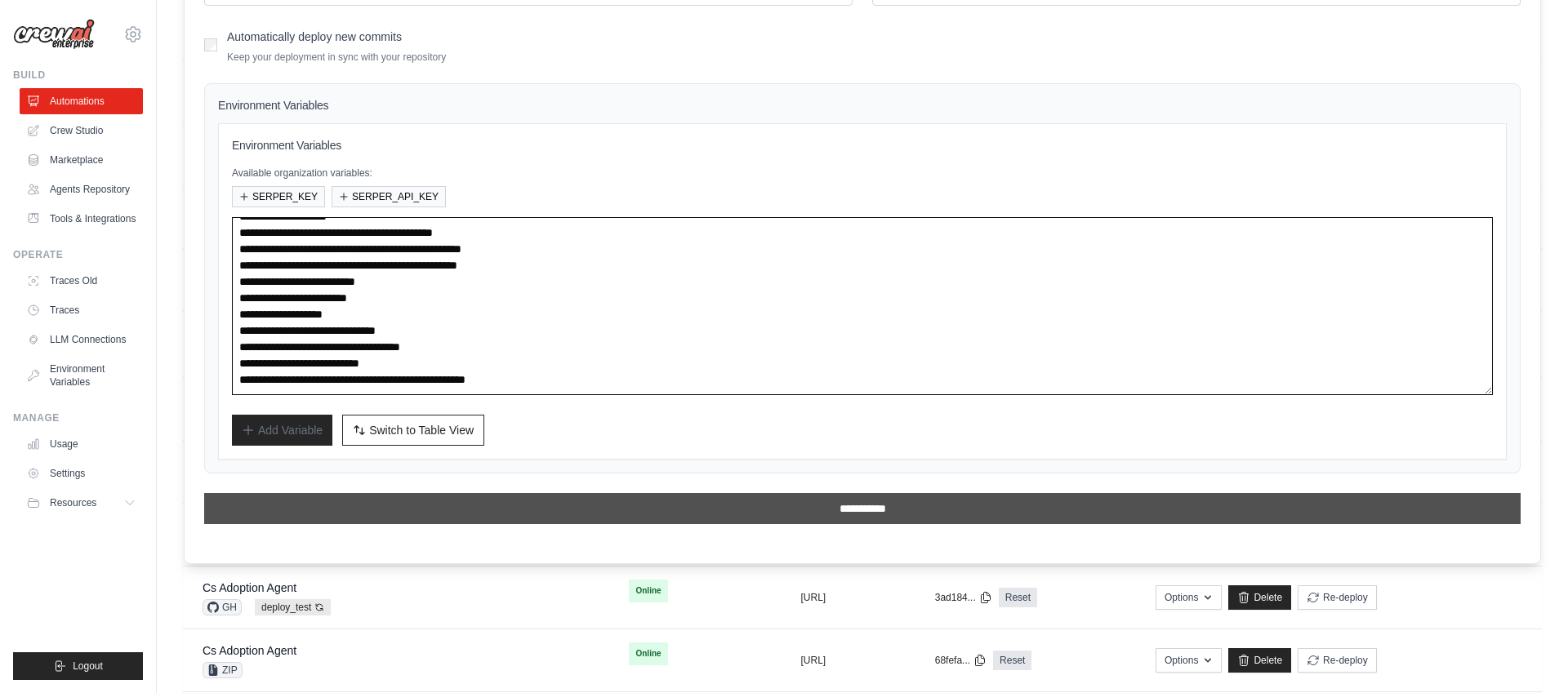
scroll to position [297, 0]
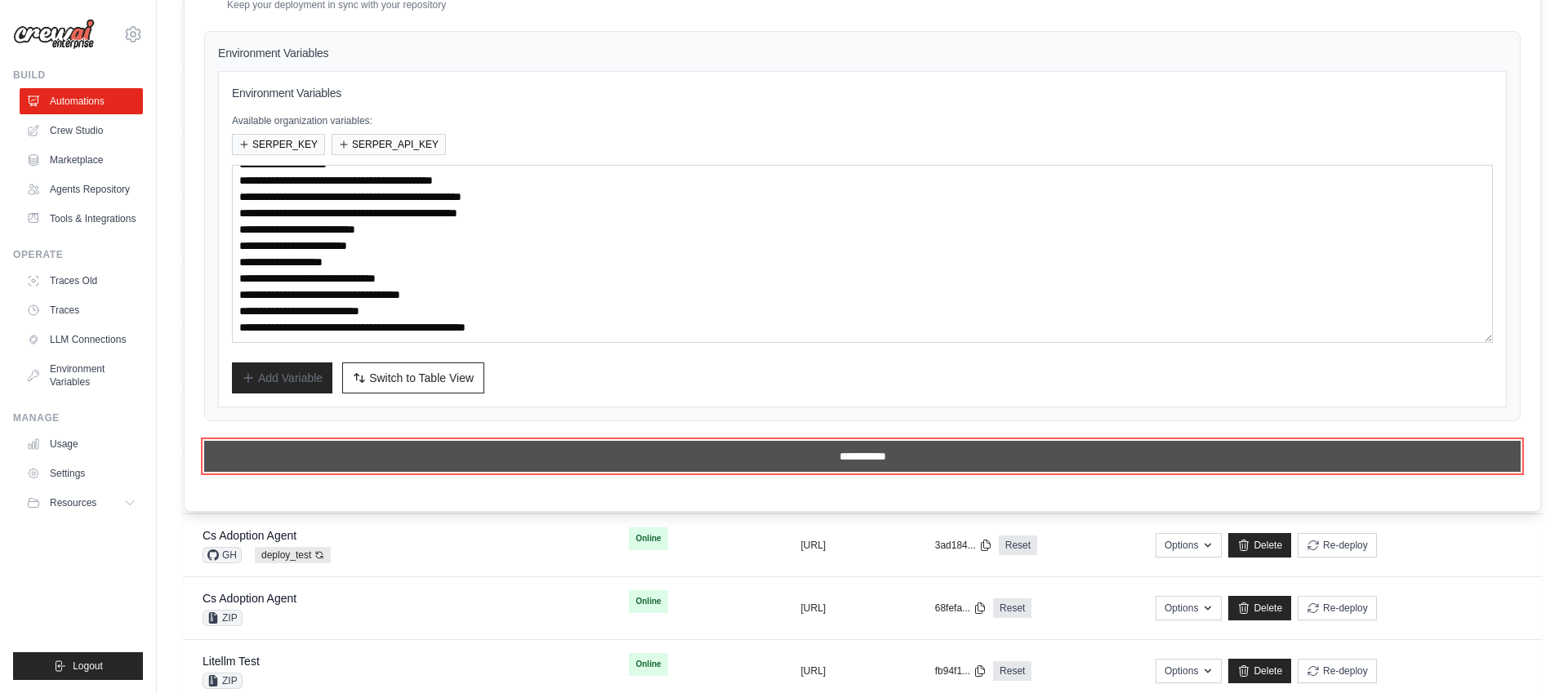
click at [726, 456] on input "**********" at bounding box center [862, 456] width 1316 height 31
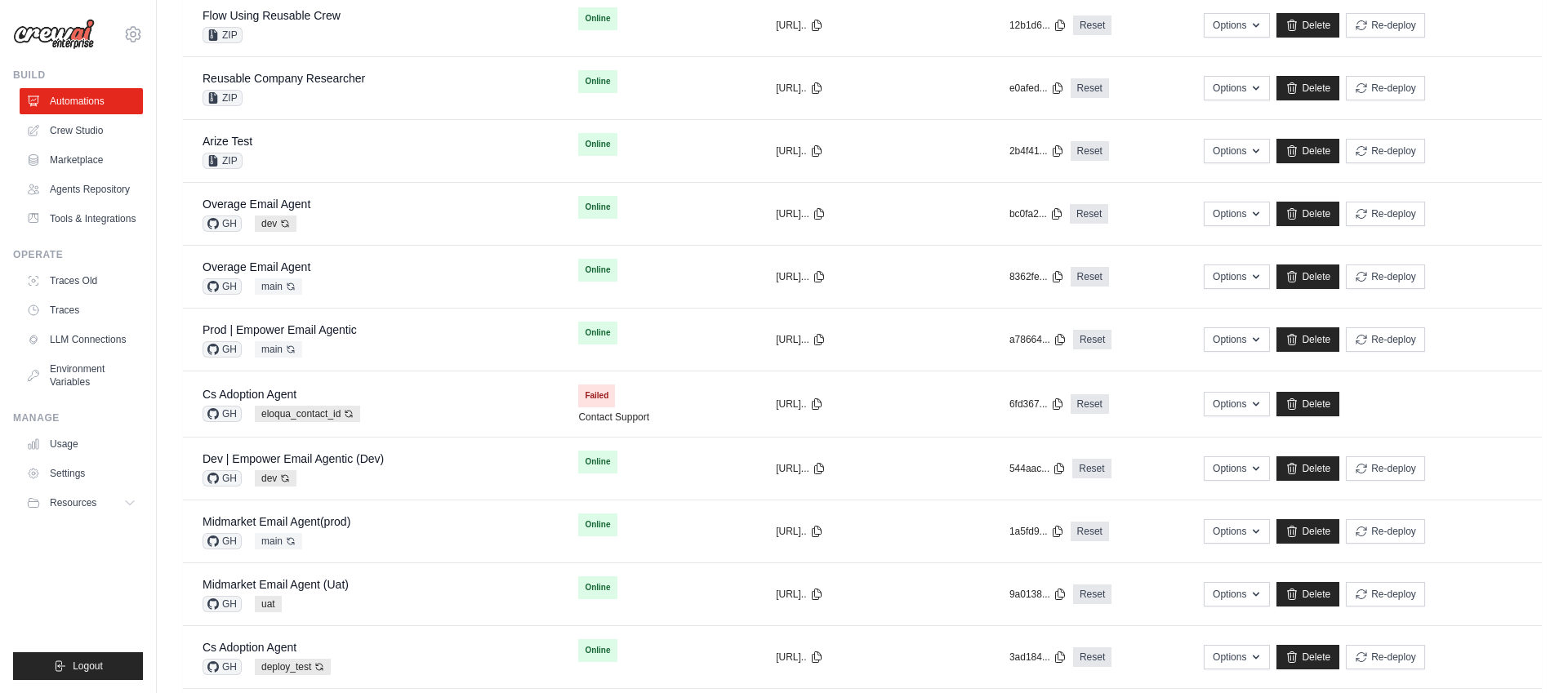
scroll to position [0, 0]
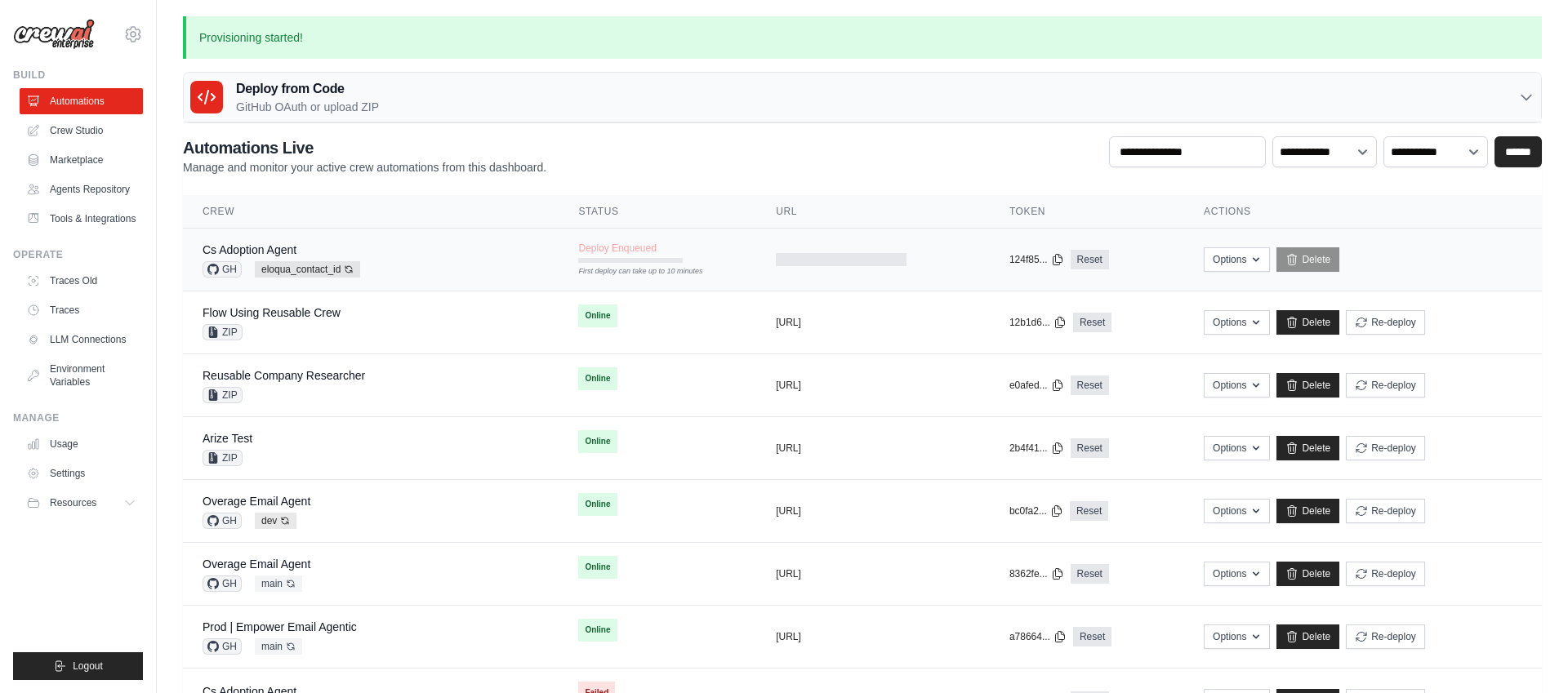
click at [671, 250] on td "Deploy Enqueued First deploy can take up to 10 minutes" at bounding box center [657, 252] width 198 height 47
click at [703, 258] on td "Deploy Enqueued First deploy can take up to 10 minutes" at bounding box center [657, 252] width 198 height 47
click at [443, 256] on div "Cs Adoption Agent GH eloqua_contact_id Auto-deploy enabled" at bounding box center [370, 259] width 337 height 36
click at [459, 321] on div "Flow Using Reusable Crew ZIP" at bounding box center [370, 322] width 337 height 36
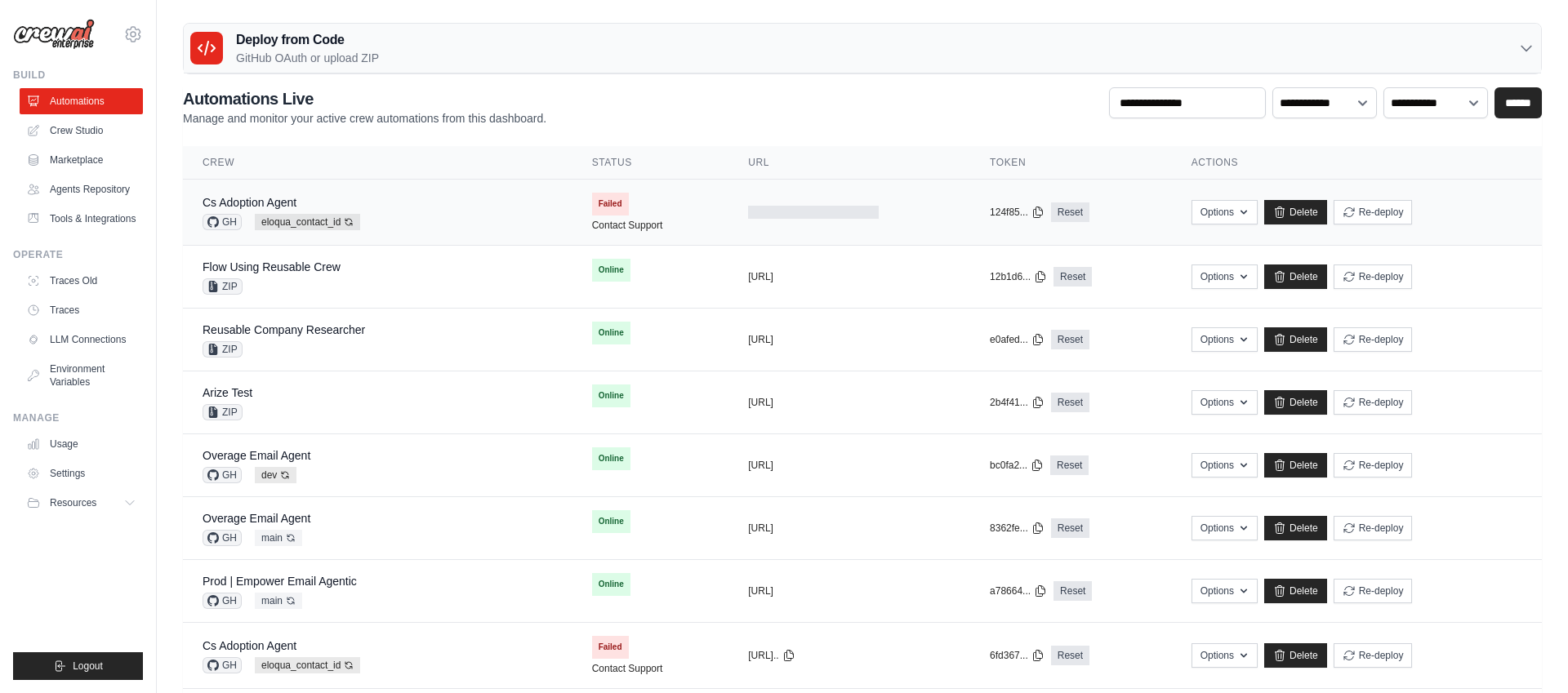
click at [894, 209] on div at bounding box center [850, 212] width 202 height 13
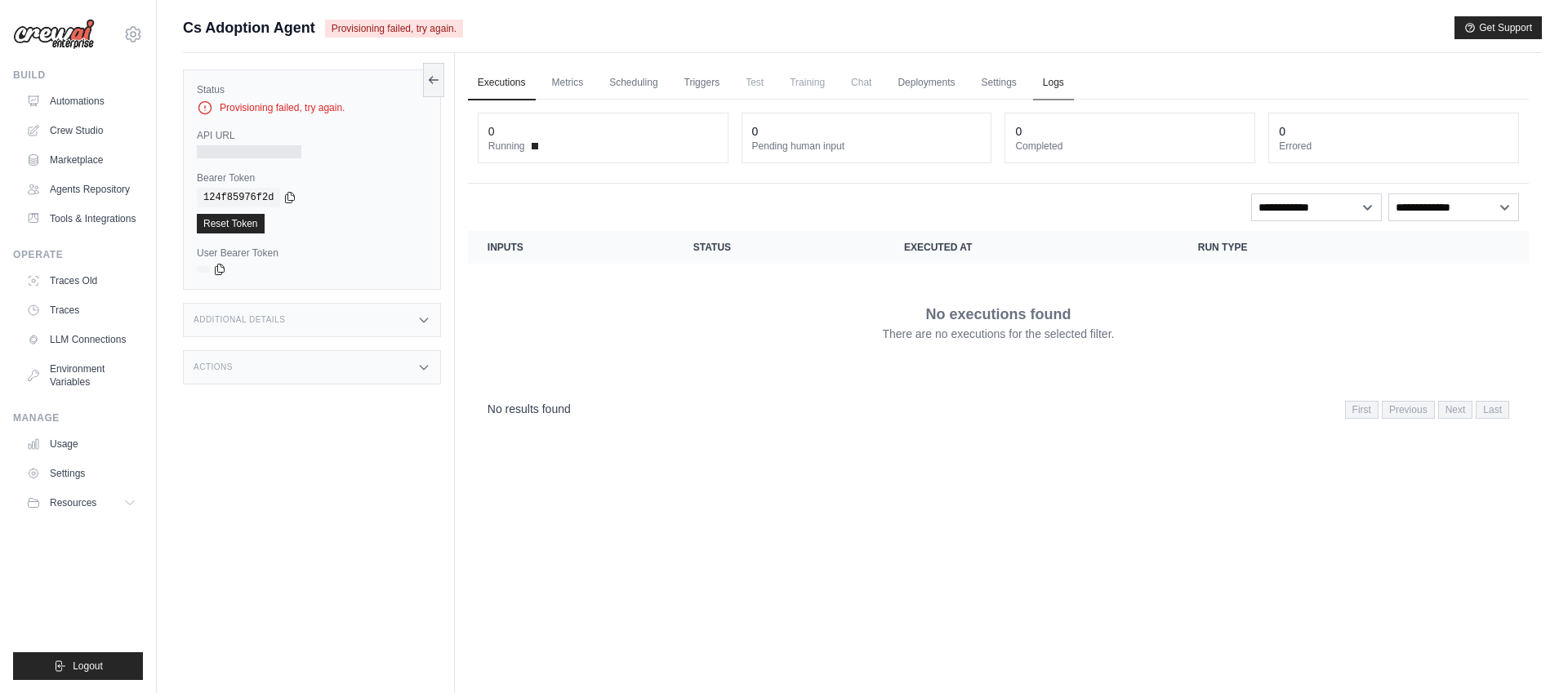
click at [1058, 82] on link "Logs" at bounding box center [1054, 83] width 40 height 34
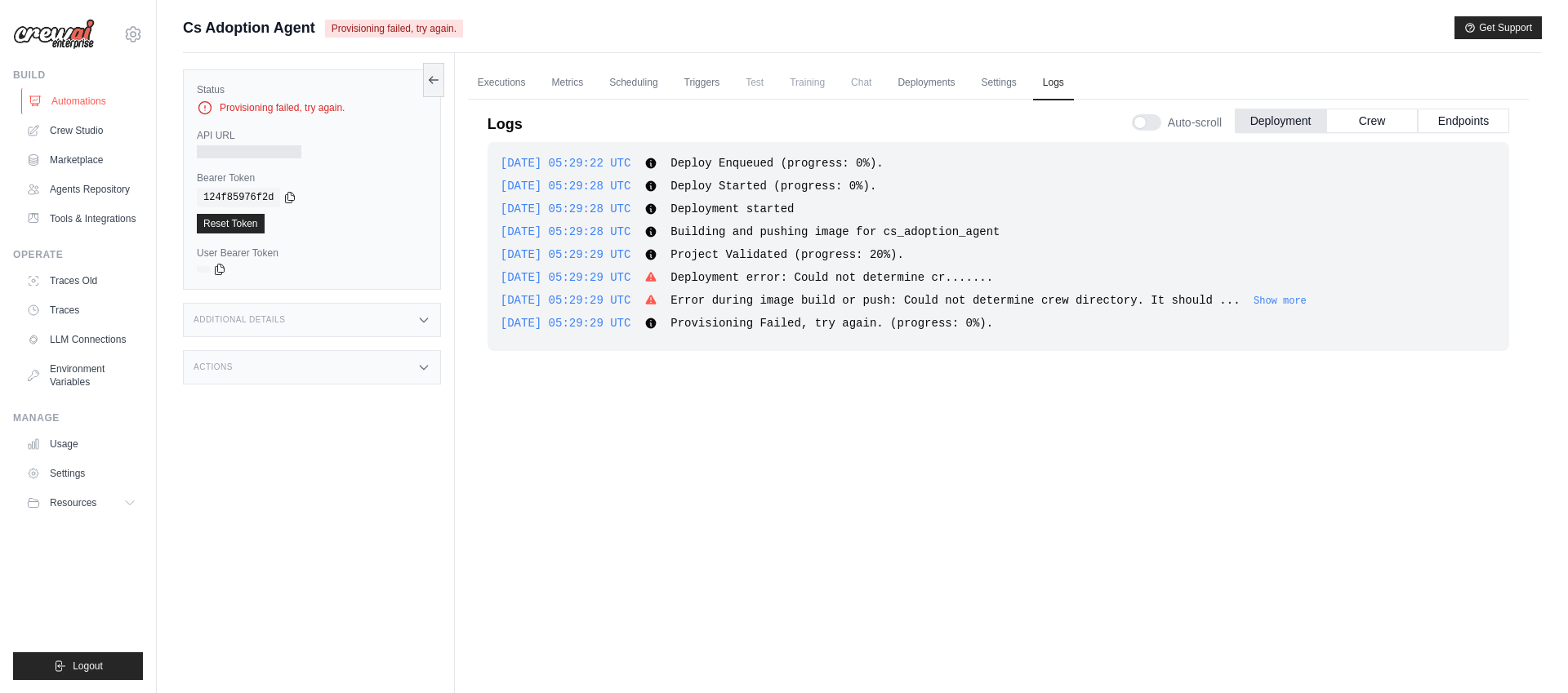
click at [62, 98] on link "Automations" at bounding box center [83, 101] width 123 height 26
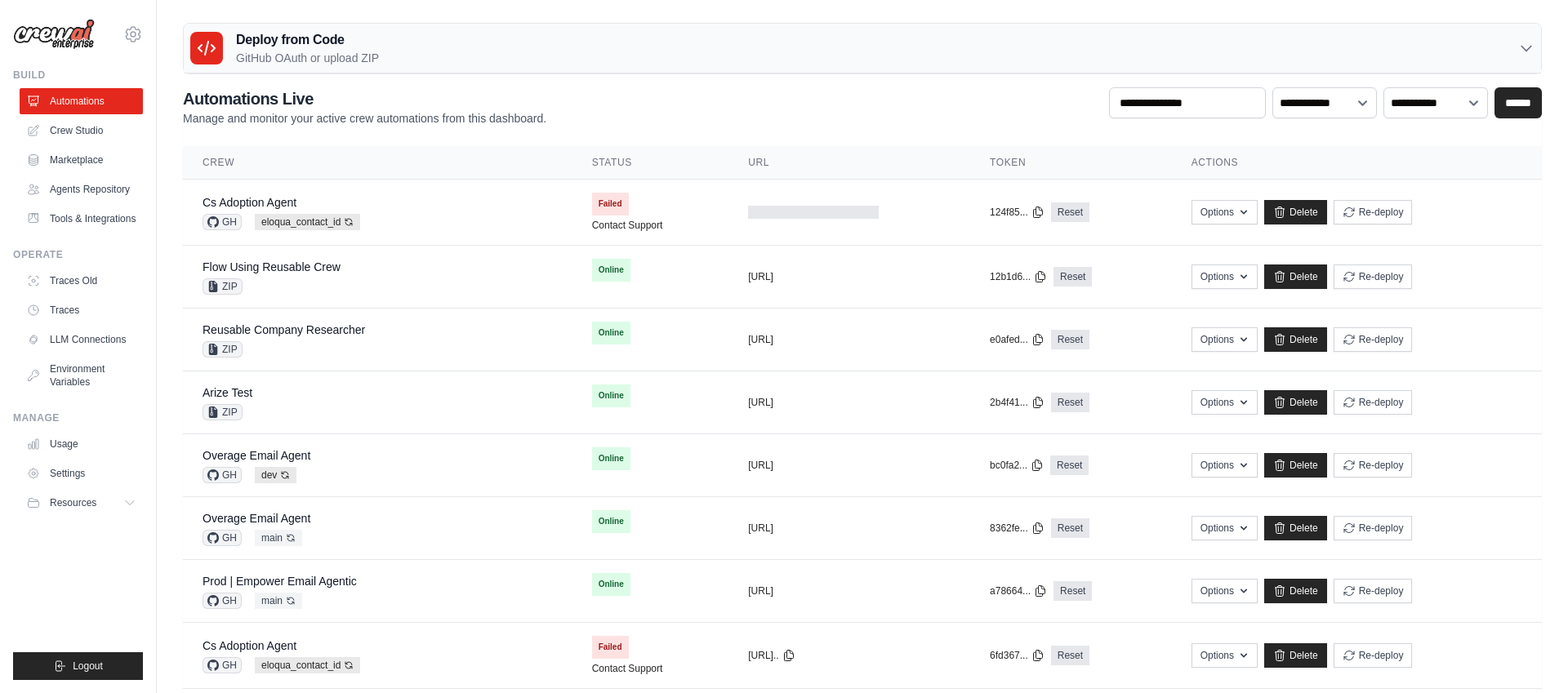
click at [302, 44] on h3 "Deploy from Code" at bounding box center [307, 40] width 142 height 19
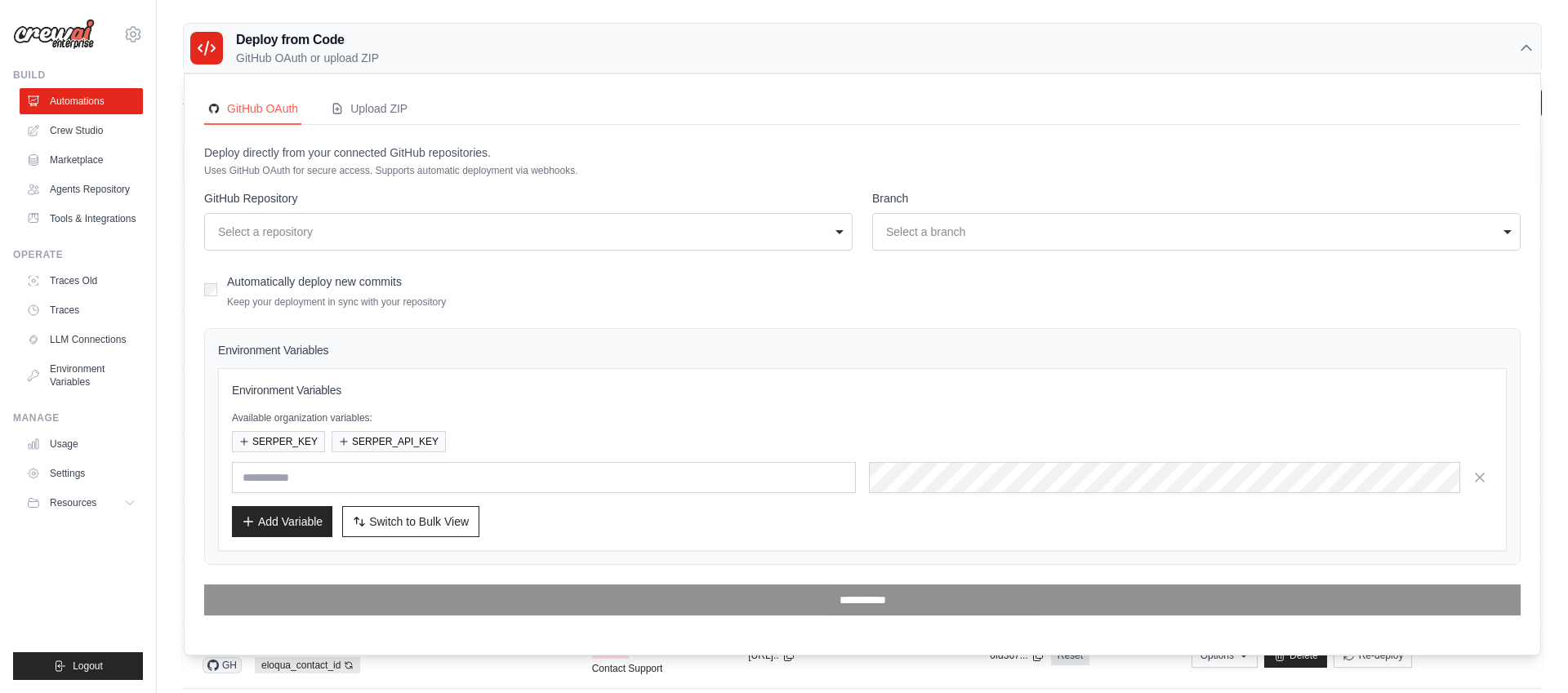
click at [298, 230] on div "Select a repository" at bounding box center [523, 231] width 611 height 17
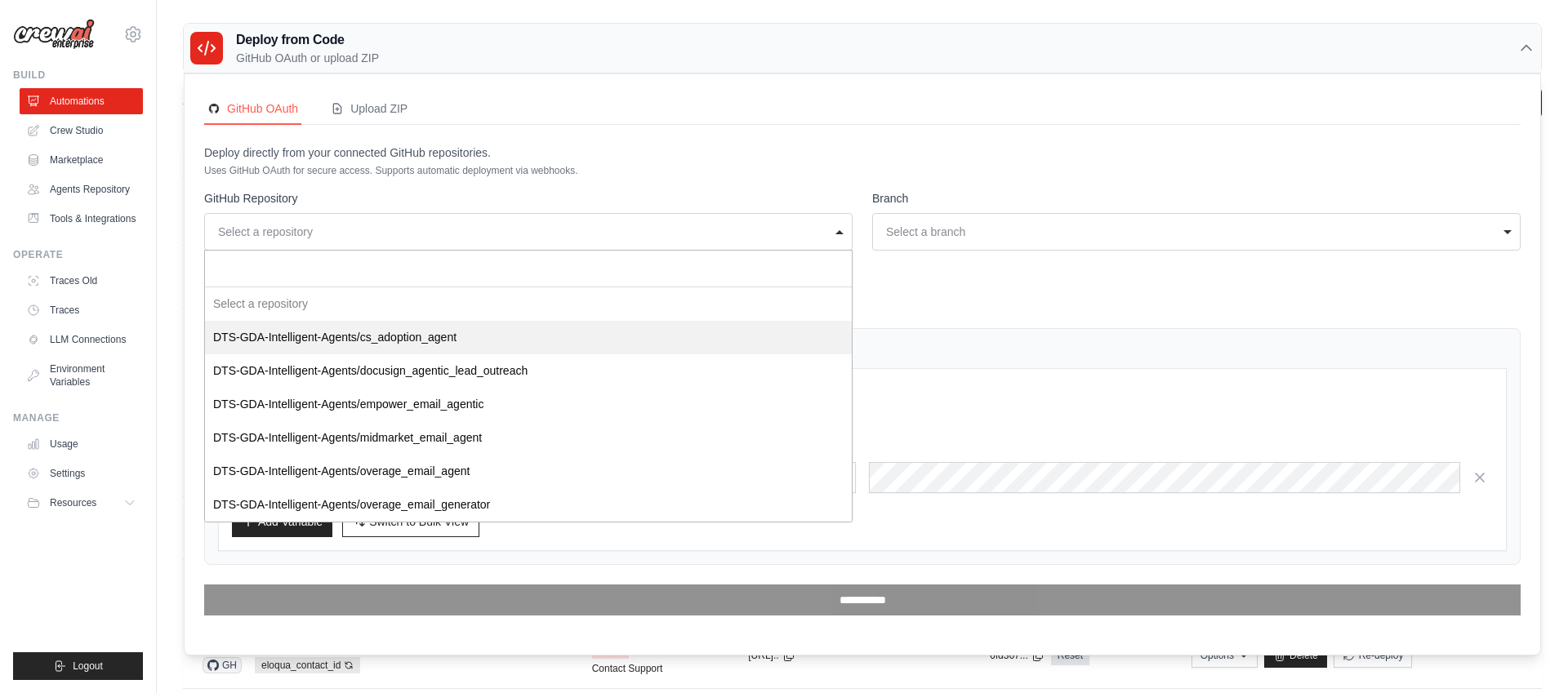
select select "**********"
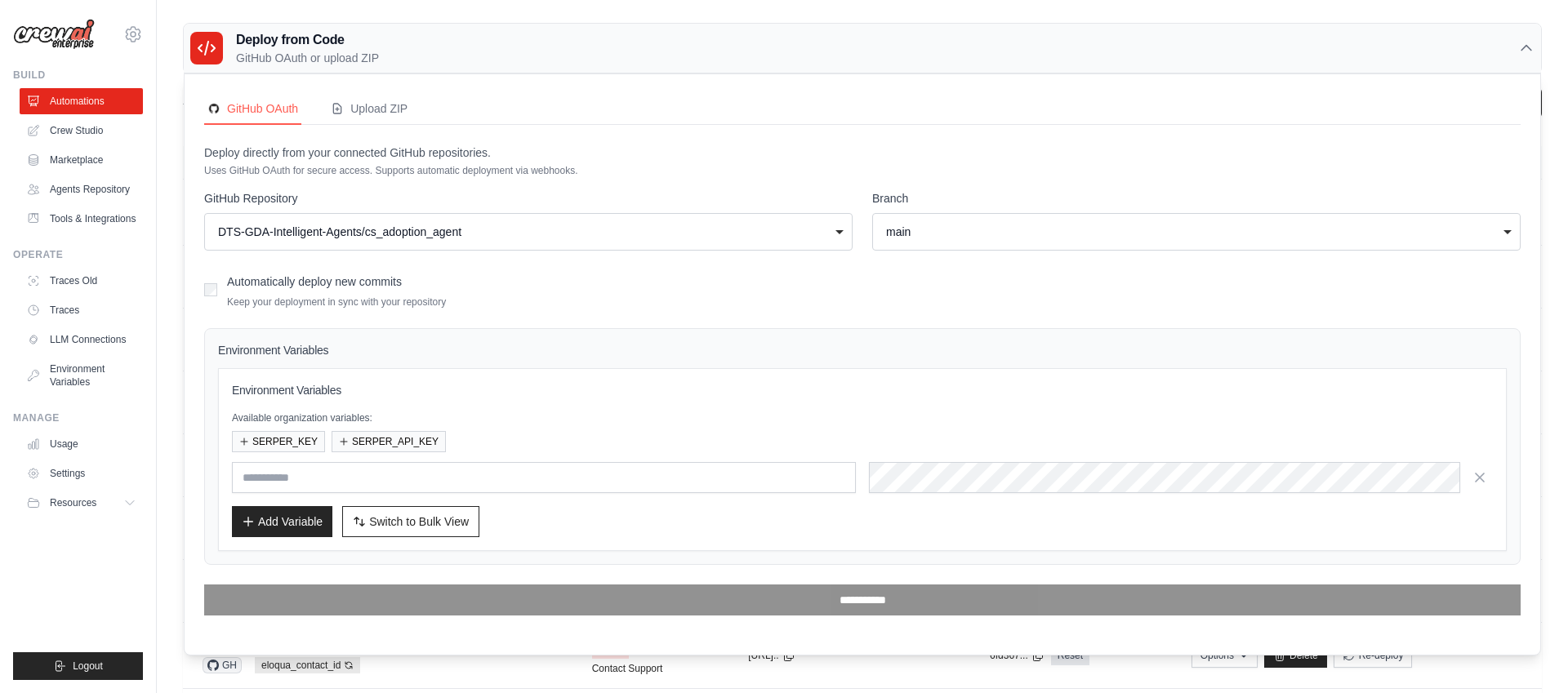
click at [968, 224] on div "main" at bounding box center [1191, 231] width 611 height 17
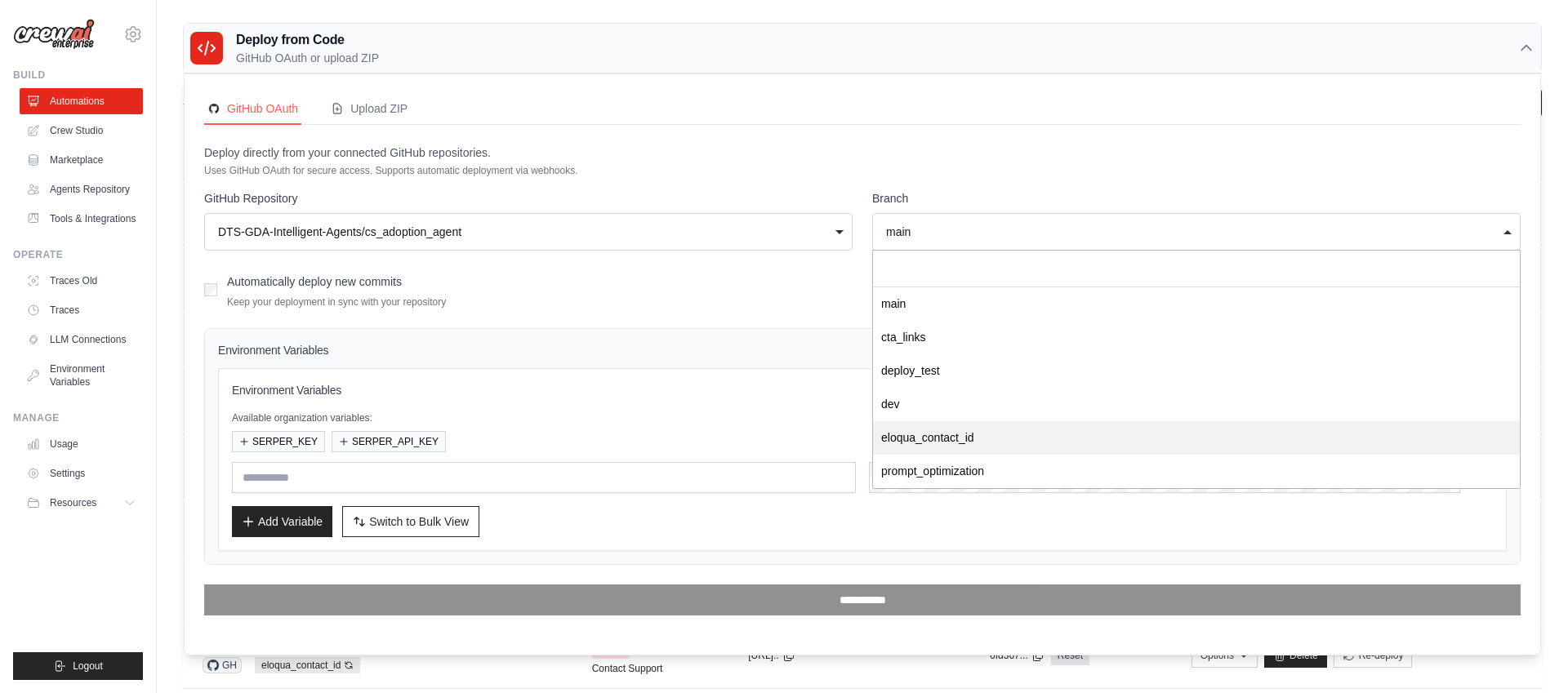
select select "**********"
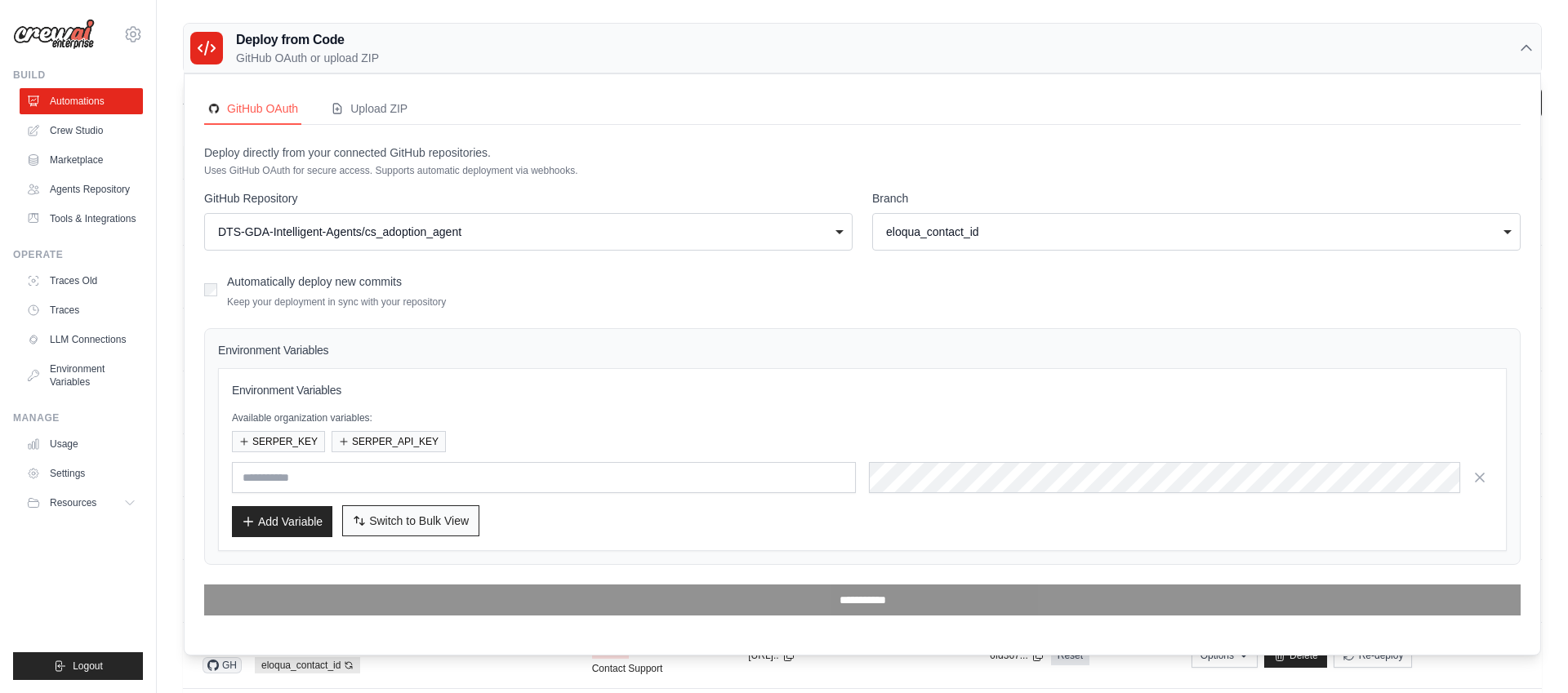
click at [416, 522] on span "Switch to Bulk View" at bounding box center [419, 521] width 99 height 17
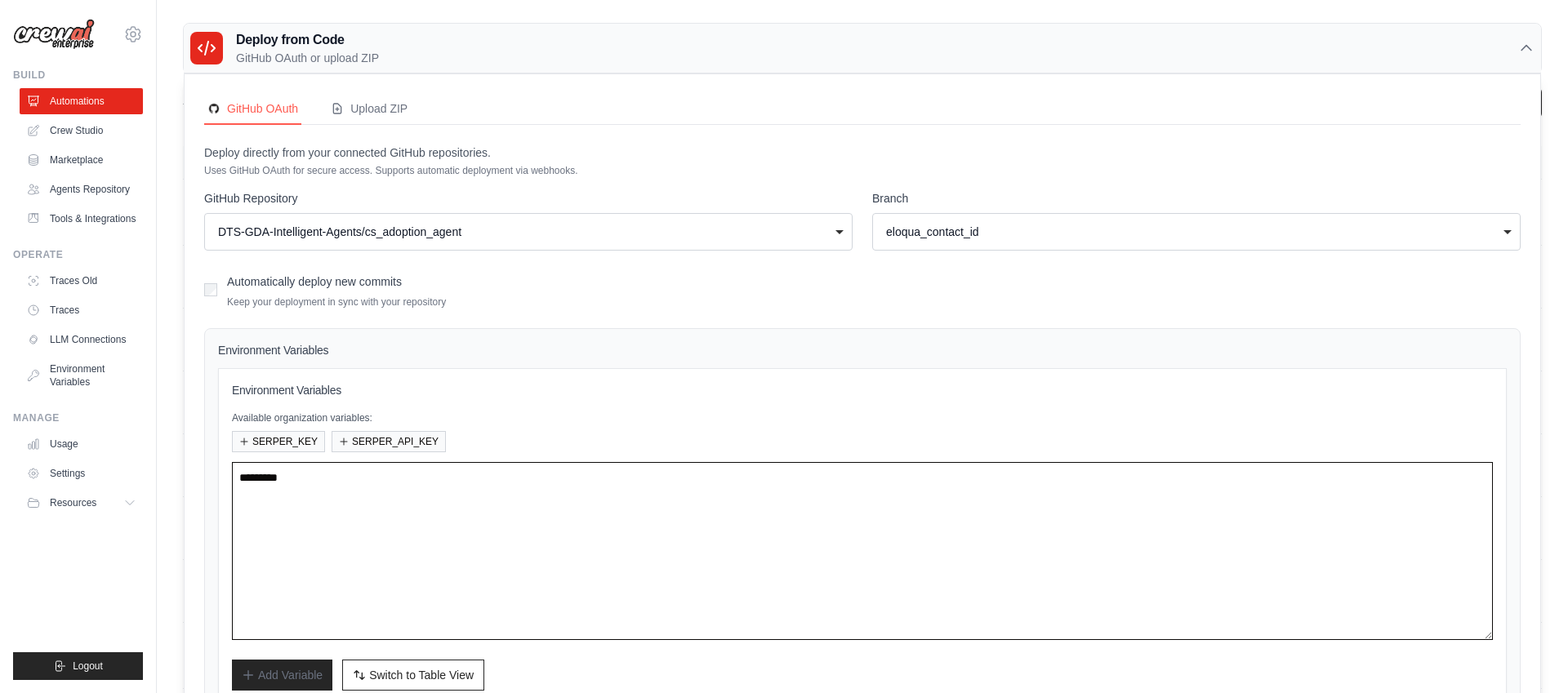
click at [428, 538] on textarea at bounding box center [863, 551] width 1261 height 178
paste textarea "**********"
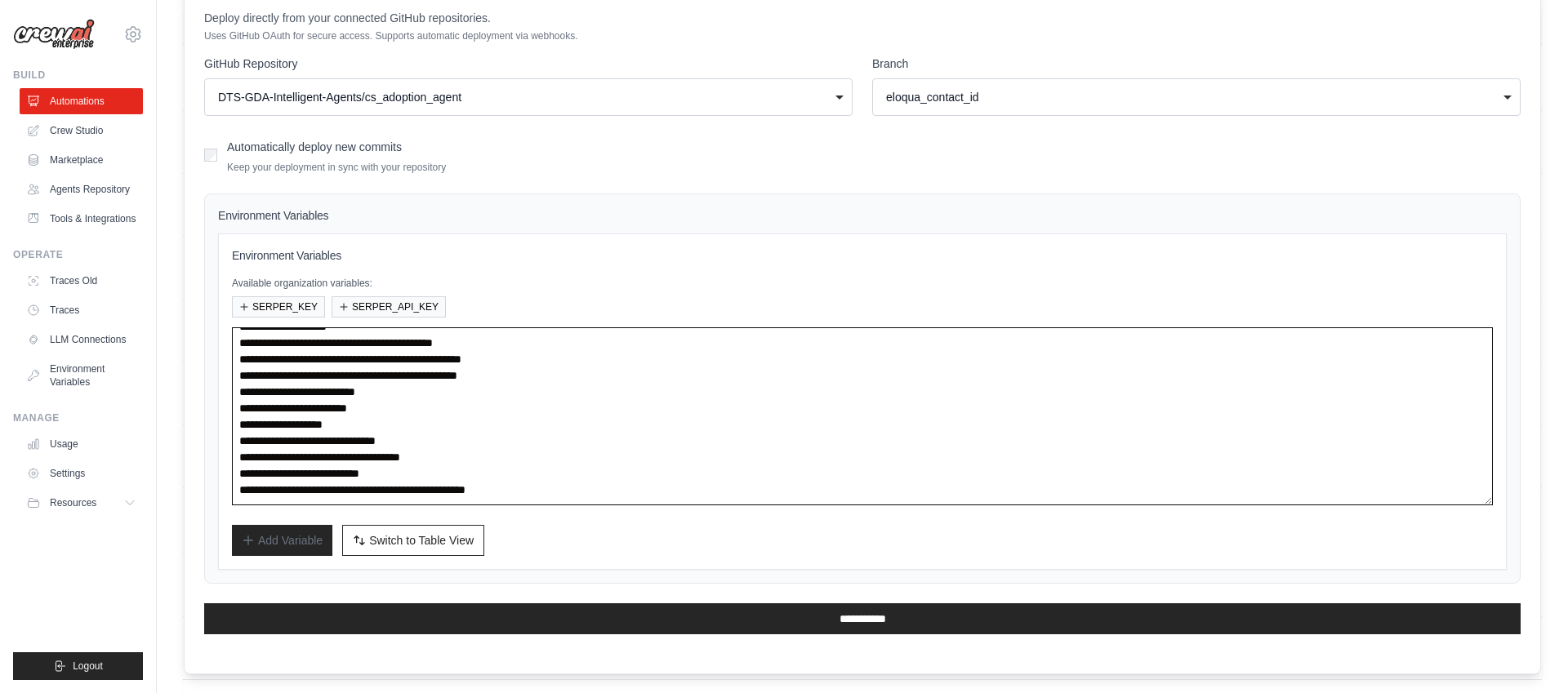
scroll to position [137, 0]
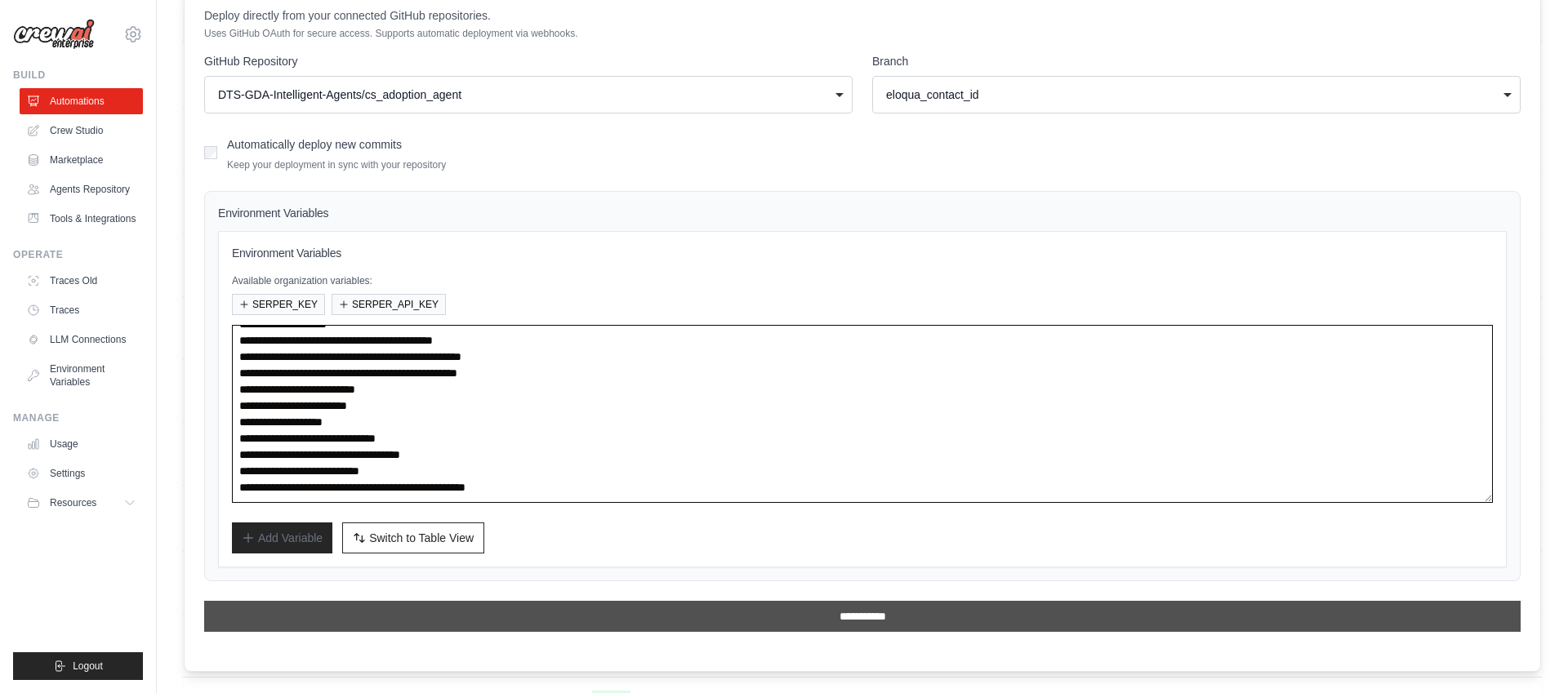
type textarea "**********"
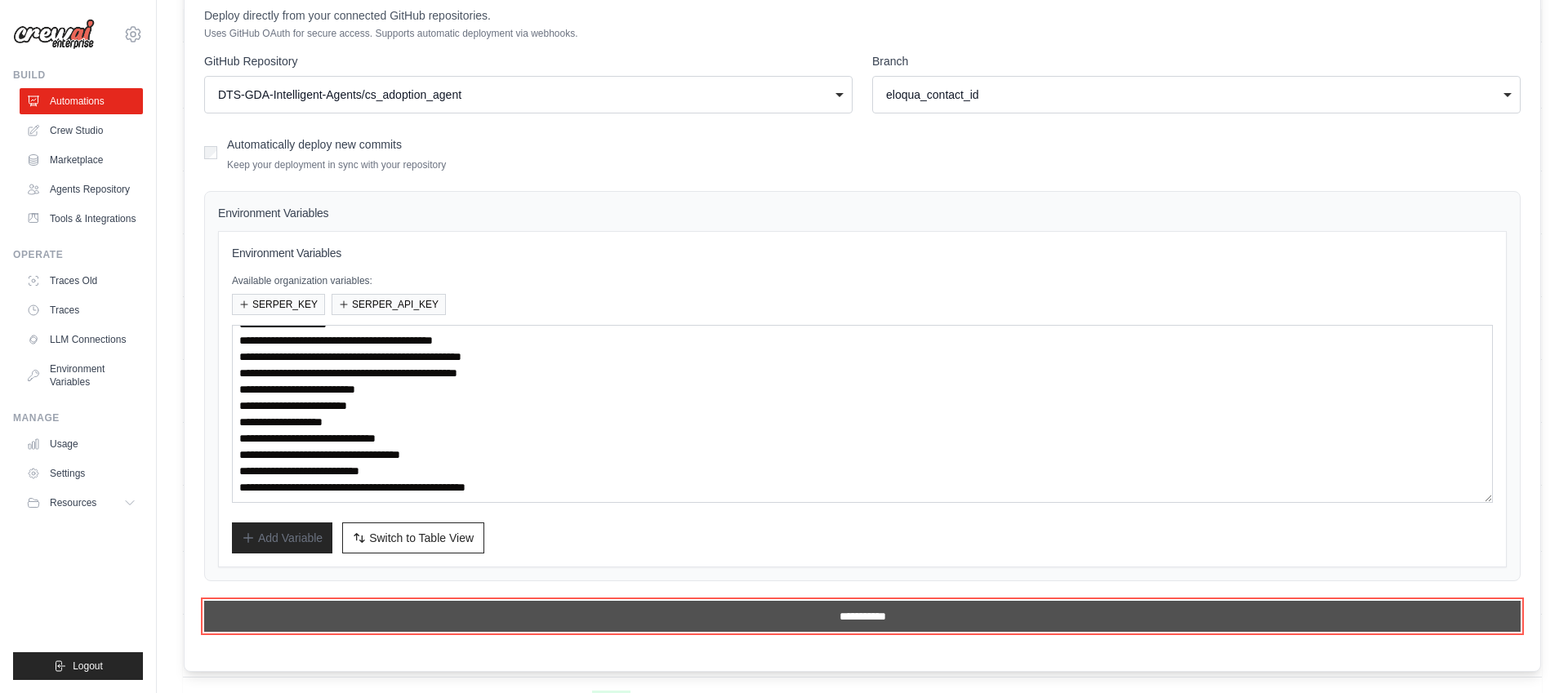
click at [677, 617] on input "**********" at bounding box center [862, 616] width 1316 height 31
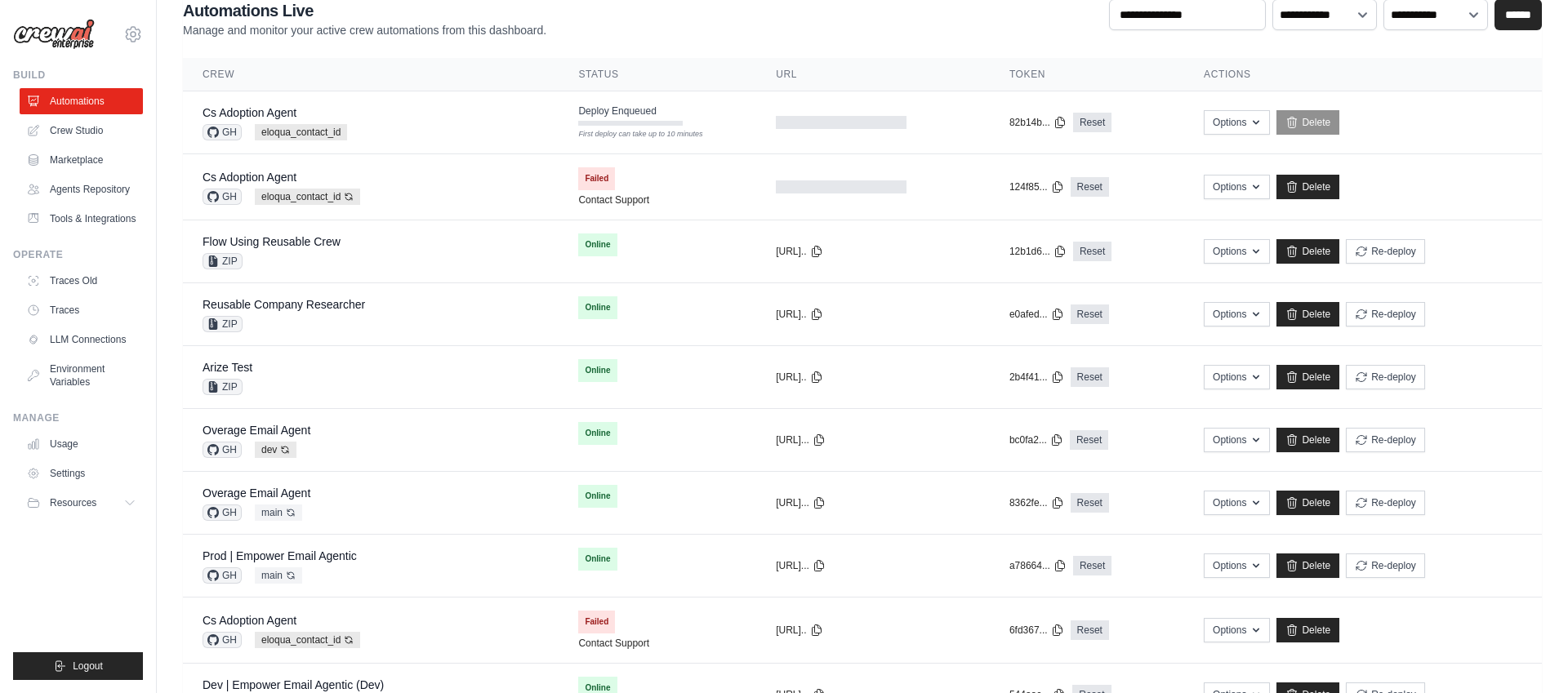
scroll to position [0, 0]
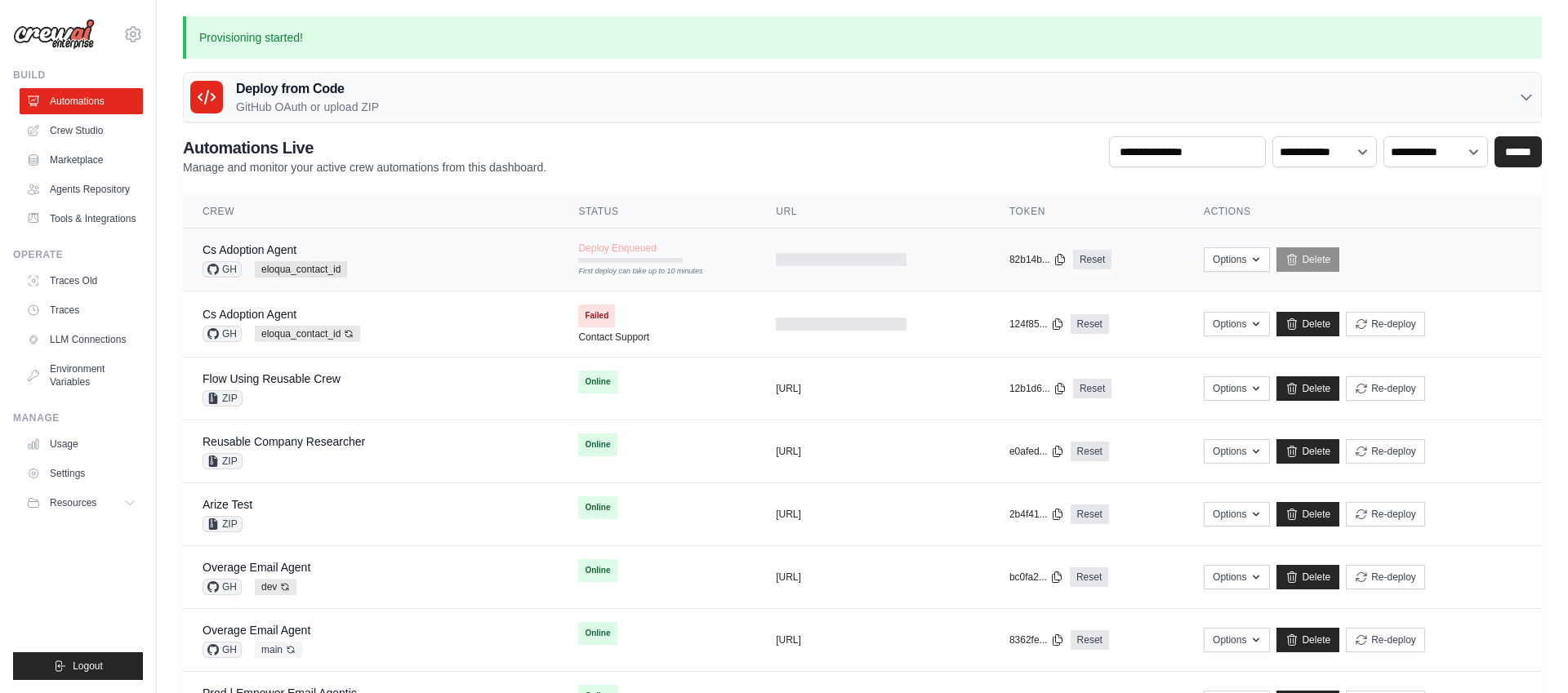
click at [461, 249] on div "Cs Adoption Agent GH eloqua_contact_id" at bounding box center [370, 259] width 337 height 36
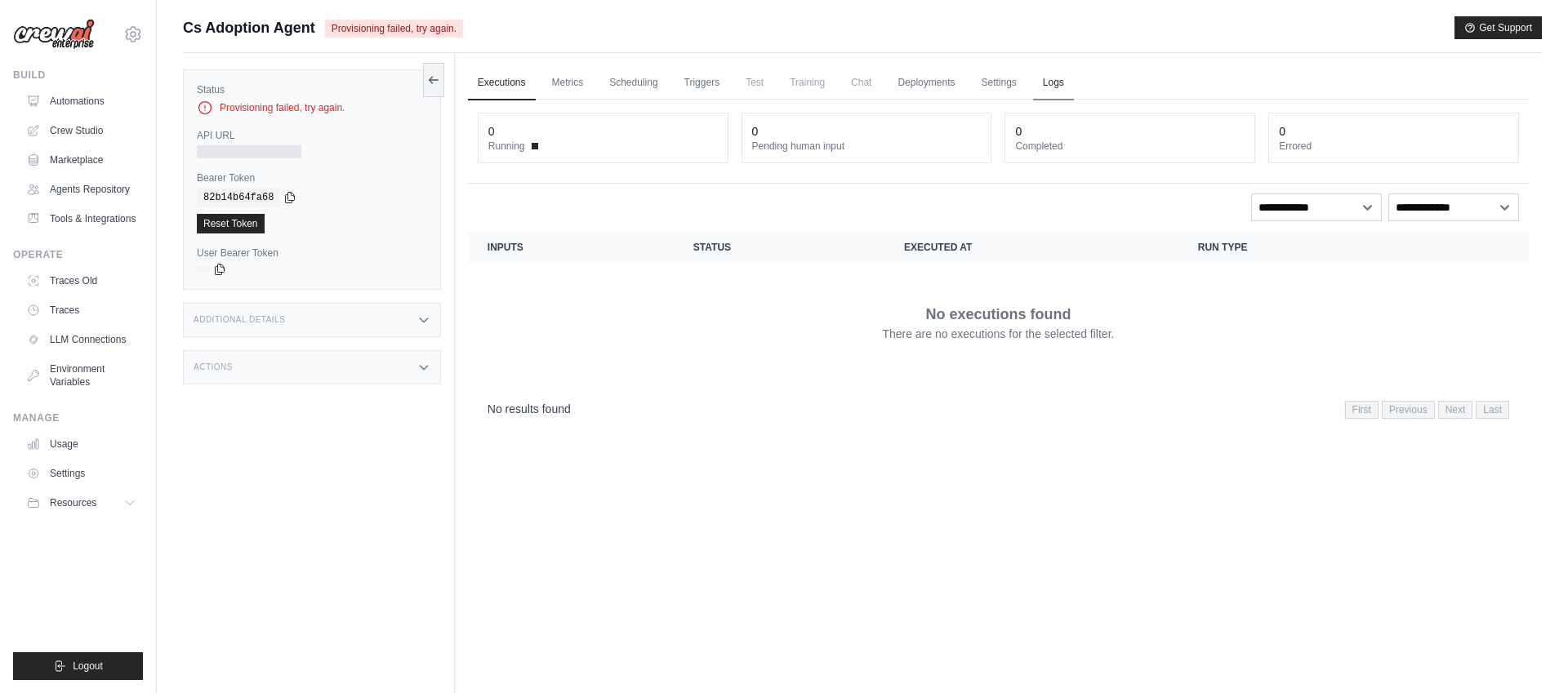
click at [1047, 84] on link "Logs" at bounding box center [1054, 83] width 40 height 34
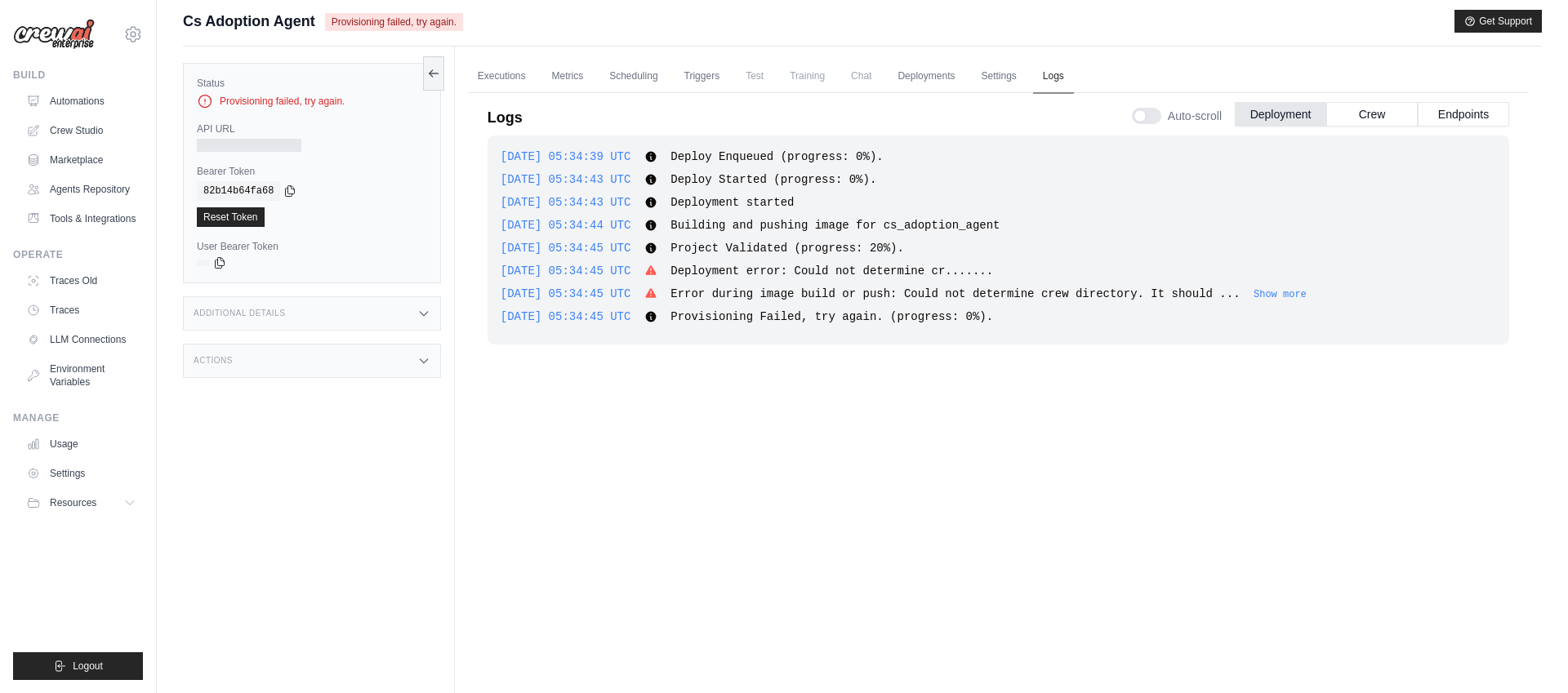
scroll to position [12, 0]
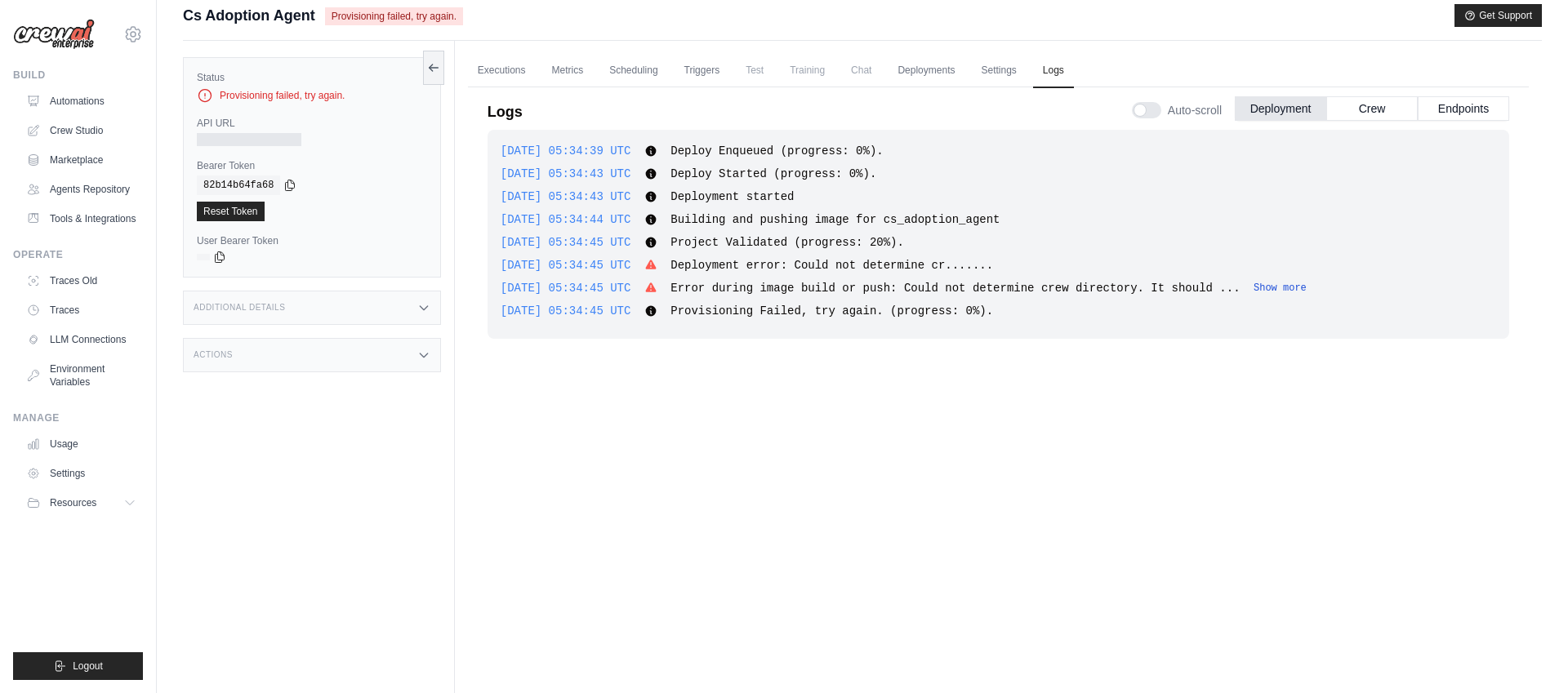
click at [1307, 291] on button "Show more" at bounding box center [1280, 288] width 53 height 13
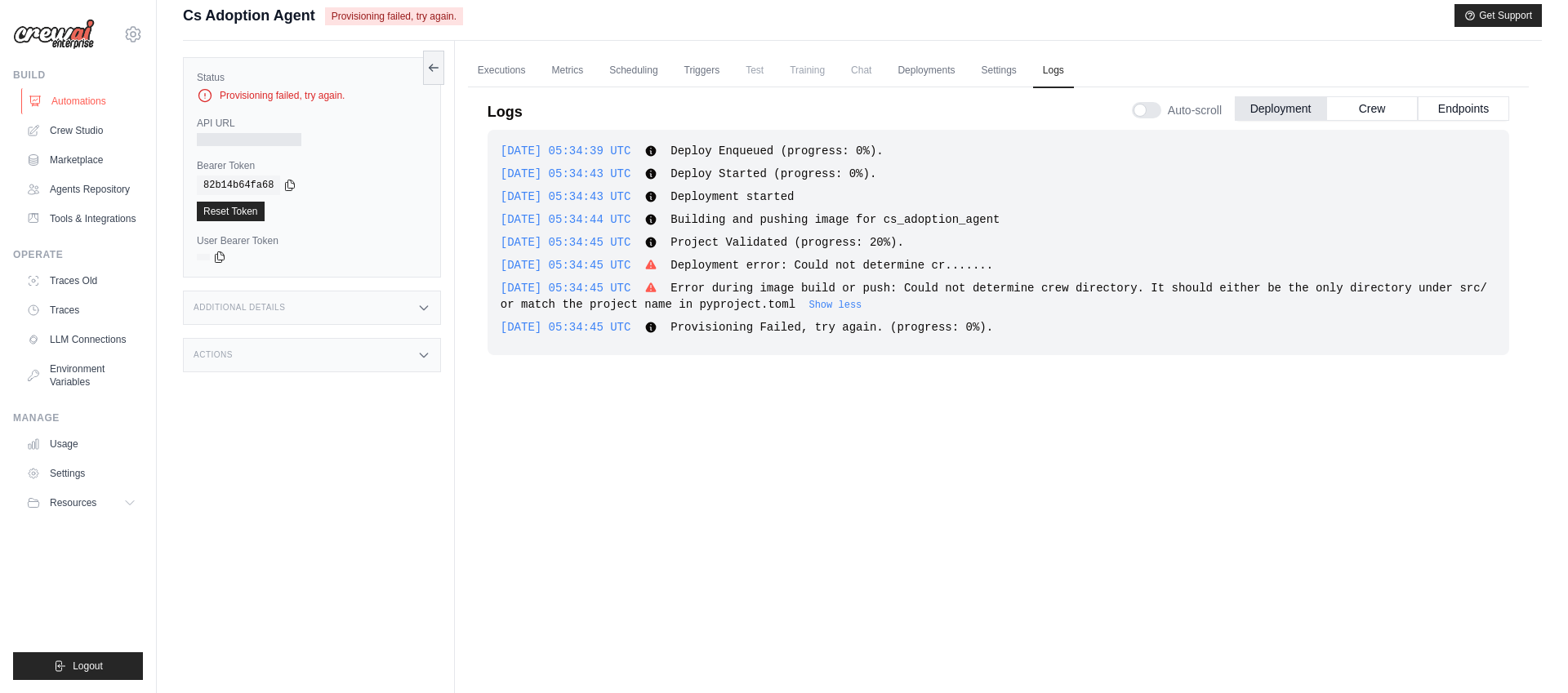
click at [85, 98] on link "Automations" at bounding box center [83, 101] width 123 height 26
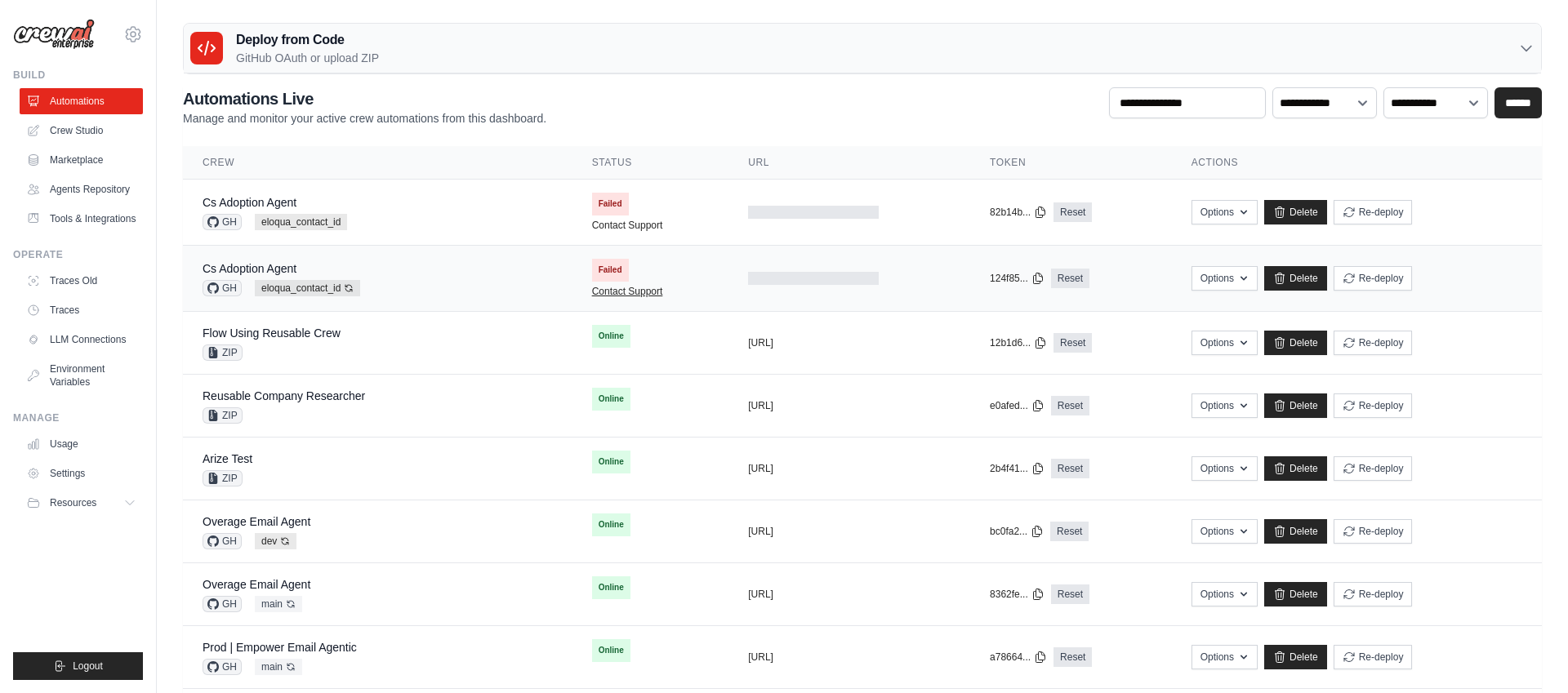
click at [632, 292] on link "Contact Support" at bounding box center [627, 291] width 71 height 13
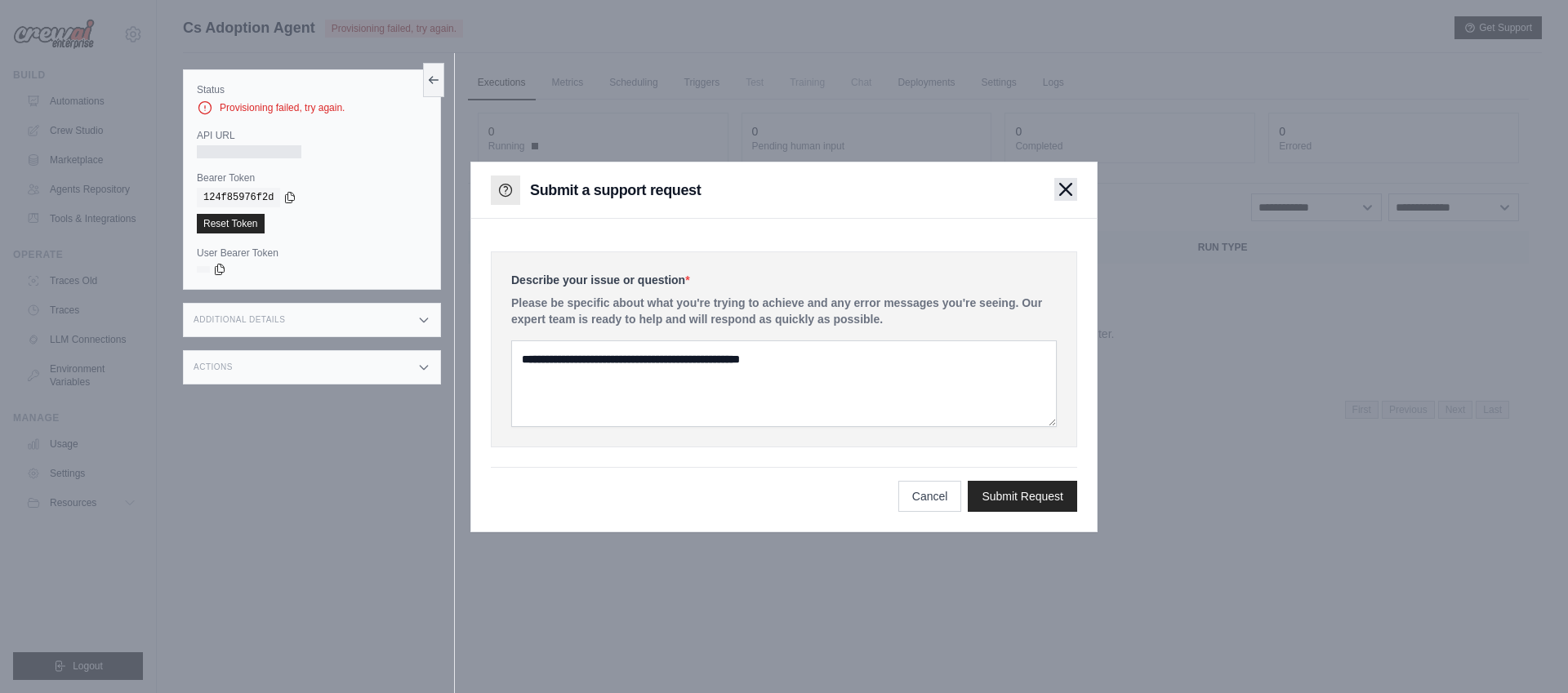
click at [1069, 195] on icon "button" at bounding box center [1065, 189] width 13 height 13
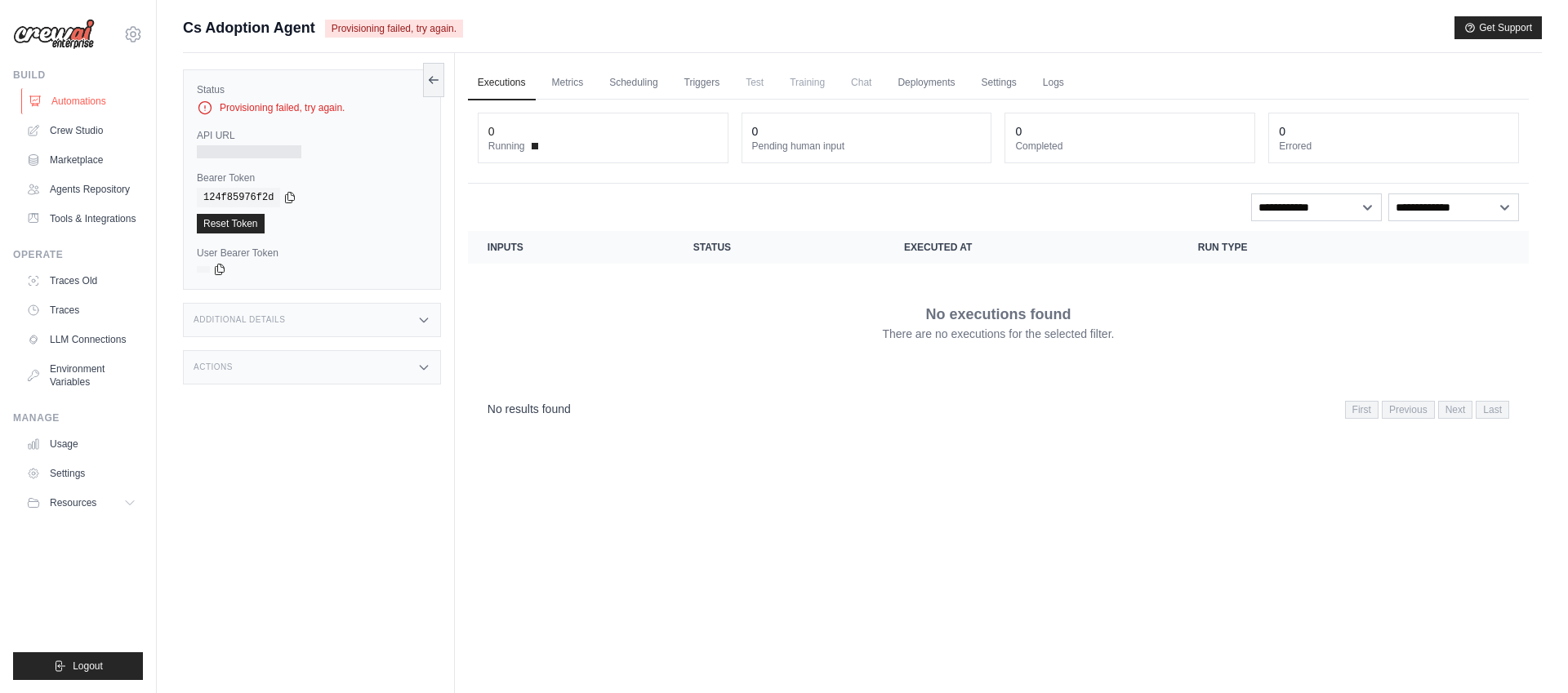
click at [97, 99] on link "Automations" at bounding box center [83, 101] width 123 height 26
